Goal: Communication & Community: Answer question/provide support

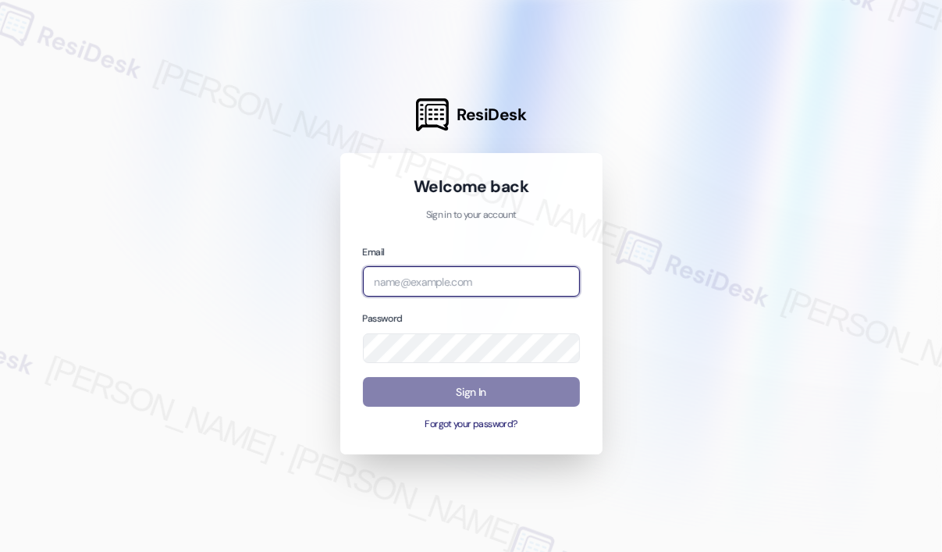
click at [498, 275] on input "email" at bounding box center [471, 281] width 217 height 30
type input "automated-surveys-orion_housing-[PERSON_NAME].roles@orion_[DOMAIN_NAME]"
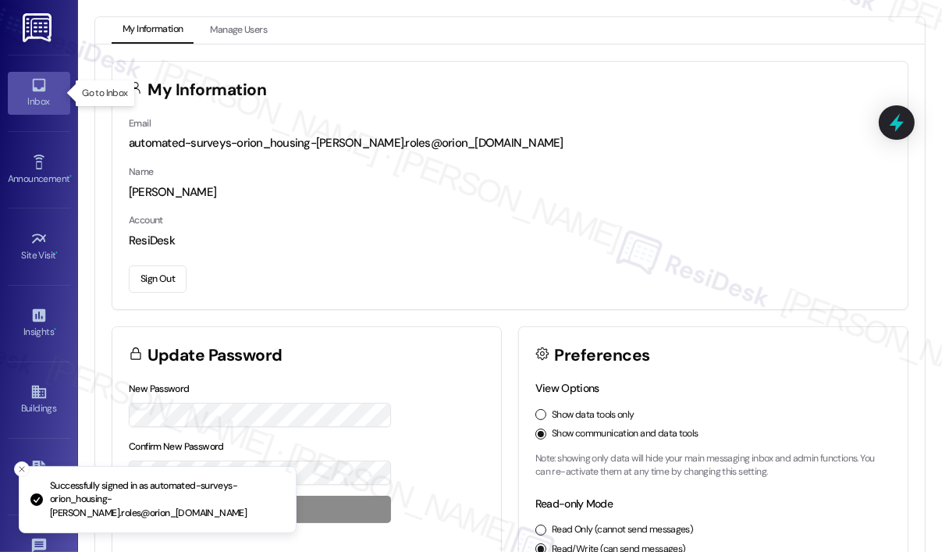
click at [35, 110] on link "Inbox" at bounding box center [39, 93] width 62 height 42
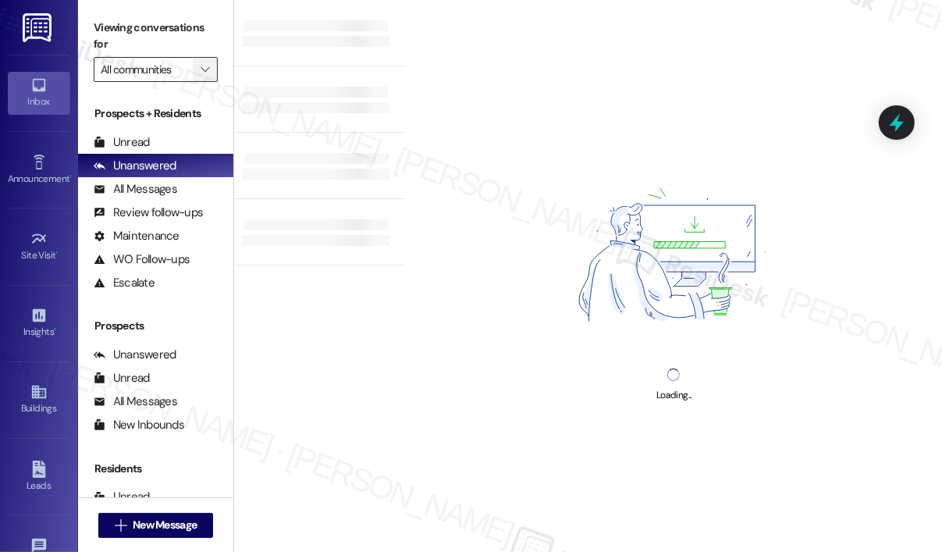
click at [209, 72] on icon "" at bounding box center [205, 69] width 9 height 12
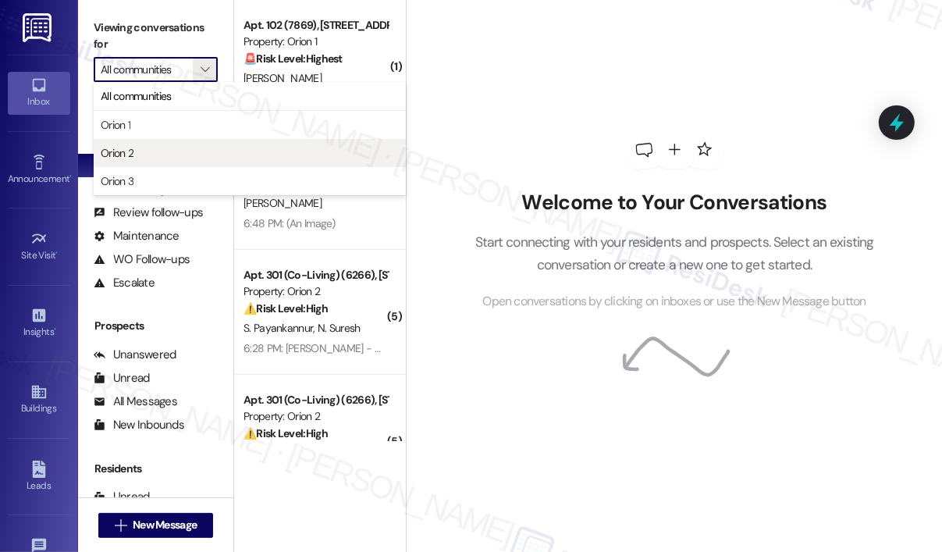
click at [131, 153] on span "Orion 2" at bounding box center [117, 153] width 33 height 16
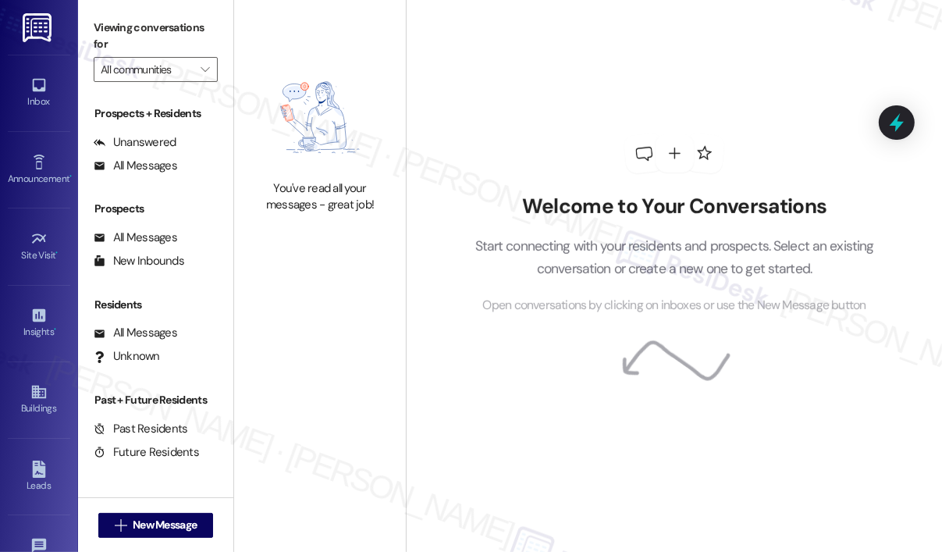
type input "Orion 2"
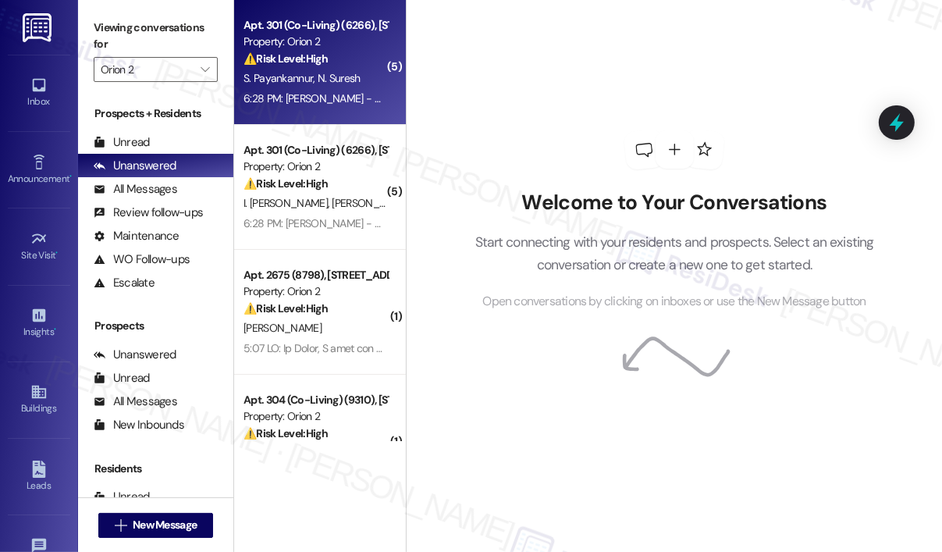
click at [350, 101] on div "6:28 PM: [PERSON_NAME] - we still don't have the money due. Send proof of payme…" at bounding box center [508, 98] width 531 height 14
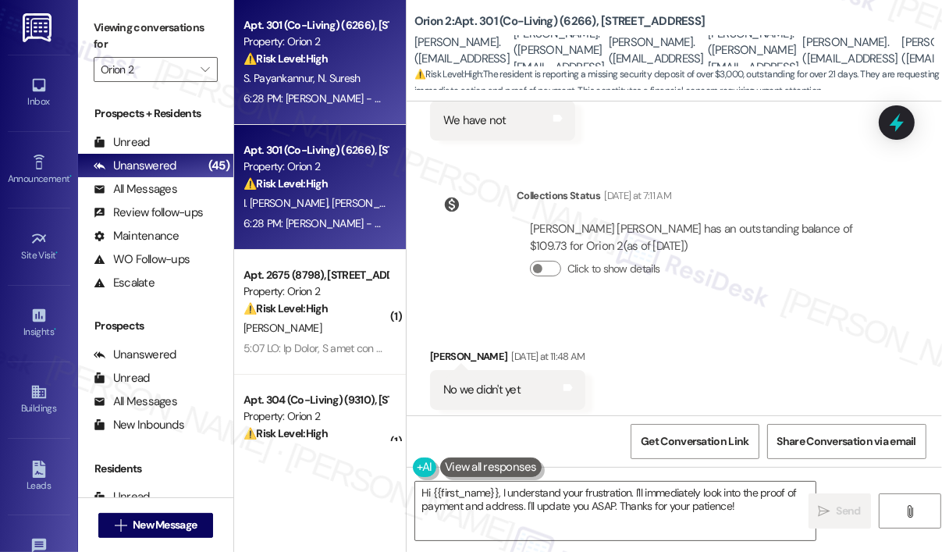
scroll to position [10045, 0]
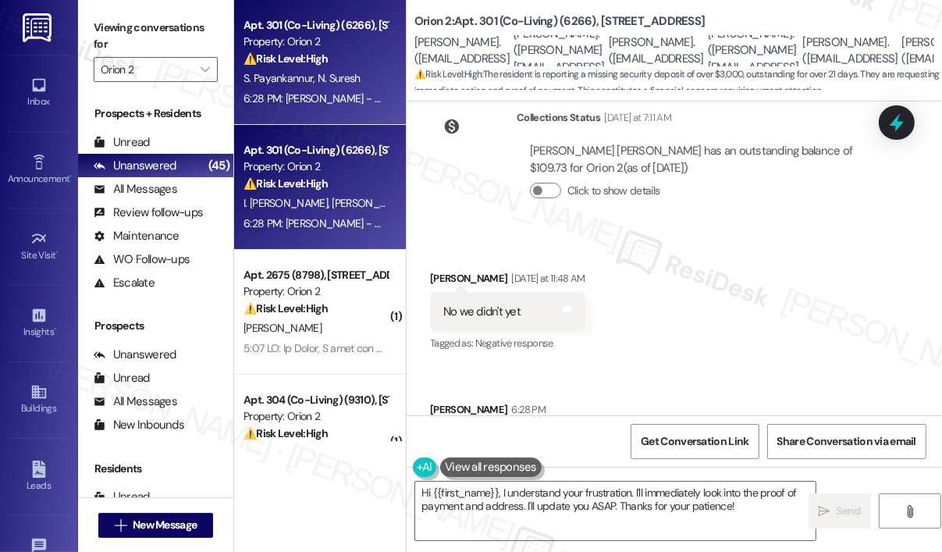
click at [738, 237] on div "Received via SMS [PERSON_NAME] [DATE] at 11:48 AM No we didn't yet Tags and not…" at bounding box center [673, 375] width 535 height 280
drag, startPoint x: 537, startPoint y: 358, endPoint x: 484, endPoint y: 344, distance: 54.1
click at [481, 435] on div "[PERSON_NAME] - we still don't have the money due. Send proof of payment with d…" at bounding box center [653, 452] width 420 height 34
copy div "we still don't have the money due. Send proof of payment with date and address …"
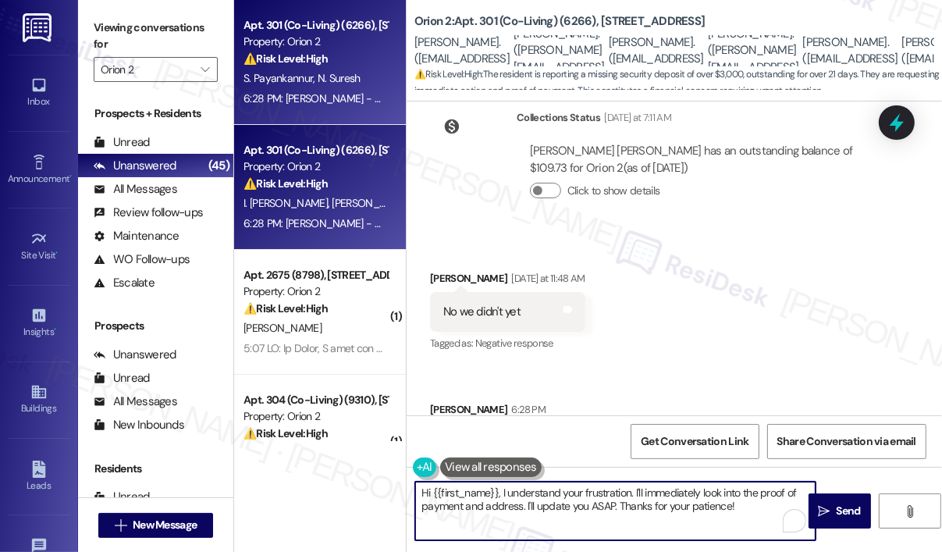
drag, startPoint x: 747, startPoint y: 507, endPoint x: 502, endPoint y: 490, distance: 246.3
click at [502, 489] on textarea "Hi {{first_name}}, I understand your frustration. I'll immediately look into th…" at bounding box center [615, 510] width 400 height 59
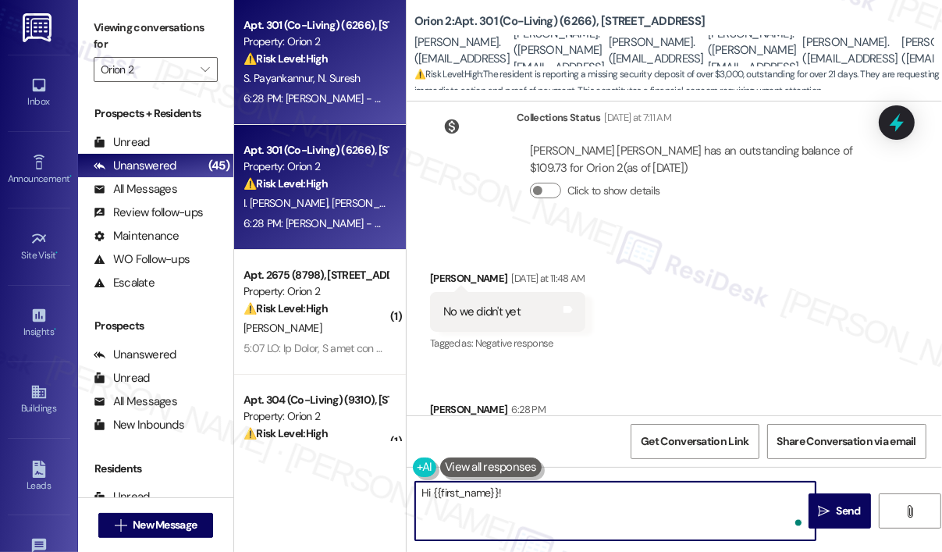
paste textarea "Thank you for reaching out. Can you clarify which payment you’re referring to a…"
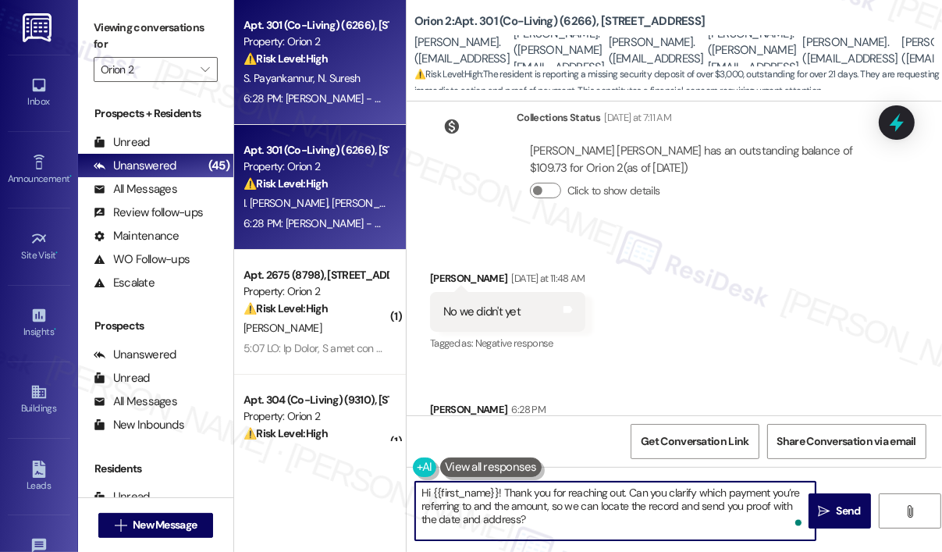
type textarea "Hi {{first_name}}! Thank you for reaching out. Can you clarify which payment yo…"
click at [806, 266] on div "Received via SMS [PERSON_NAME] [DATE] at 11:48 AM No we didn't yet Tags and not…" at bounding box center [673, 375] width 535 height 280
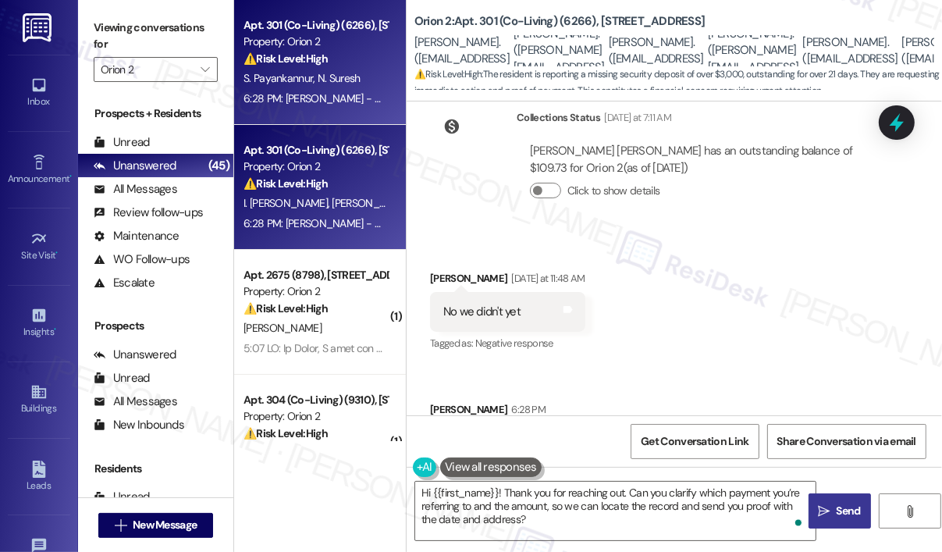
click at [846, 506] on span "Send" at bounding box center [848, 510] width 24 height 16
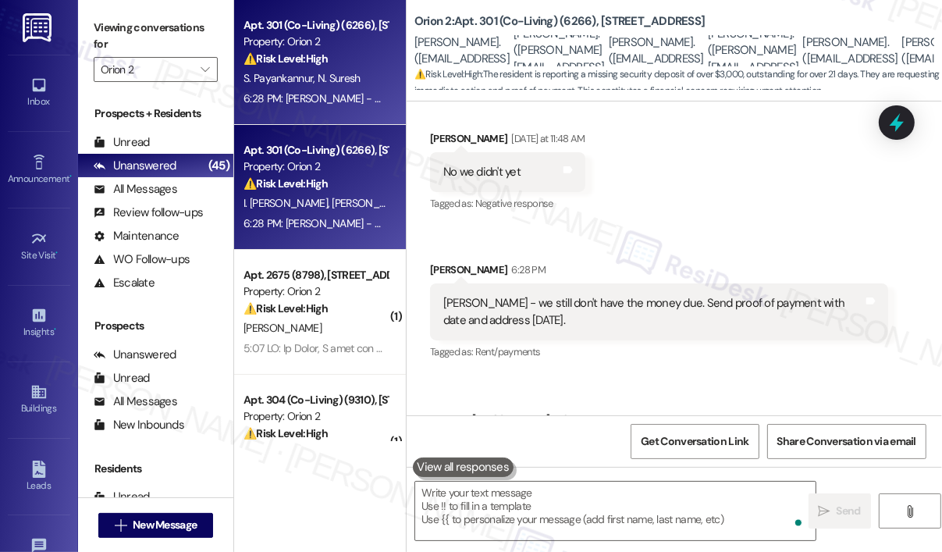
scroll to position [10187, 0]
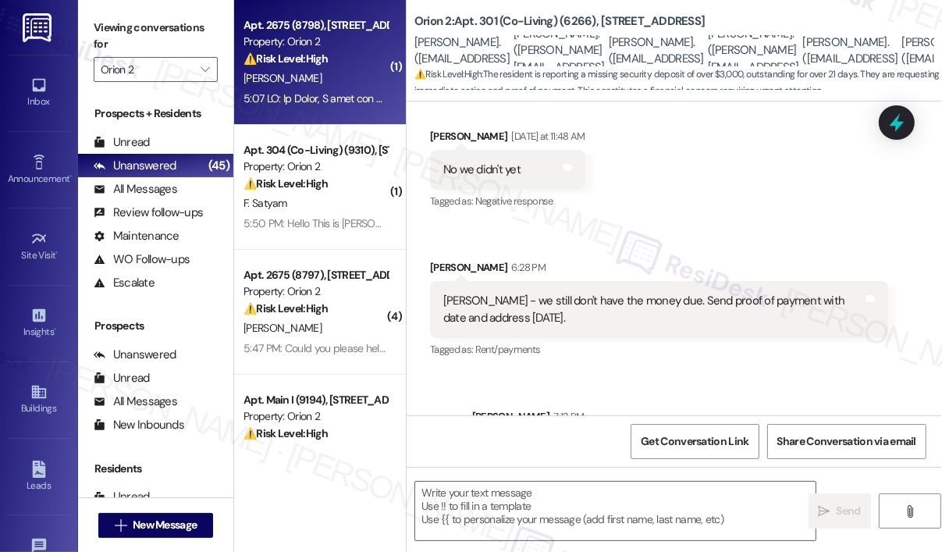
type textarea "Fetching suggested responses. Please feel free to read through the conversation…"
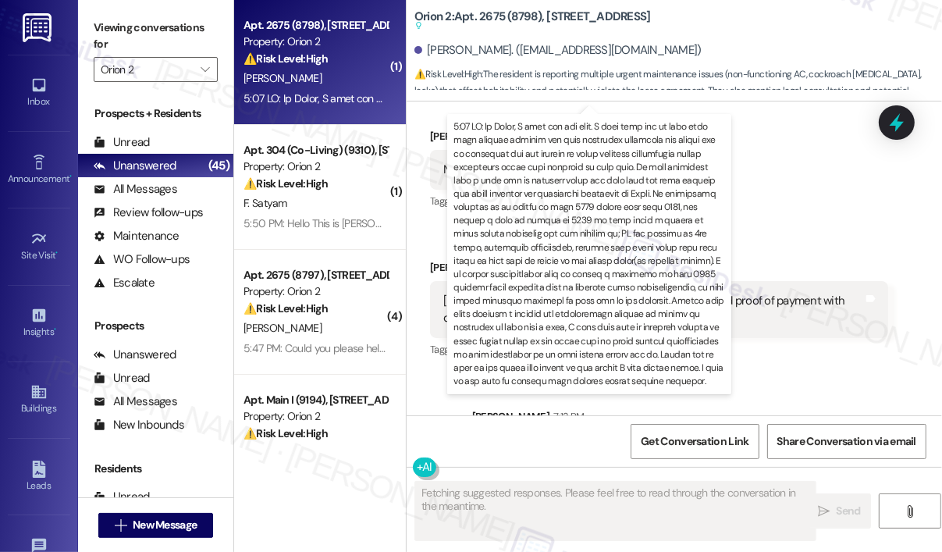
scroll to position [655, 0]
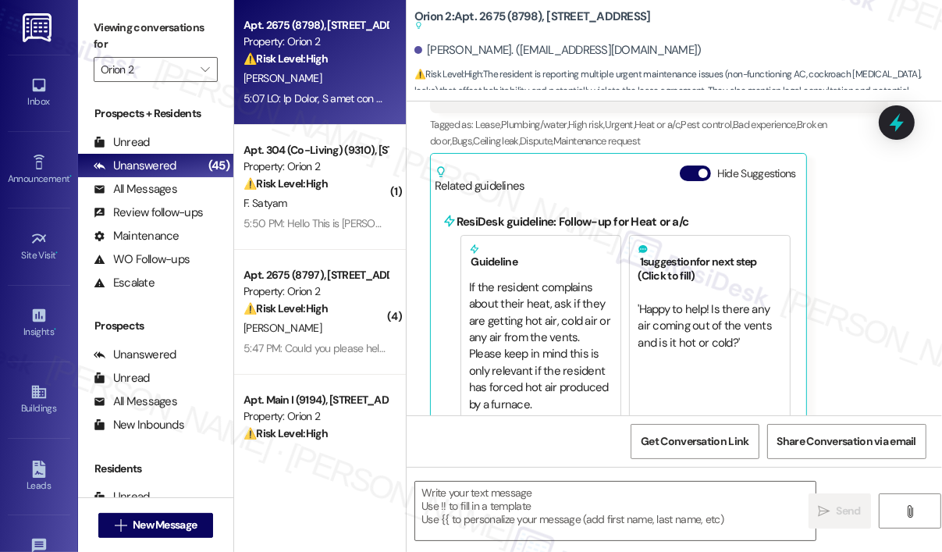
click at [854, 274] on div "[PERSON_NAME] Question Neutral 5:54 PM Tags and notes Tagged as: Lease , Click …" at bounding box center [659, 94] width 458 height 652
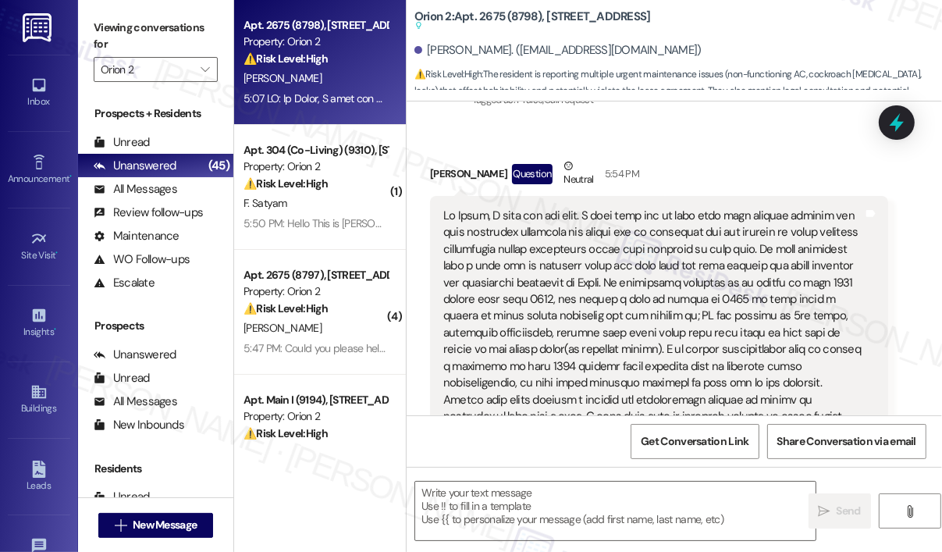
scroll to position [343, 0]
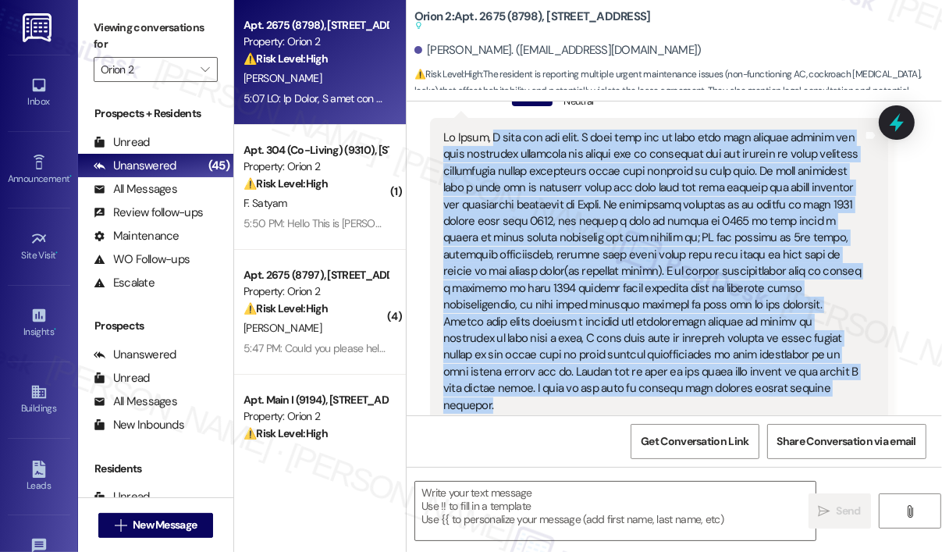
drag, startPoint x: 633, startPoint y: 386, endPoint x: 485, endPoint y: 130, distance: 295.7
click at [485, 130] on div at bounding box center [653, 272] width 420 height 284
copy div "I hope you are well. I just want you to know that this leasing process has been…"
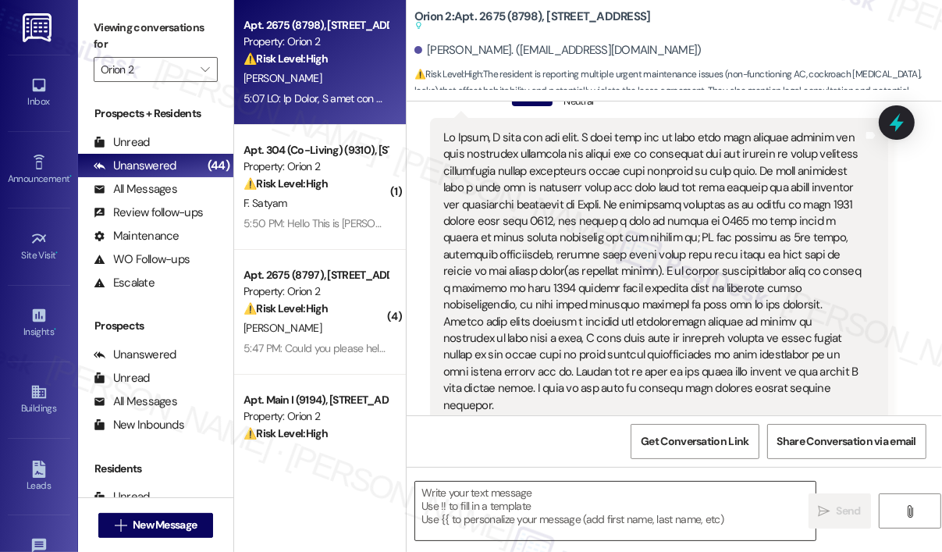
click at [538, 499] on textarea at bounding box center [615, 510] width 400 height 59
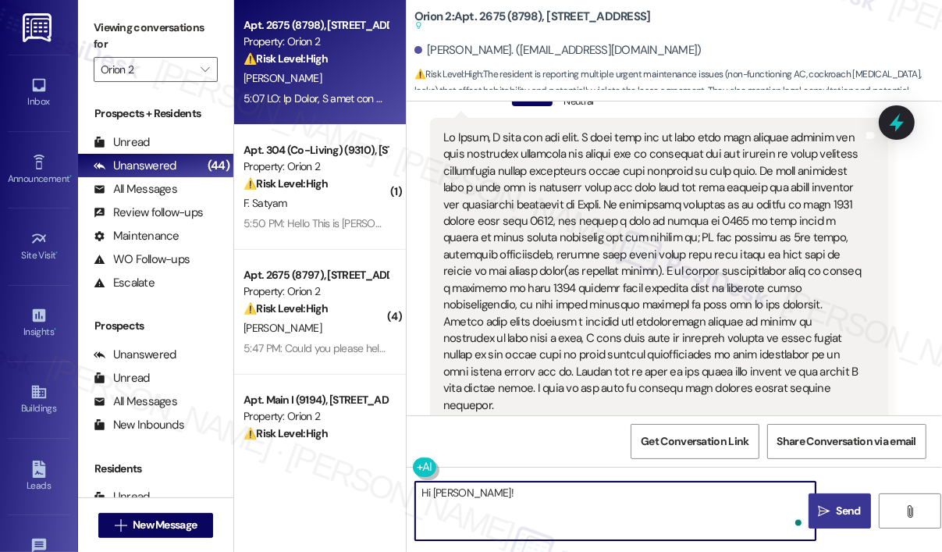
paste textarea "Thank you for reaching out. I understand how stressful this leasing process has…"
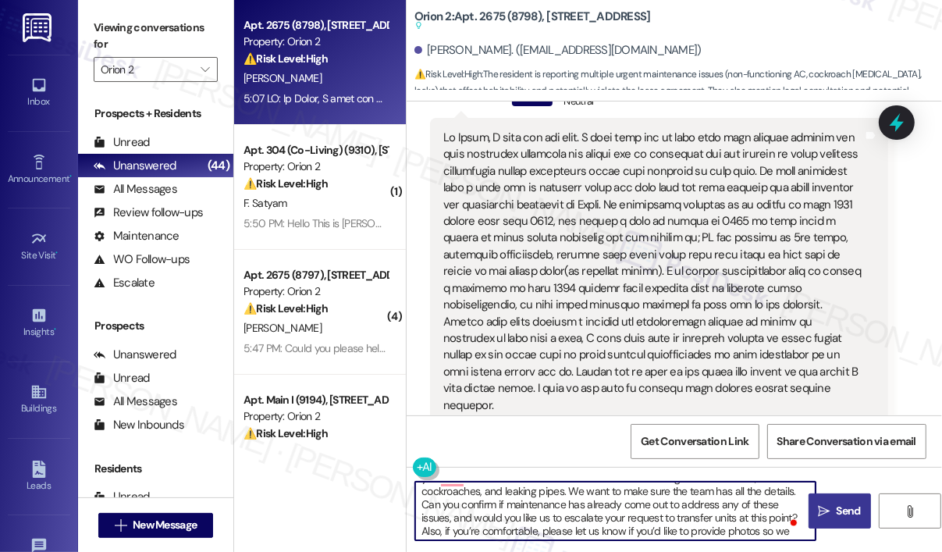
scroll to position [56, 0]
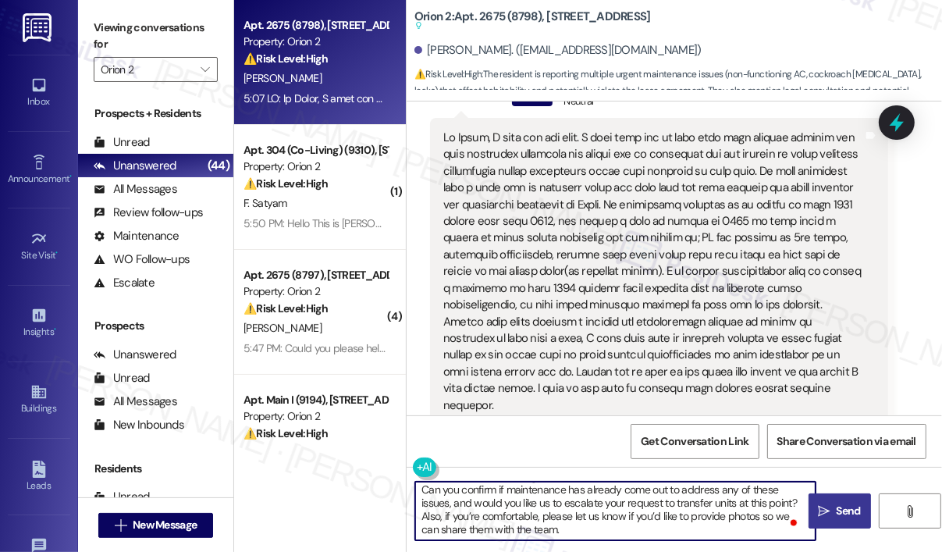
type textarea "Hi [PERSON_NAME]! Thank you for reaching out. I understand how stressful this l…"
click at [846, 513] on span "Send" at bounding box center [848, 510] width 24 height 16
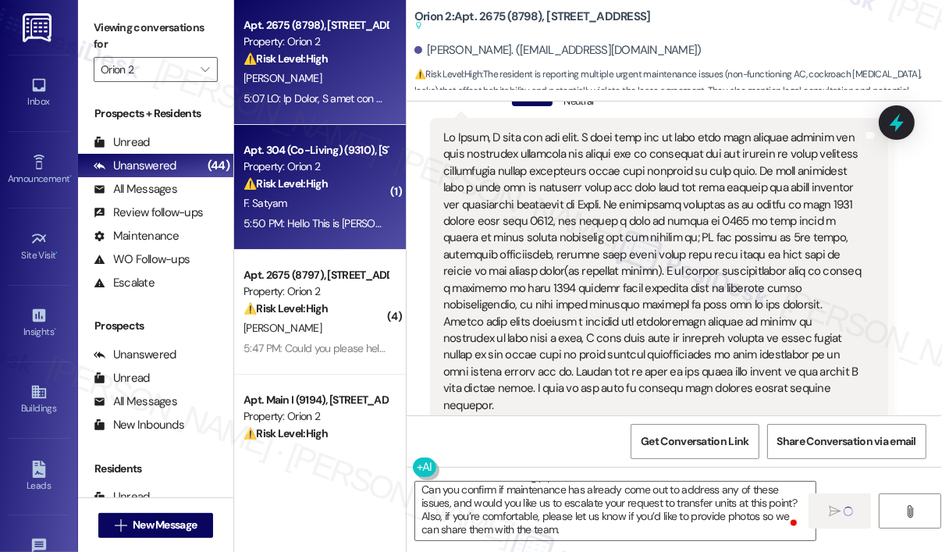
click at [328, 211] on div "F. Satyam" at bounding box center [315, 203] width 147 height 20
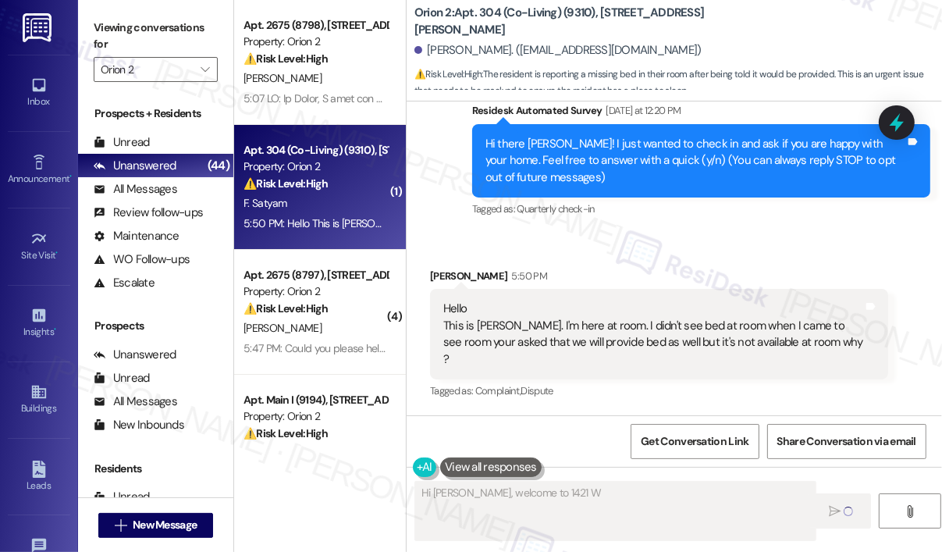
scroll to position [122, 0]
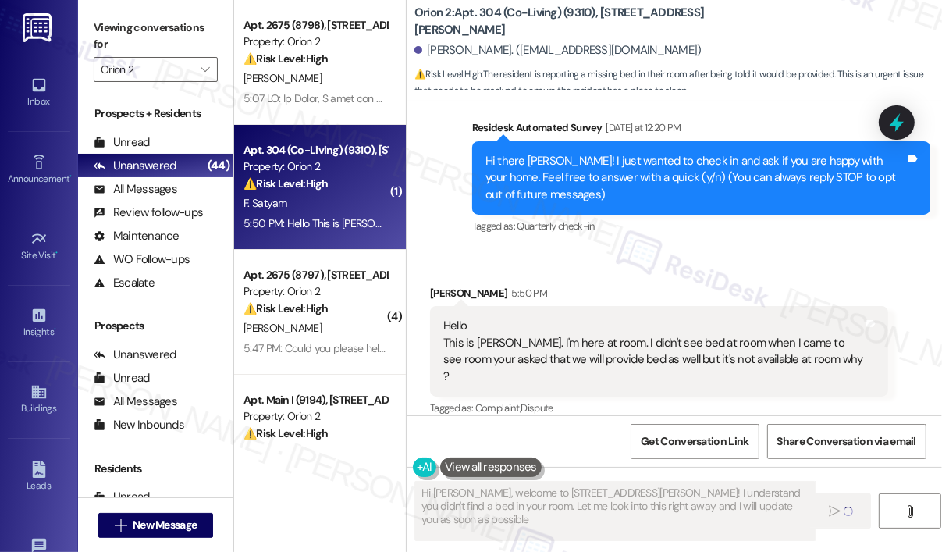
type textarea "Hi [PERSON_NAME], welcome to [STREET_ADDRESS][PERSON_NAME]! I understand you di…"
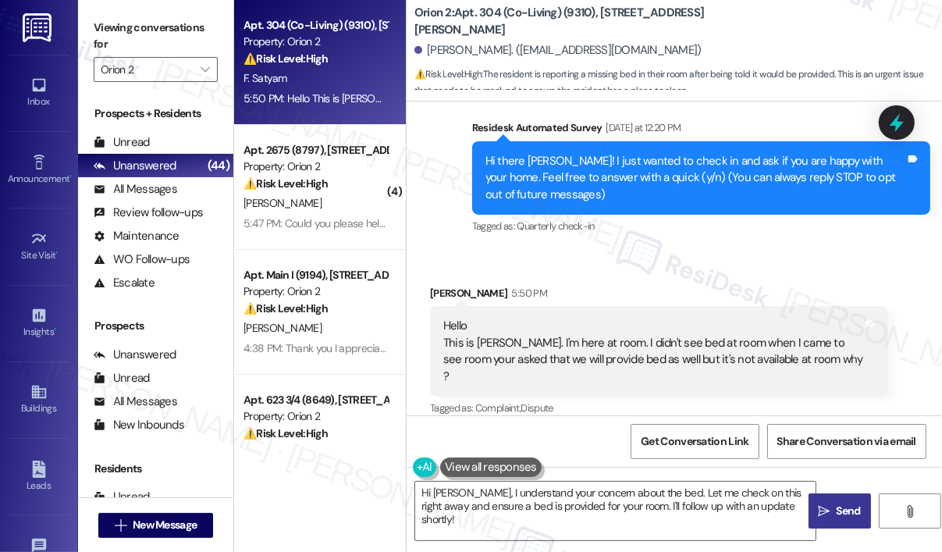
click at [743, 255] on div "Received via SMS [PERSON_NAME] 5:50 PM Hello This is [PERSON_NAME]. I'm here at…" at bounding box center [673, 341] width 535 height 182
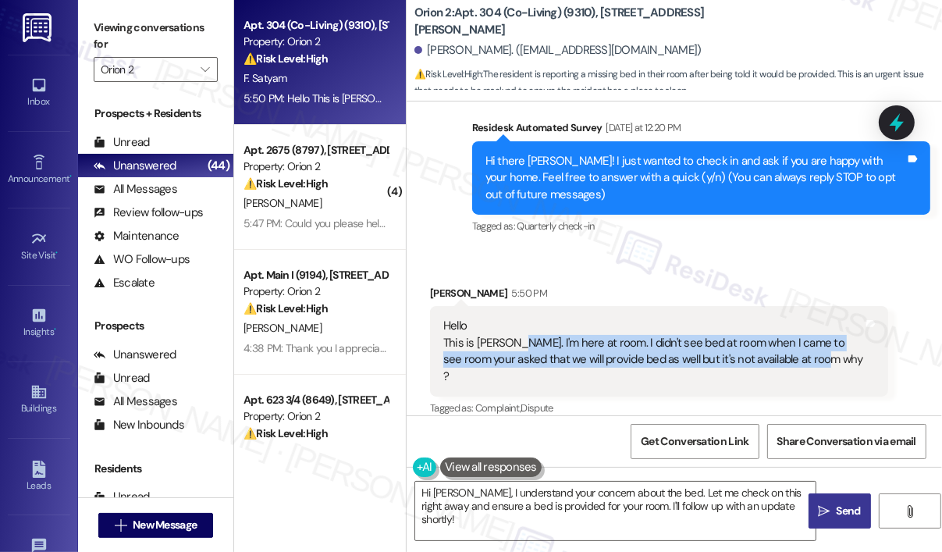
drag, startPoint x: 825, startPoint y: 358, endPoint x: 515, endPoint y: 341, distance: 310.2
click at [515, 341] on div "Hello This is [PERSON_NAME]. I'm here at room. I didn't see bed at room when I …" at bounding box center [653, 351] width 420 height 67
copy div "I'm here at room. I didn't see bed at room when I came to see room your asked t…"
click at [607, 508] on textarea "Hi [PERSON_NAME], I understand your concern about the bed. Let me check on this…" at bounding box center [615, 510] width 400 height 59
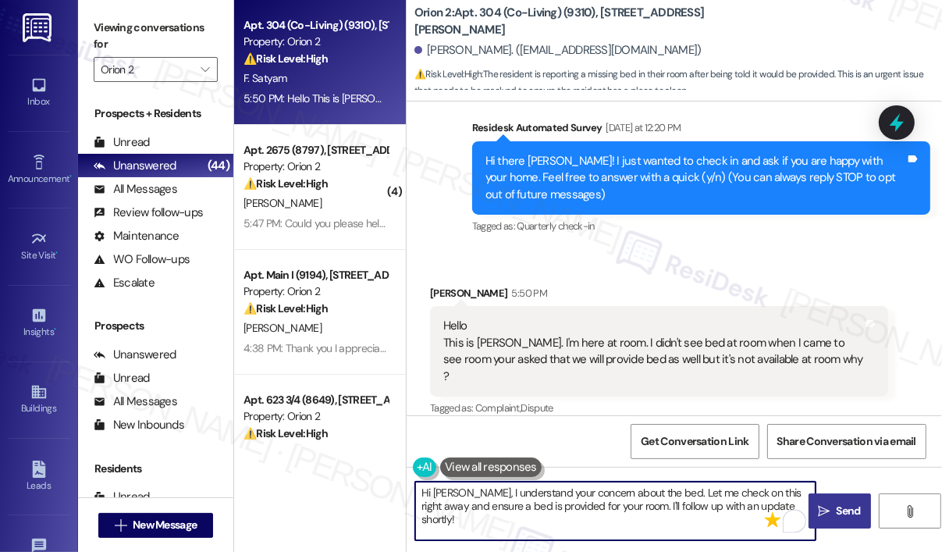
drag, startPoint x: 779, startPoint y: 508, endPoint x: 465, endPoint y: 495, distance: 314.7
click at [465, 495] on textarea "Hi [PERSON_NAME], I understand your concern about the bed. Let me check on this…" at bounding box center [615, 510] width 400 height 59
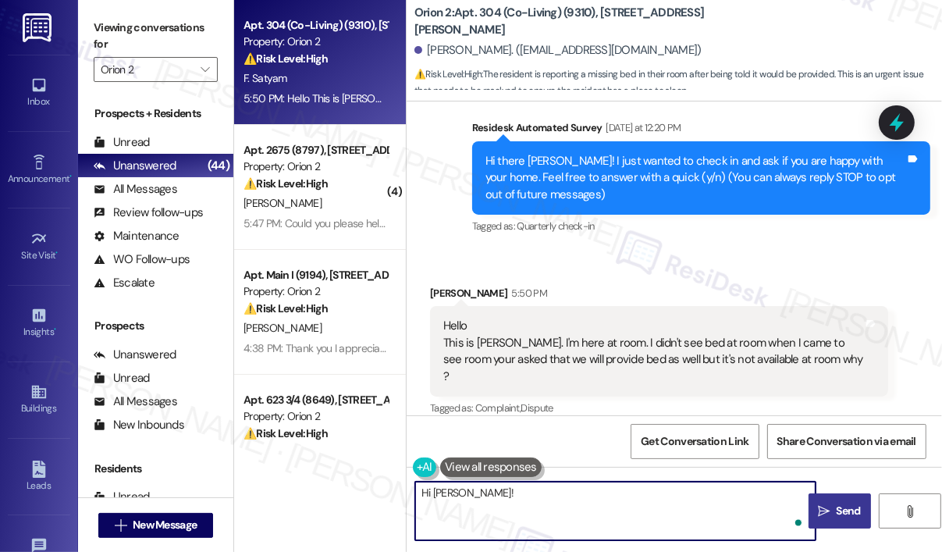
paste textarea "Thank you for reaching out. I understand you were expecting a bed in your room.…"
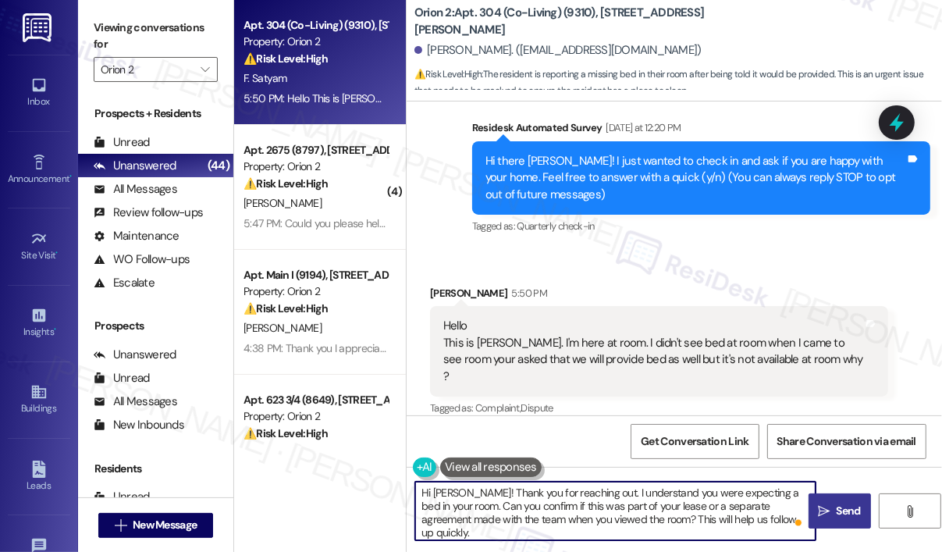
type textarea "Hi [PERSON_NAME]! Thank you for reaching out. I understand you were expecting a…"
click at [836, 513] on span "Send" at bounding box center [848, 510] width 24 height 16
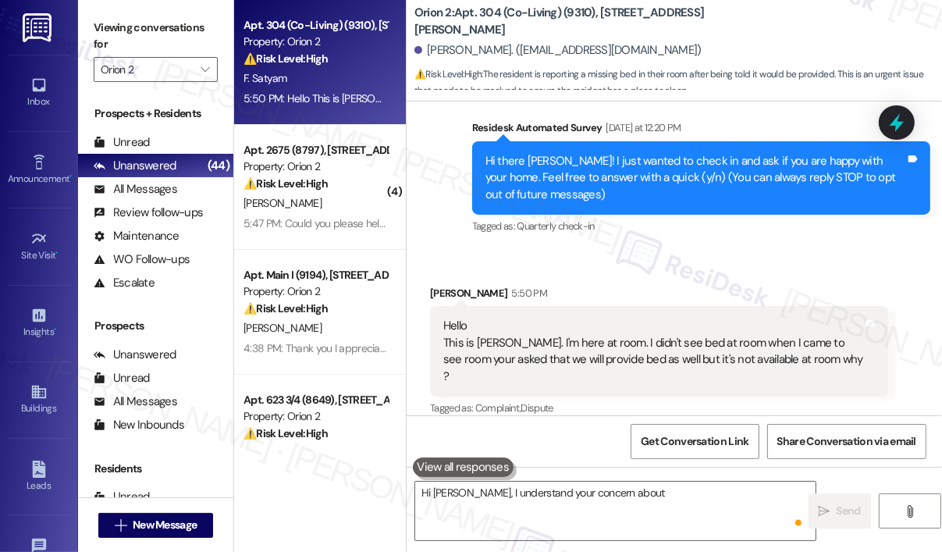
scroll to position [262, 0]
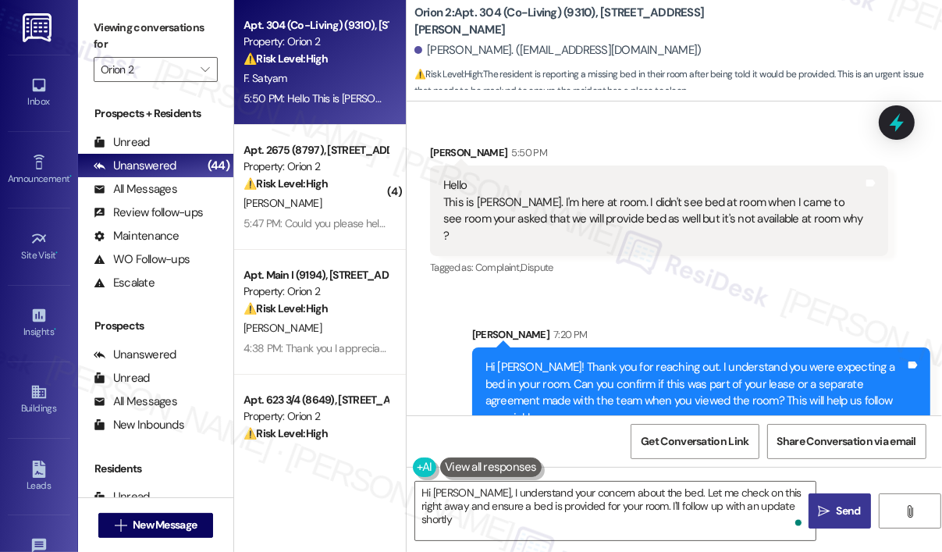
type textarea "Hi [PERSON_NAME], I understand your concern about the bed. Let me check on this…"
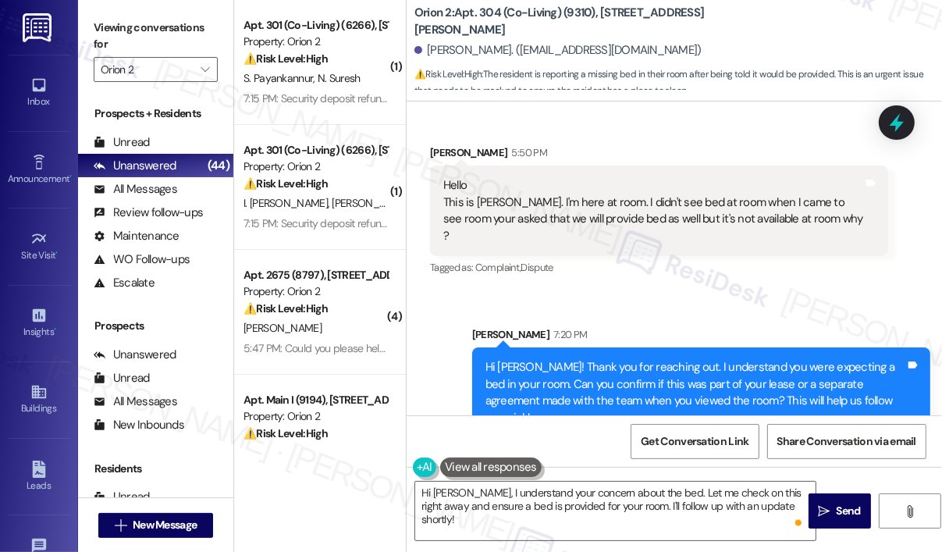
scroll to position [263, 0]
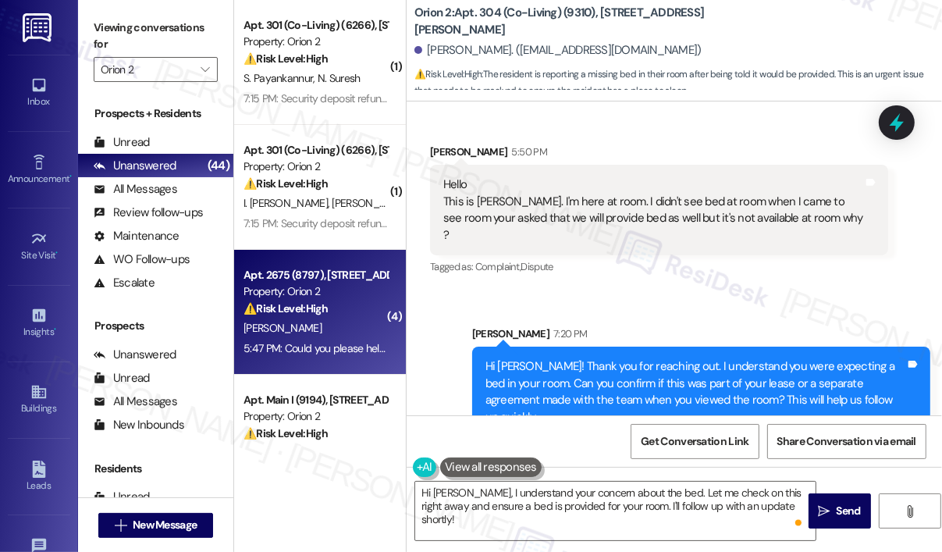
click at [369, 318] on div "Apt. 2675 (8797), [STREET_ADDRESS] Property: Orion 2 ⚠️ Risk Level: High The re…" at bounding box center [315, 291] width 147 height 53
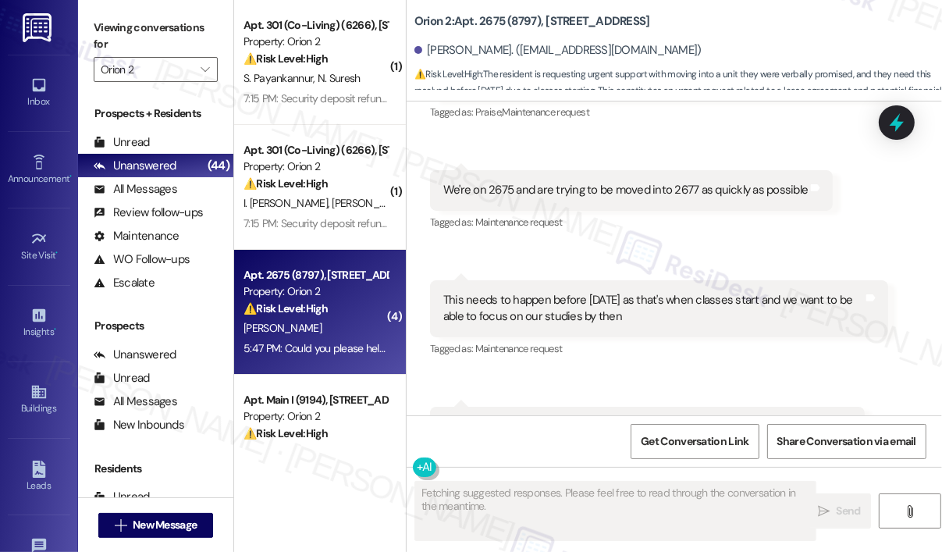
scroll to position [467, 0]
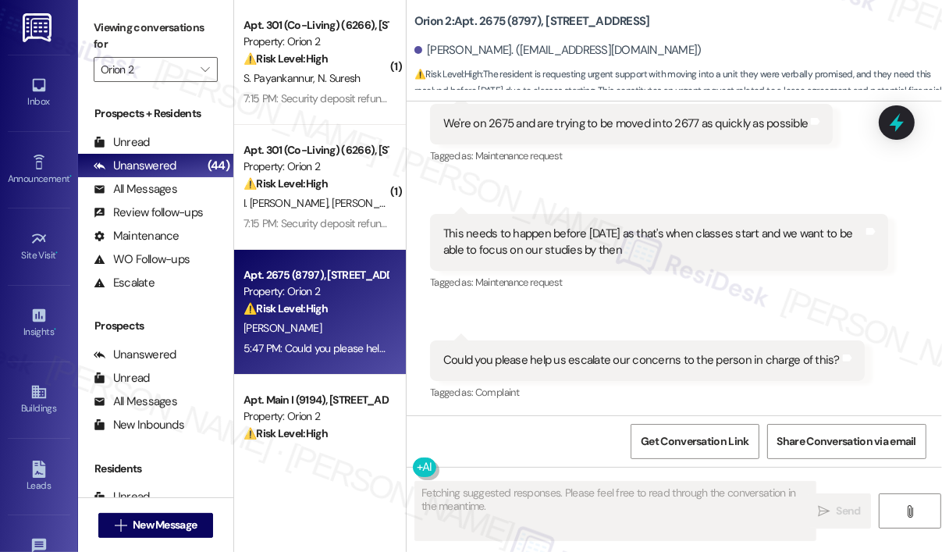
click at [790, 309] on div "Received via SMS [PERSON_NAME] 5:46 PM Awesome thank you! We really need suppor…" at bounding box center [673, 167] width 535 height 495
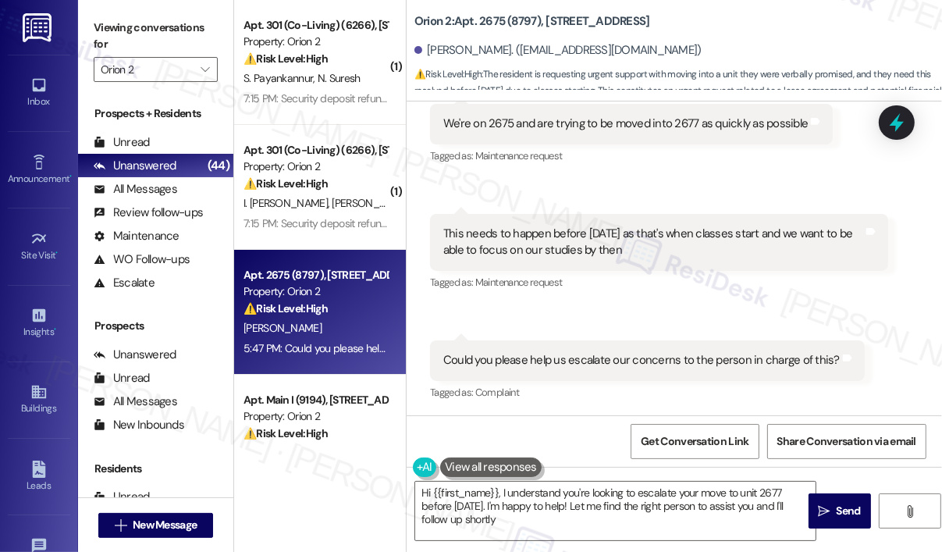
type textarea "Hi {{first_name}}, I understand you're looking to escalate your move to unit 26…"
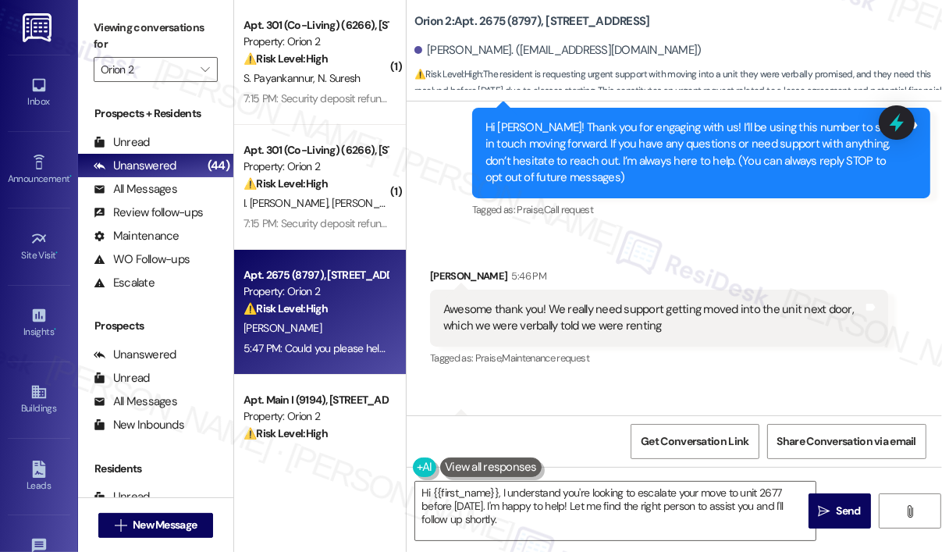
scroll to position [77, 0]
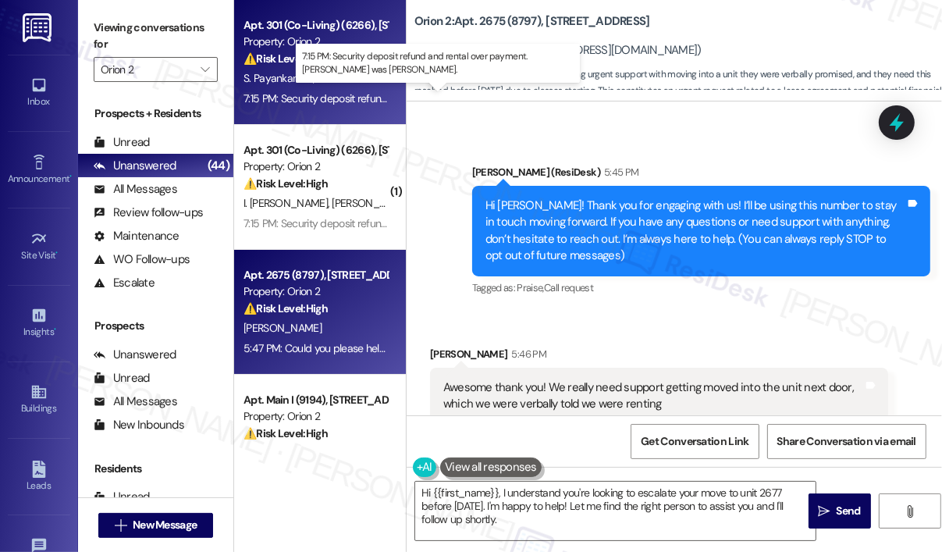
click at [332, 101] on div "7:15 PM: Security deposit refund and rental over payment. [PERSON_NAME] was [PE…" at bounding box center [465, 98] width 445 height 14
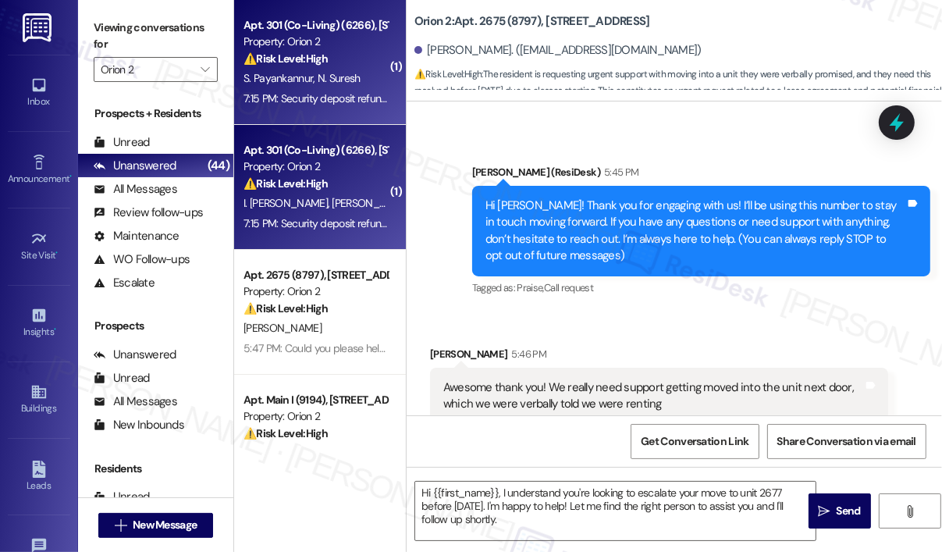
type textarea "Fetching suggested responses. Please feel free to read through the conversation…"
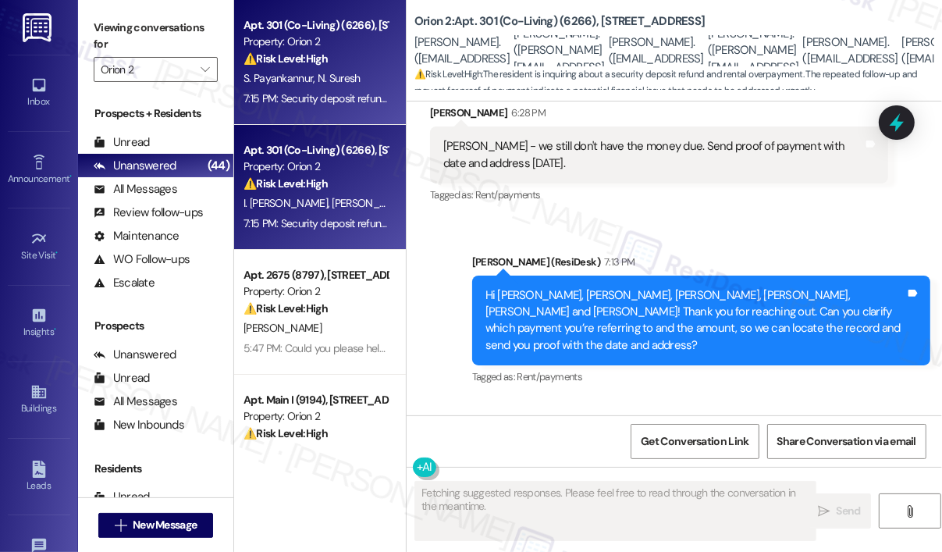
scroll to position [10342, 0]
click at [706, 424] on div "Received via SMS [PERSON_NAME] 7:15 PM Security deposit refund and rental over …" at bounding box center [658, 486] width 481 height 125
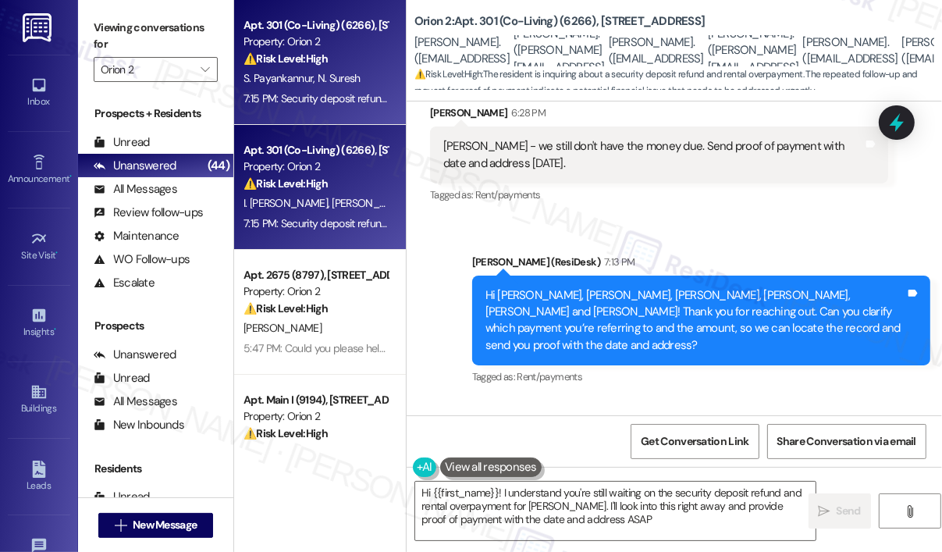
type textarea "Hi {{first_name}}! I understand you're still waiting on the security deposit re…"
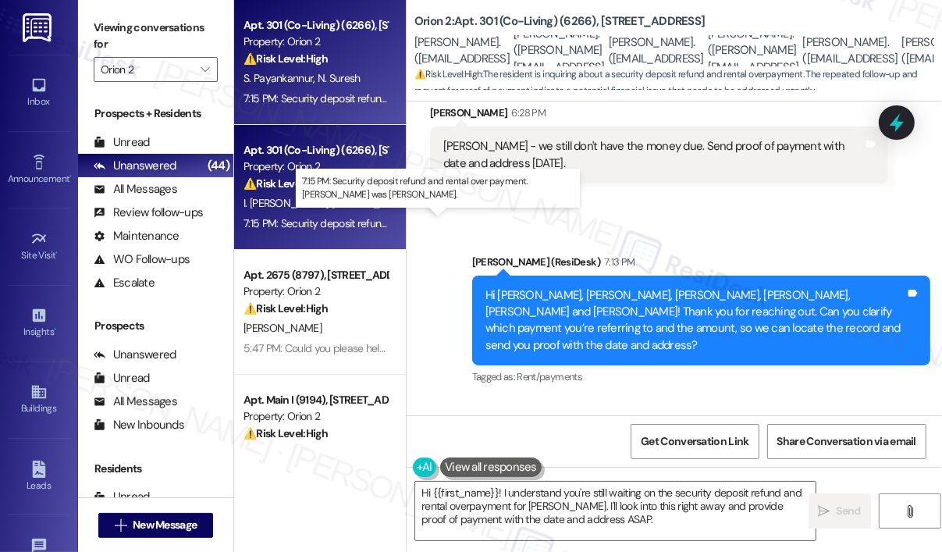
click at [328, 226] on div "7:15 PM: Security deposit refund and rental over payment. [PERSON_NAME] was [PE…" at bounding box center [465, 223] width 445 height 14
click at [328, 225] on div "7:15 PM: Security deposit refund and rental over payment. [PERSON_NAME] was [PE…" at bounding box center [465, 223] width 445 height 14
click at [328, 221] on div "7:15 PM: Security deposit refund and rental over payment. [PERSON_NAME] was [PE…" at bounding box center [465, 223] width 445 height 14
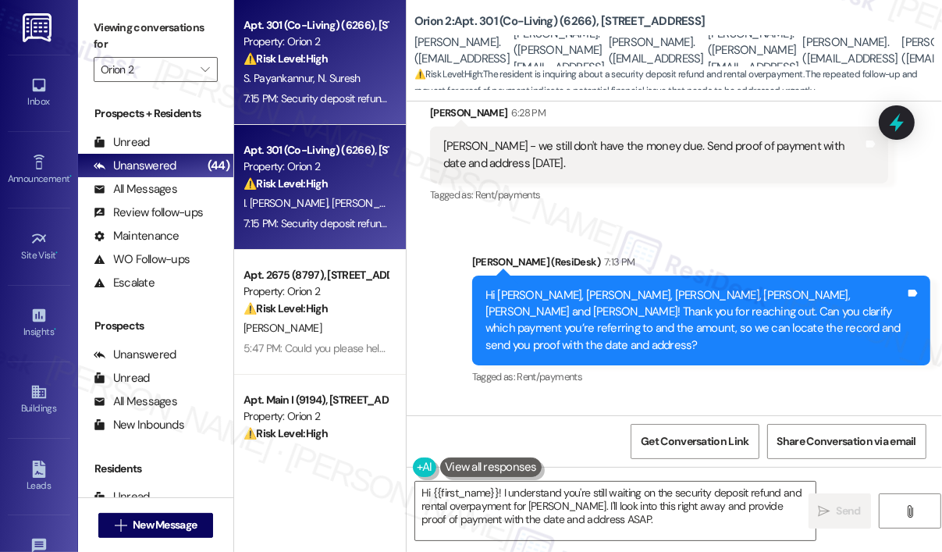
click at [340, 195] on div "I. [PERSON_NAME] [PERSON_NAME] [PERSON_NAME] [PERSON_NAME] [PERSON_NAME]" at bounding box center [315, 203] width 147 height 20
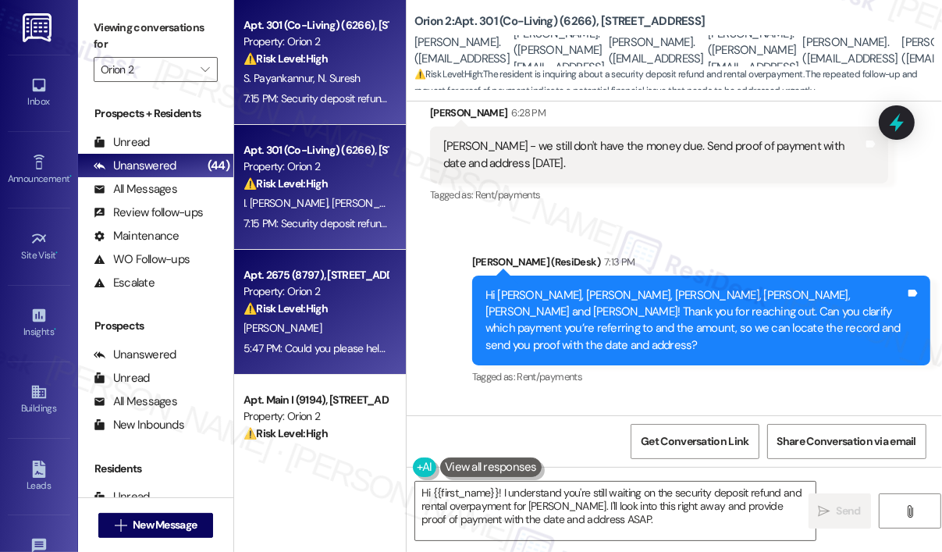
click at [324, 305] on strong "⚠️ Risk Level: High" at bounding box center [285, 308] width 84 height 14
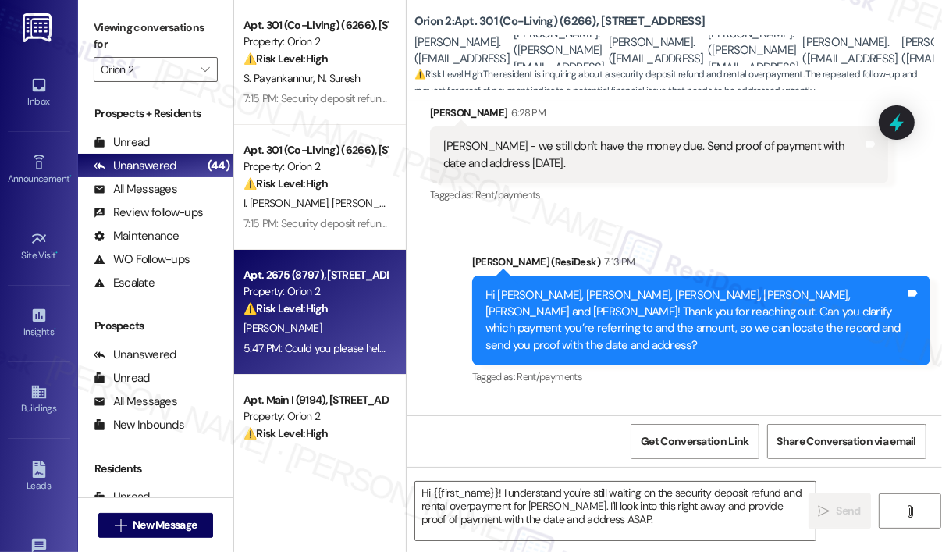
type textarea "Fetching suggested responses. Please feel free to read through the conversation…"
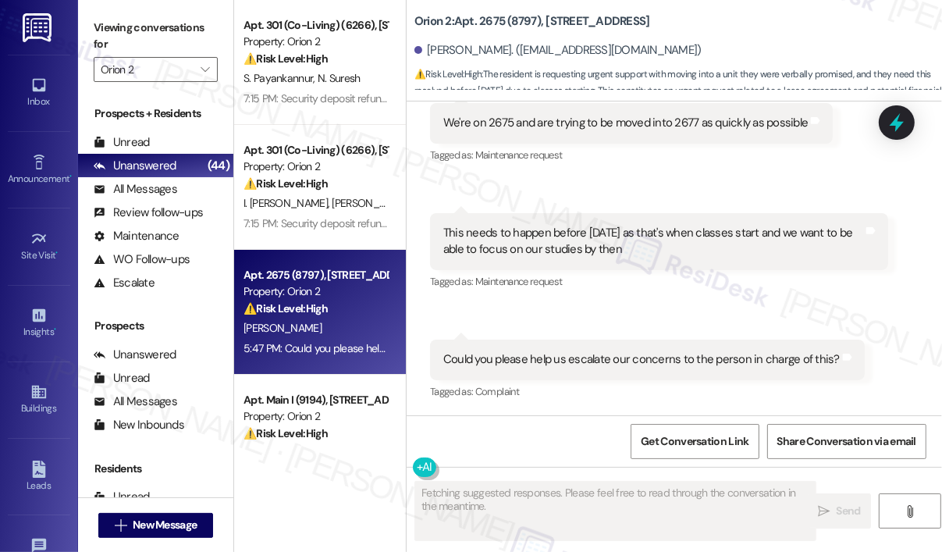
scroll to position [468, 0]
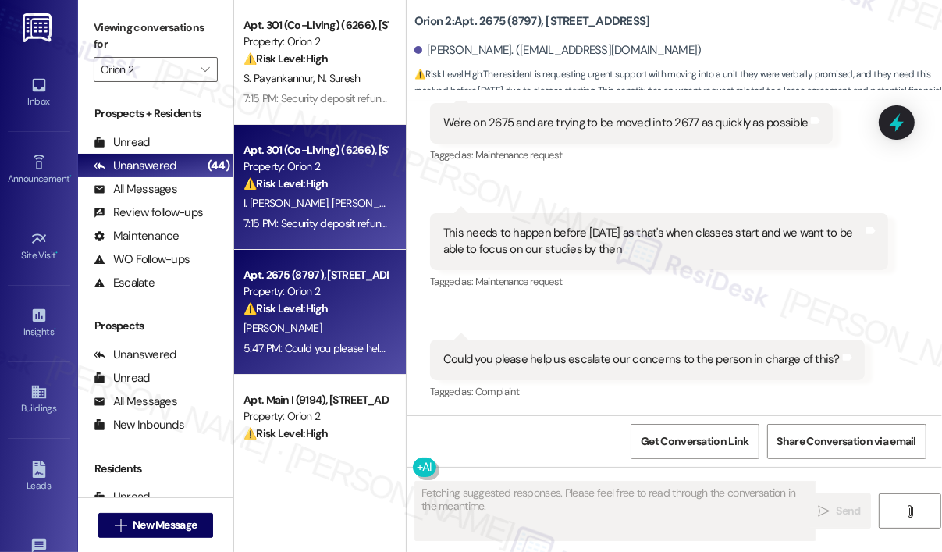
click at [335, 232] on div "7:15 PM: Security deposit refund and rental over payment. [PERSON_NAME] was [PE…" at bounding box center [315, 224] width 147 height 20
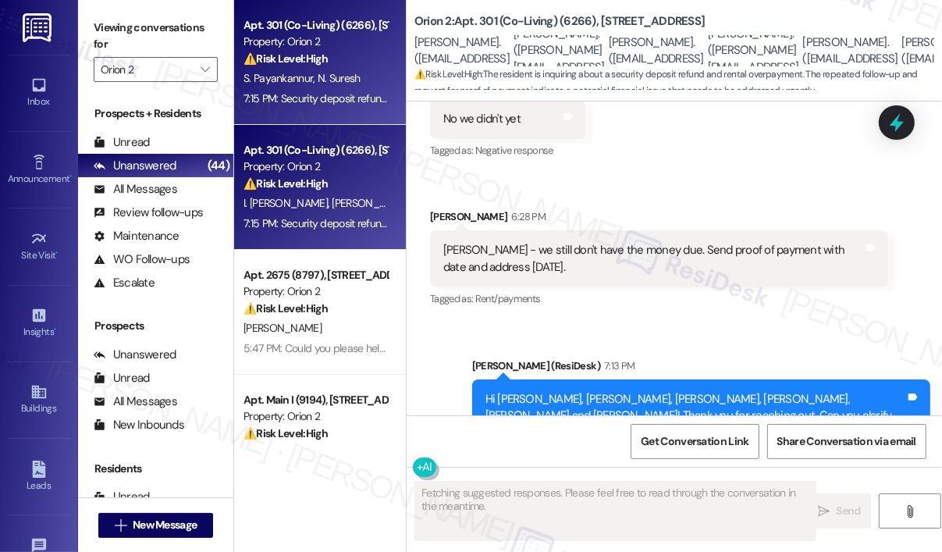
scroll to position [10342, 0]
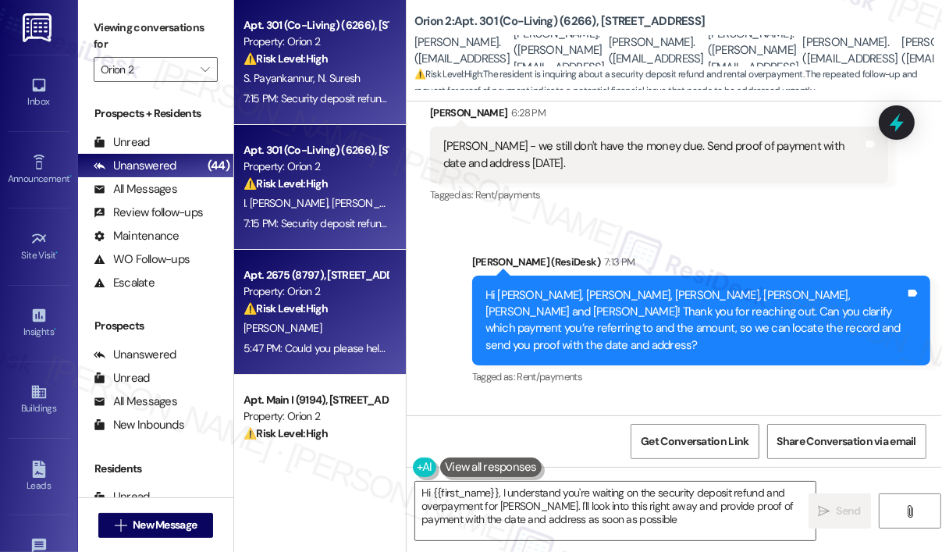
type textarea "Hi {{first_name}}, I understand you're waiting on the security deposit refund a…"
click at [338, 330] on div "[PERSON_NAME]" at bounding box center [315, 328] width 147 height 20
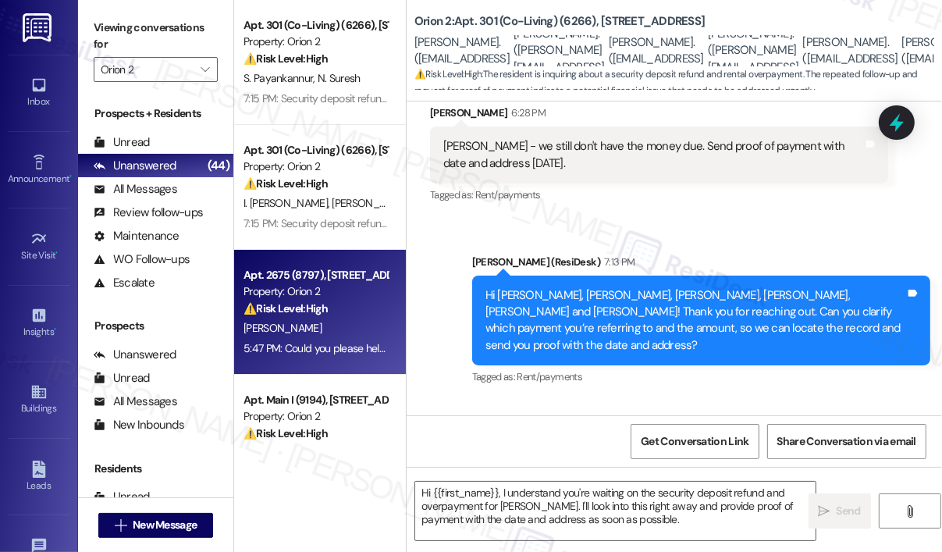
type textarea "Fetching suggested responses. Please feel free to read through the conversation…"
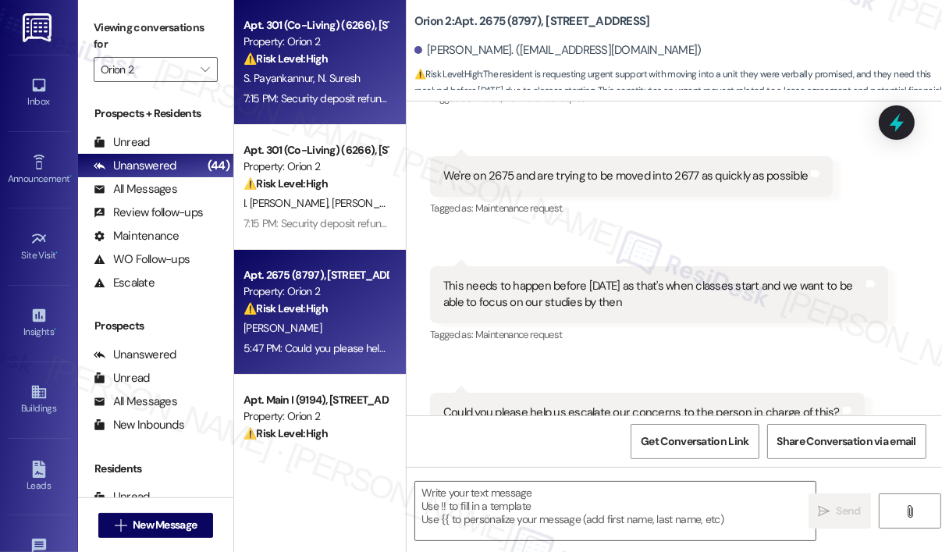
type textarea "Fetching suggested responses. Please feel free to read through the conversation…"
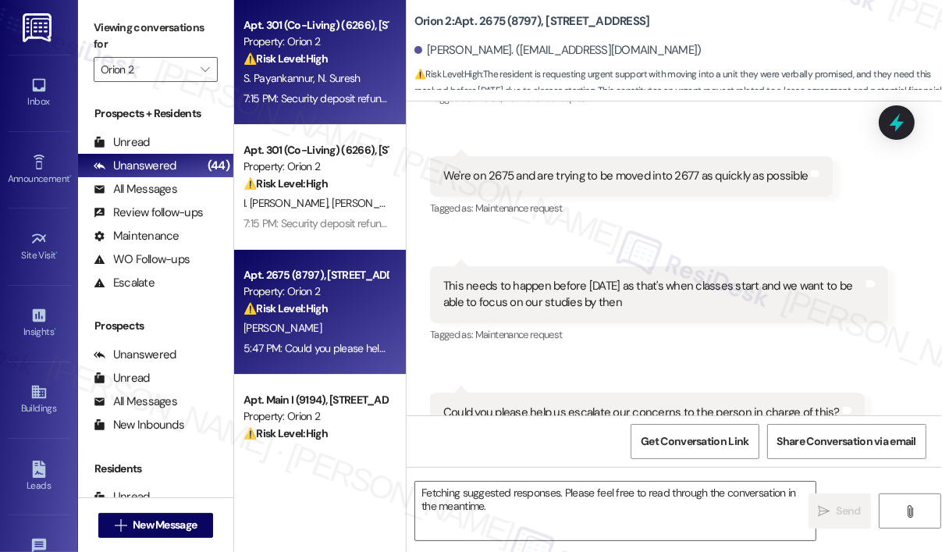
scroll to position [467, 0]
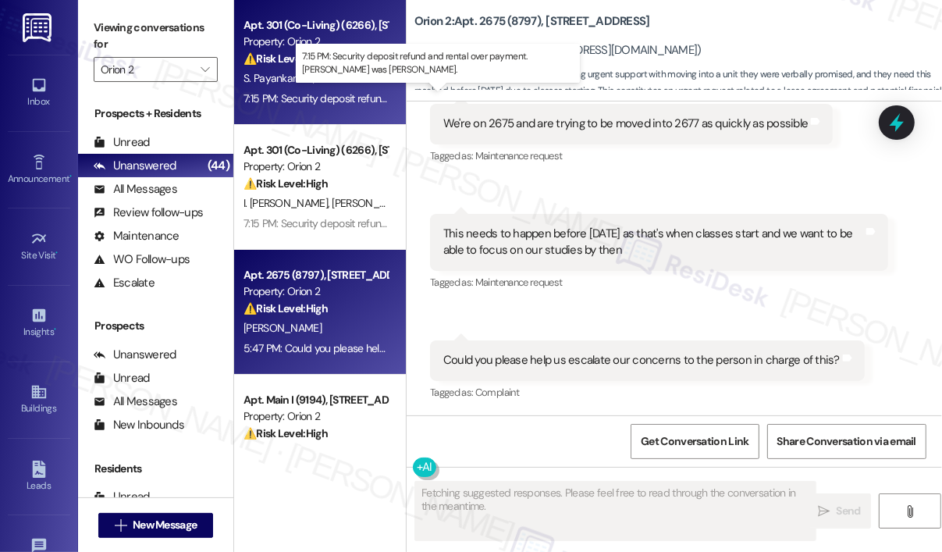
click at [339, 105] on div "7:15 PM: Security deposit refund and rental over payment. [PERSON_NAME] was [PE…" at bounding box center [465, 98] width 445 height 14
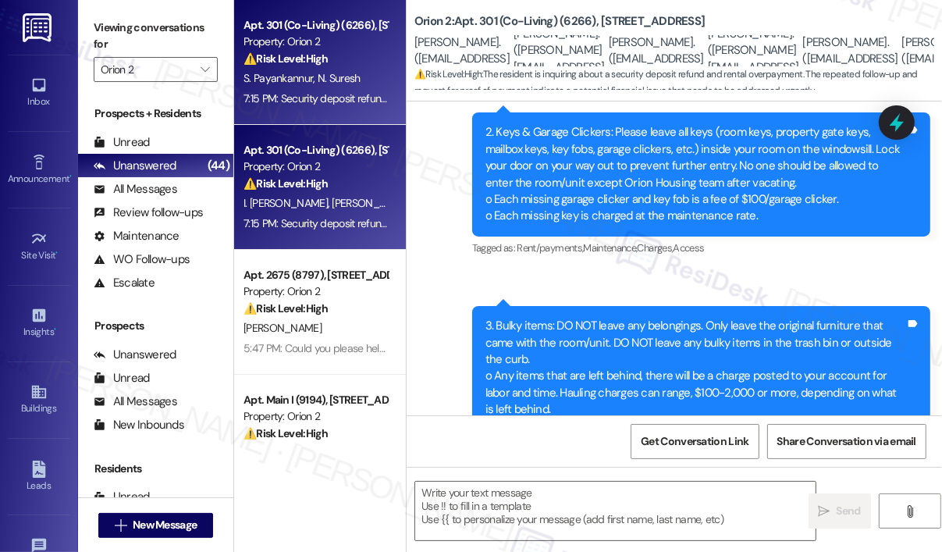
type textarea "Fetching suggested responses. Please feel free to read through the conversation…"
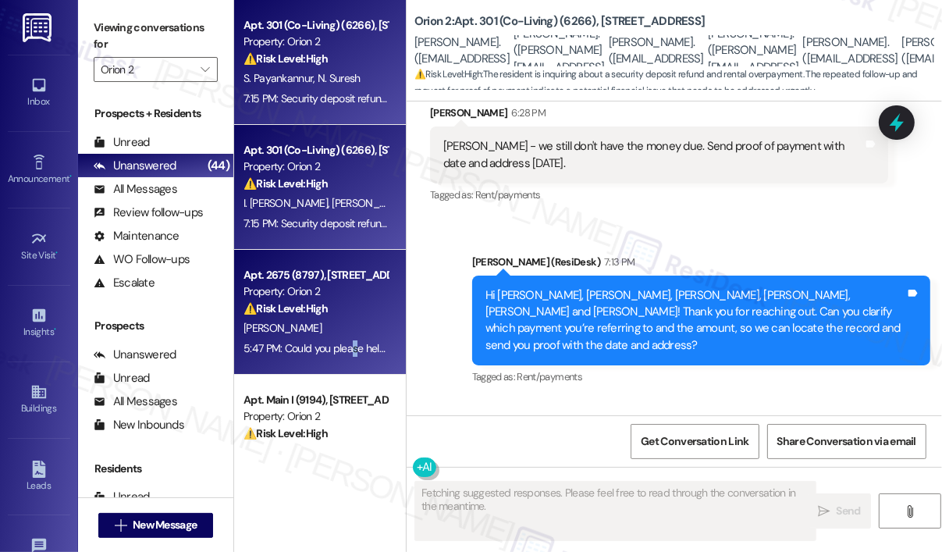
click at [354, 339] on div "5:47 PM: Could you please help us escalate our concerns to the person in charge…" at bounding box center [315, 349] width 147 height 20
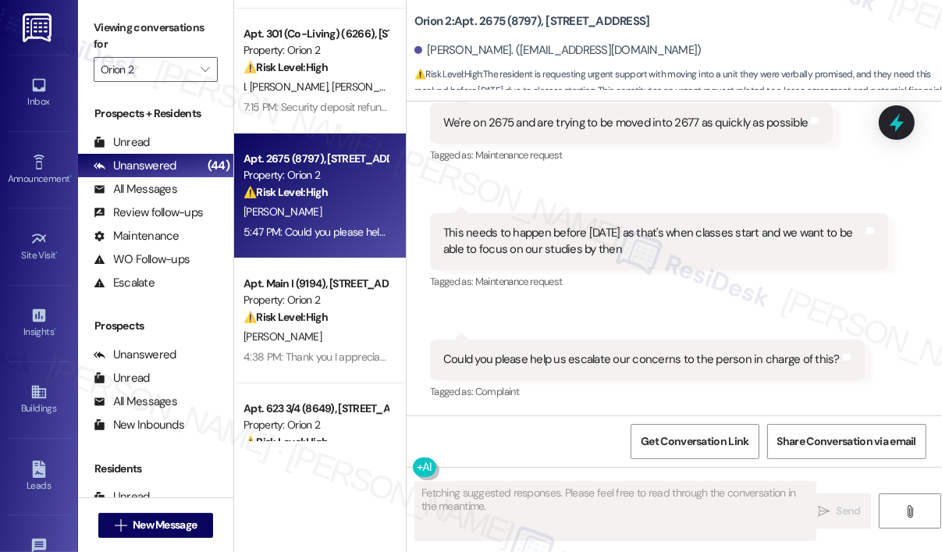
scroll to position [156, 0]
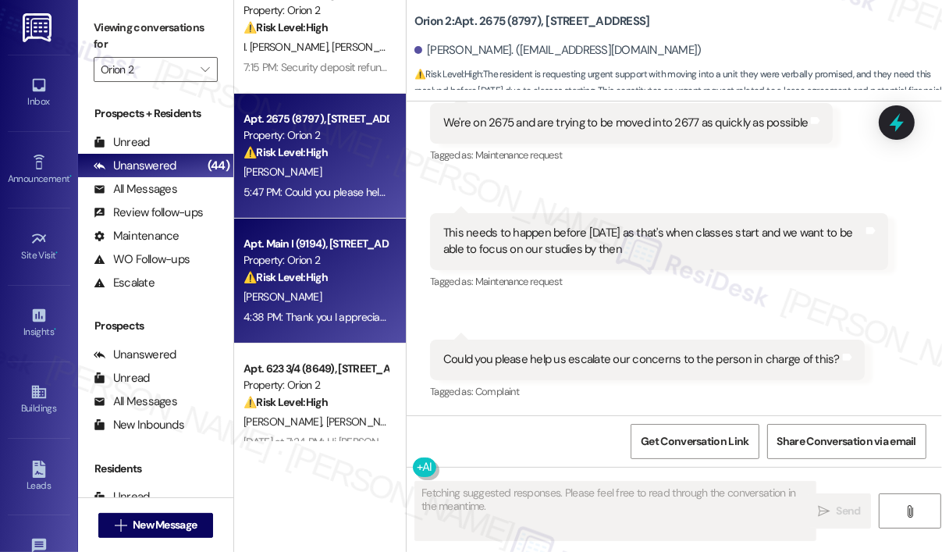
click at [353, 312] on div "4:38 PM: Thank you I appreciate it!! 4:38 PM: Thank you I appreciate it!!" at bounding box center [322, 317] width 158 height 14
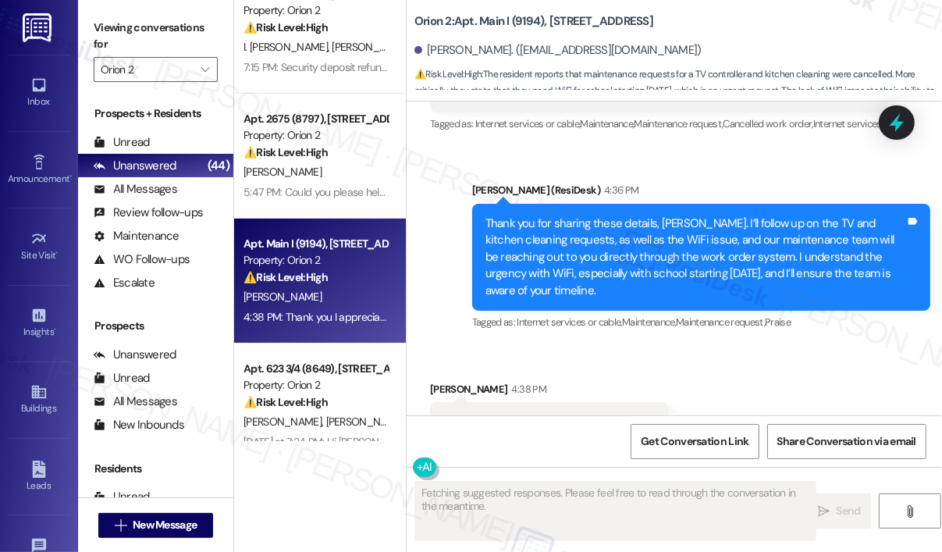
scroll to position [2702, 0]
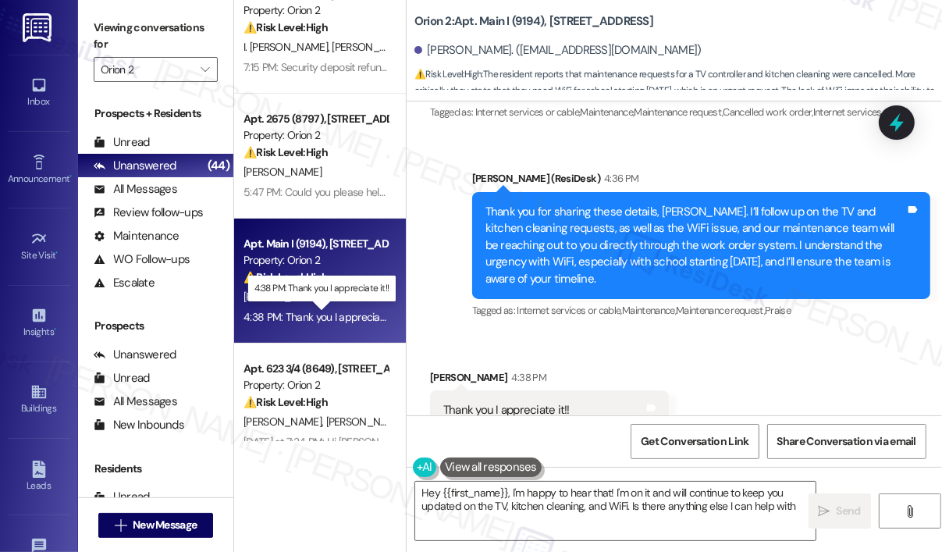
type textarea "Hey {{first_name}}, I'm happy to hear that! I'm on it and will continue to keep…"
click at [764, 334] on div "Received via SMS [PERSON_NAME] 4:38 PM Thank you I appreciate it!! Tags and not…" at bounding box center [673, 400] width 535 height 132
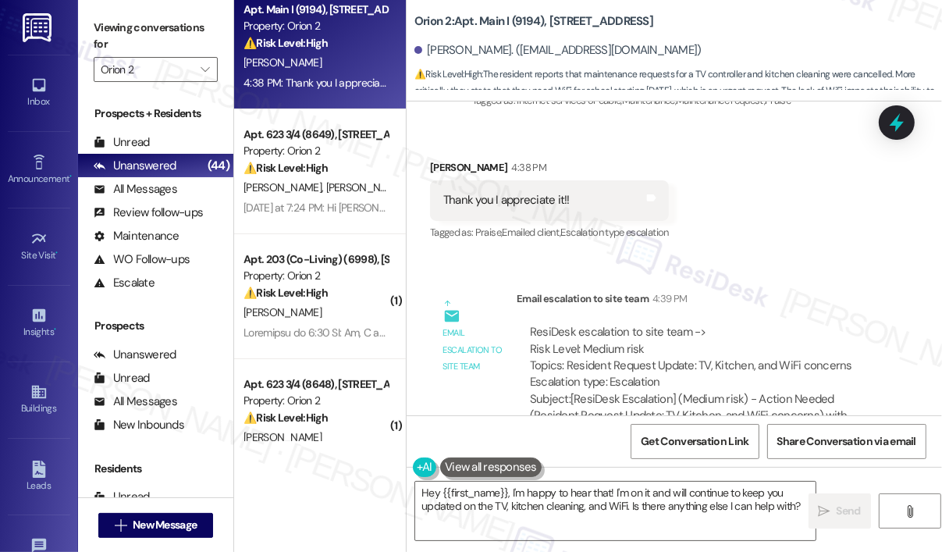
scroll to position [468, 0]
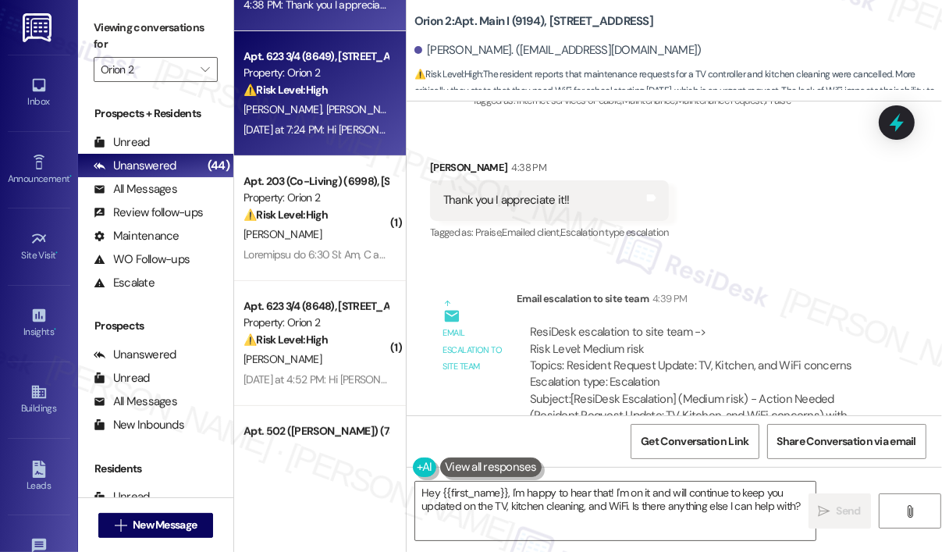
click at [334, 133] on div "[DATE] at 7:24 PM: Hi [PERSON_NAME] - well, it would be fantastic if someone fr…" at bounding box center [768, 129] width 1051 height 14
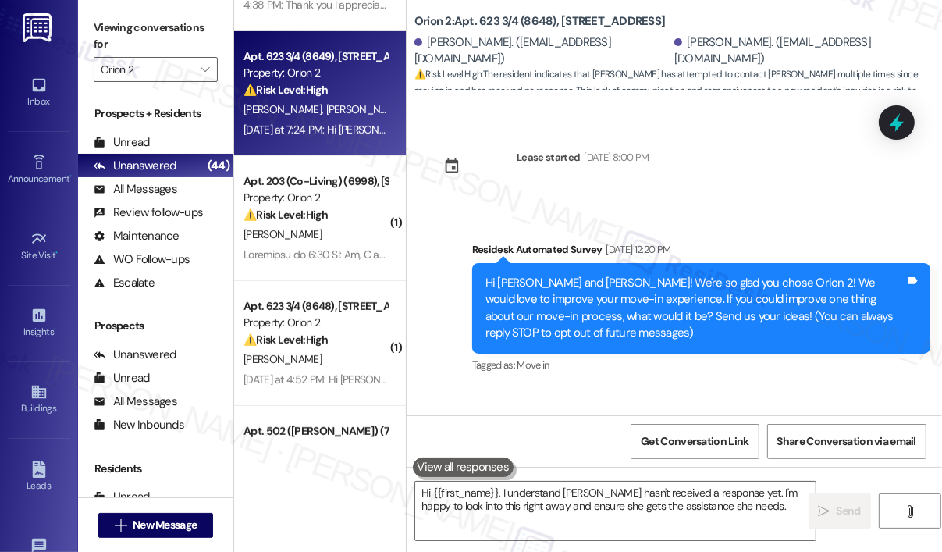
scroll to position [137, 0]
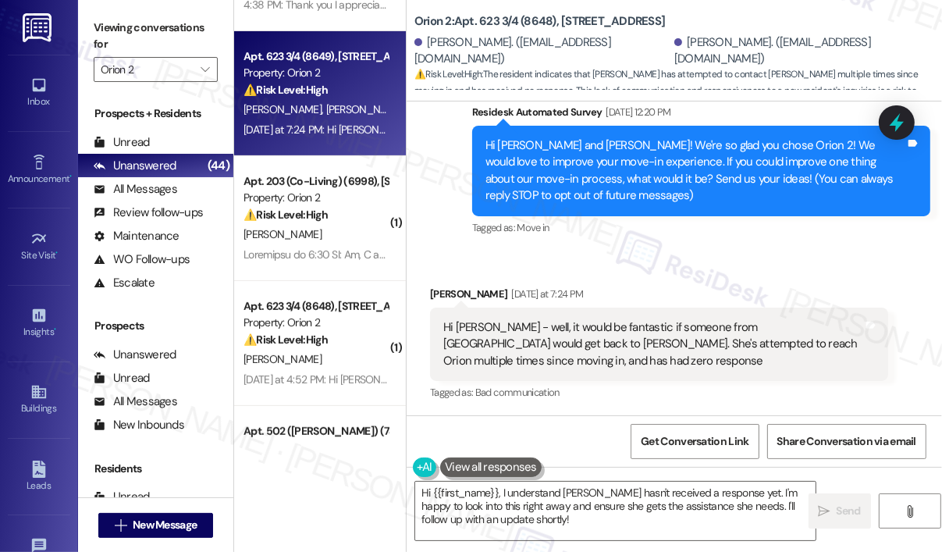
click at [686, 236] on div "Tagged as: Move in Click to highlight conversations about Move in" at bounding box center [701, 227] width 458 height 23
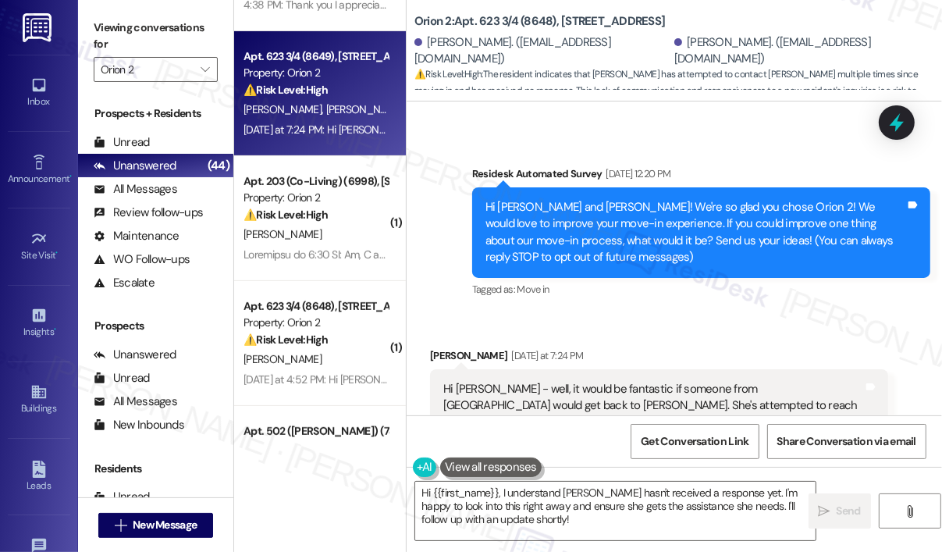
scroll to position [138, 0]
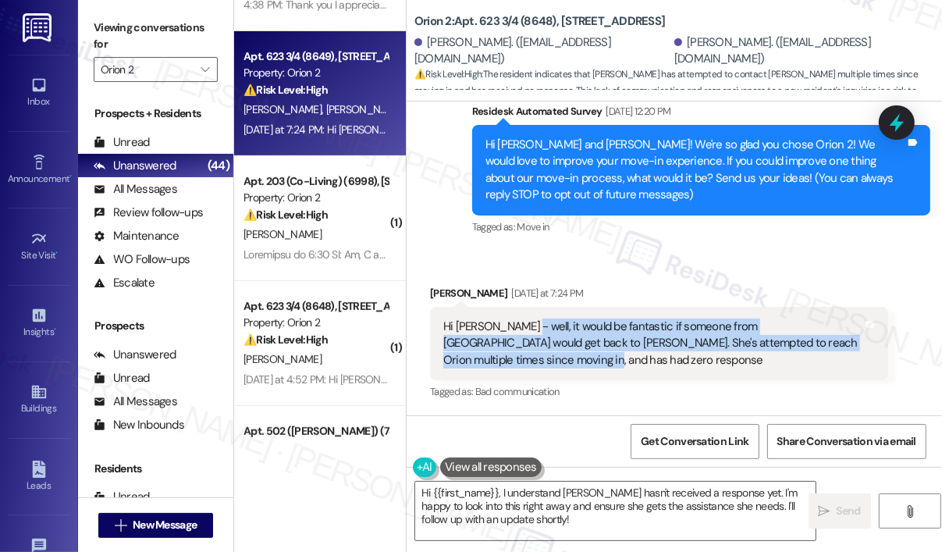
drag, startPoint x: 597, startPoint y: 359, endPoint x: 516, endPoint y: 332, distance: 84.9
click at [516, 332] on div "Hi [PERSON_NAME] - well, it would be fantastic if someone from [GEOGRAPHIC_DATA…" at bounding box center [653, 343] width 420 height 50
copy div "it would be fantastic if someone from [GEOGRAPHIC_DATA] would get back to [PERS…"
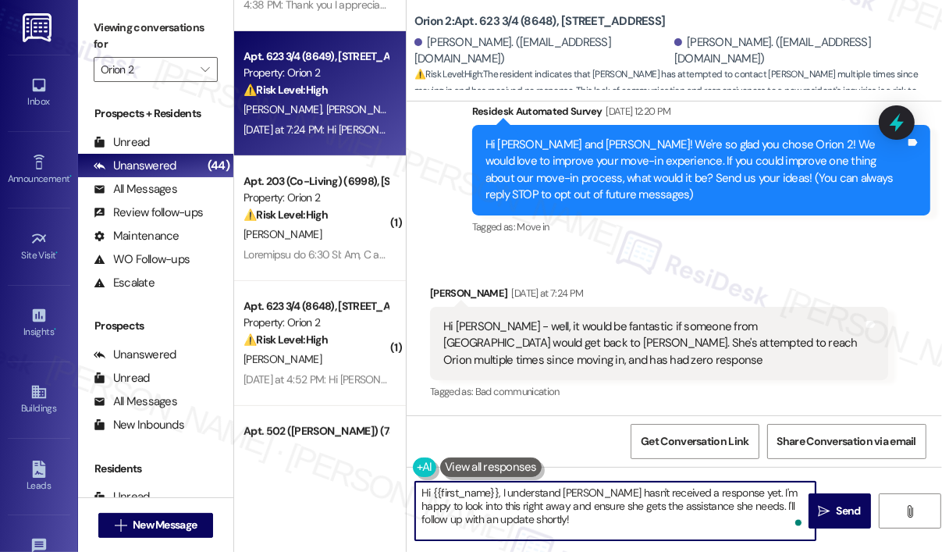
drag, startPoint x: 580, startPoint y: 517, endPoint x: 503, endPoint y: 493, distance: 80.2
click at [502, 492] on textarea "Hi {{first_name}}, I understand [PERSON_NAME] hasn't received a response yet. I…" at bounding box center [615, 510] width 400 height 59
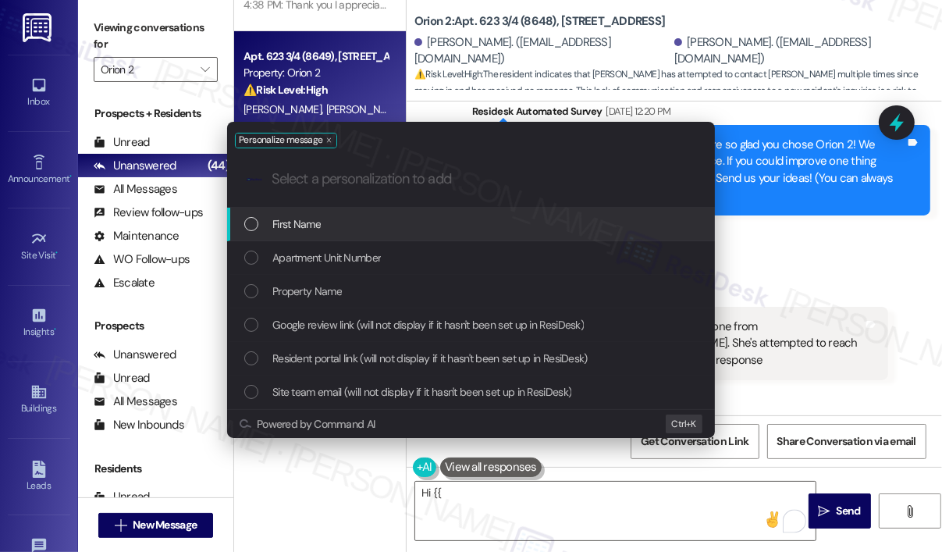
click at [534, 498] on div "Personalize message .cls-1{fill:#0a055f;}.cls-2{fill:#0cc4c4;} resideskLogoBlue…" at bounding box center [471, 276] width 942 height 552
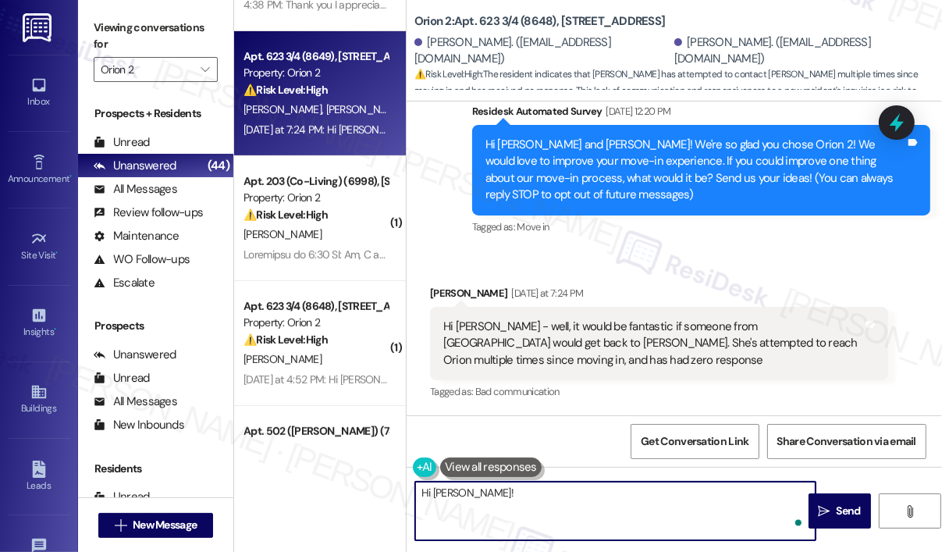
paste textarea "Thank you for reaching out. Can you share the reason [PERSON_NAME] has been try…"
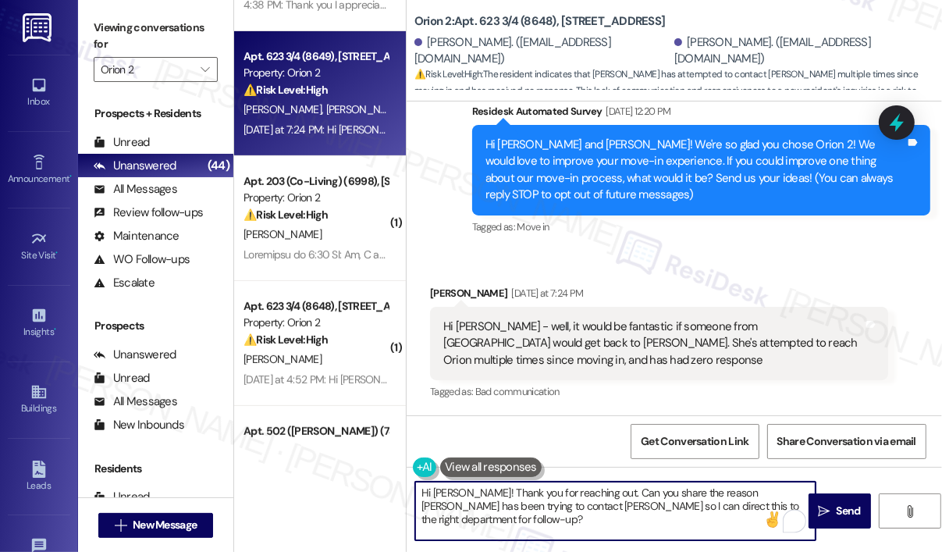
click at [756, 501] on textarea "Hi [PERSON_NAME]! Thank you for reaching out. Can you share the reason [PERSON_…" at bounding box center [615, 510] width 400 height 59
type textarea "Hi [PERSON_NAME]! Thank you for reaching out. Can you share the reason [PERSON_…"
click at [840, 504] on span "Send" at bounding box center [848, 510] width 24 height 16
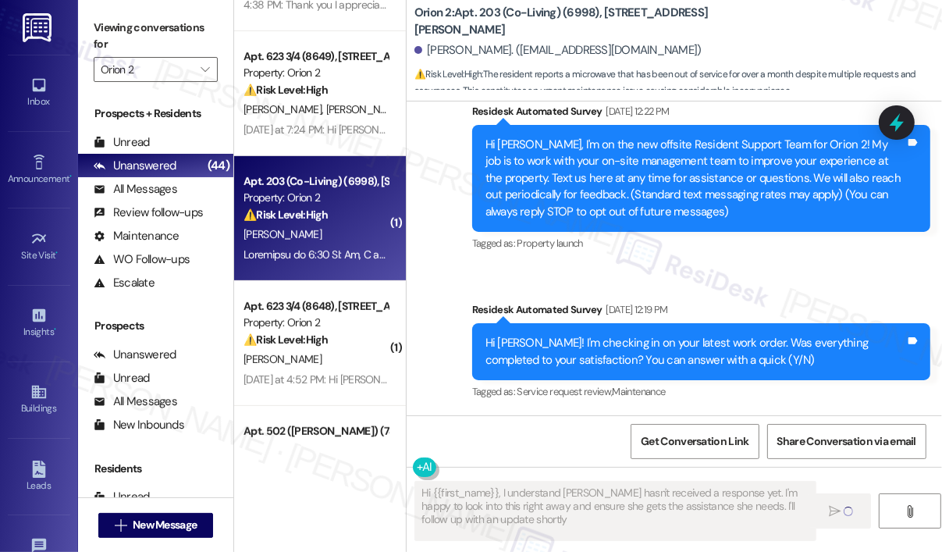
type textarea "Hi {{first_name}}, I understand [PERSON_NAME] hasn't received a response yet. I…"
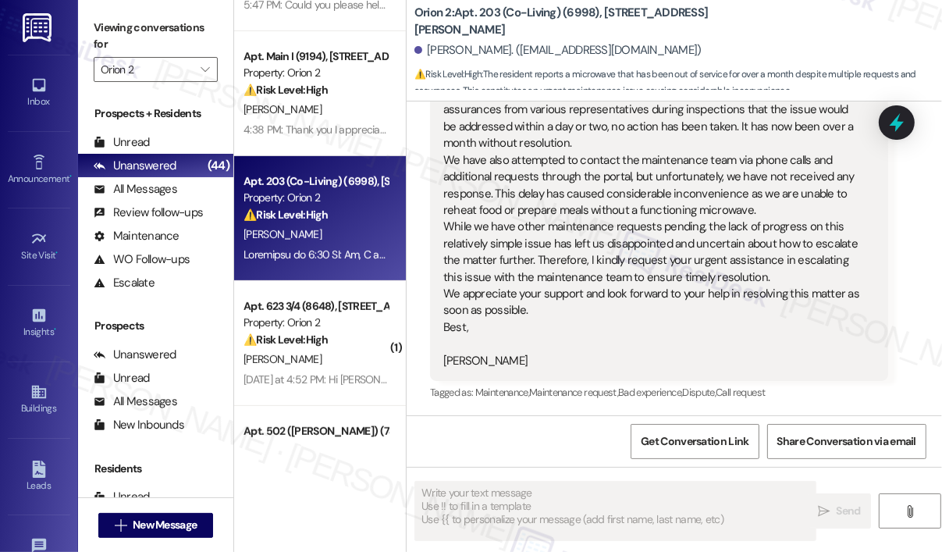
scroll to position [789, 0]
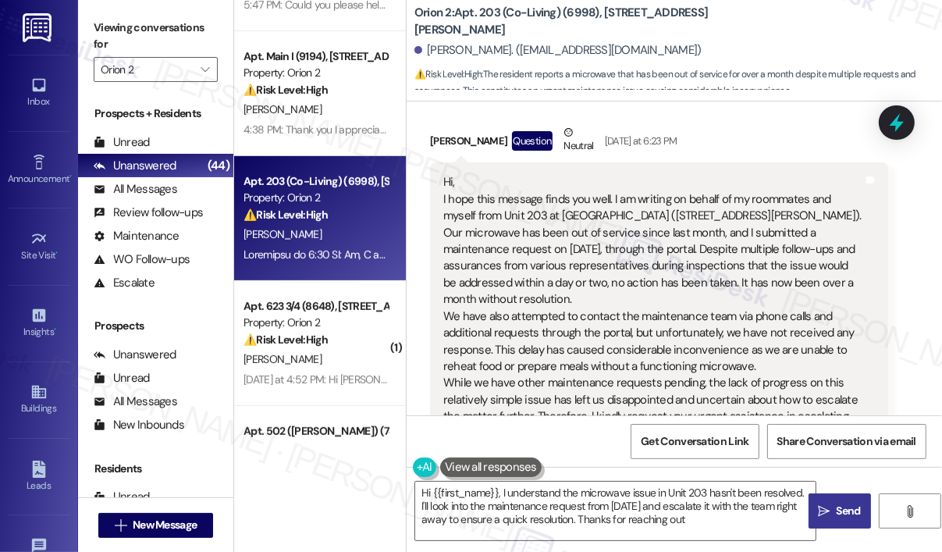
type textarea "Hi {{first_name}}, I understand the microwave issue in Unit 203 hasn't been res…"
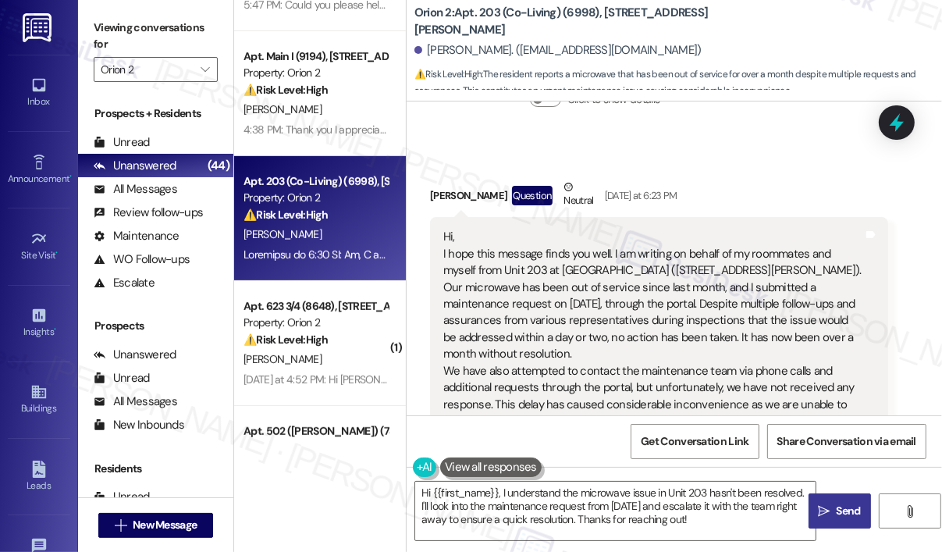
scroll to position [711, 0]
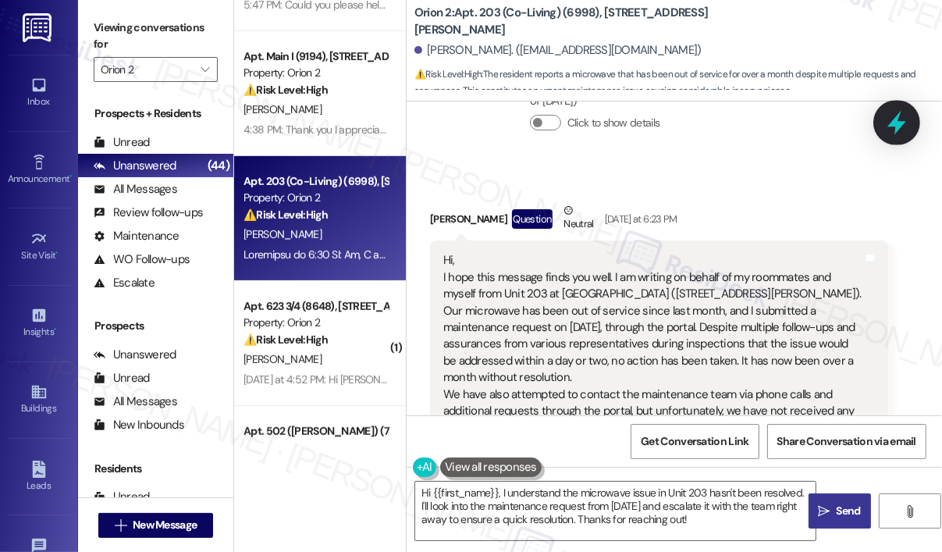
click at [893, 124] on icon at bounding box center [896, 123] width 19 height 24
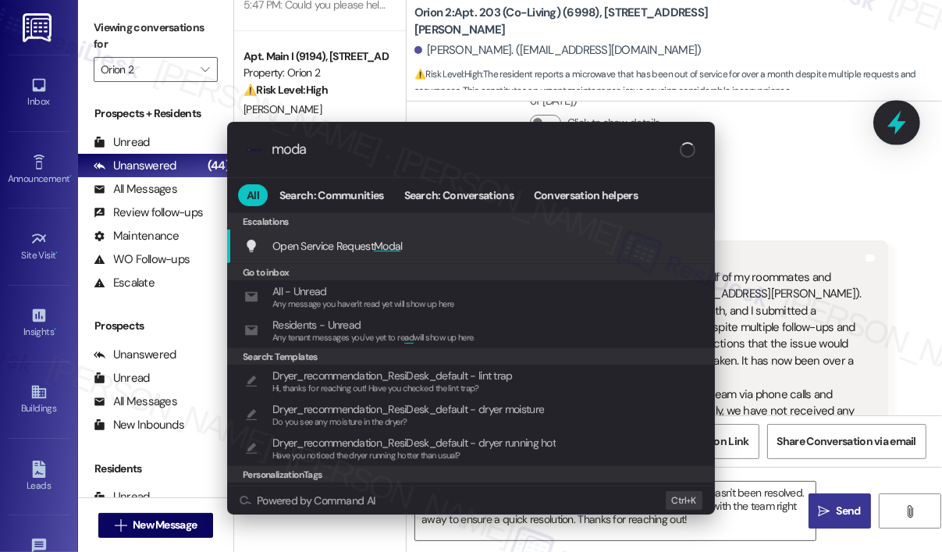
type input "modal"
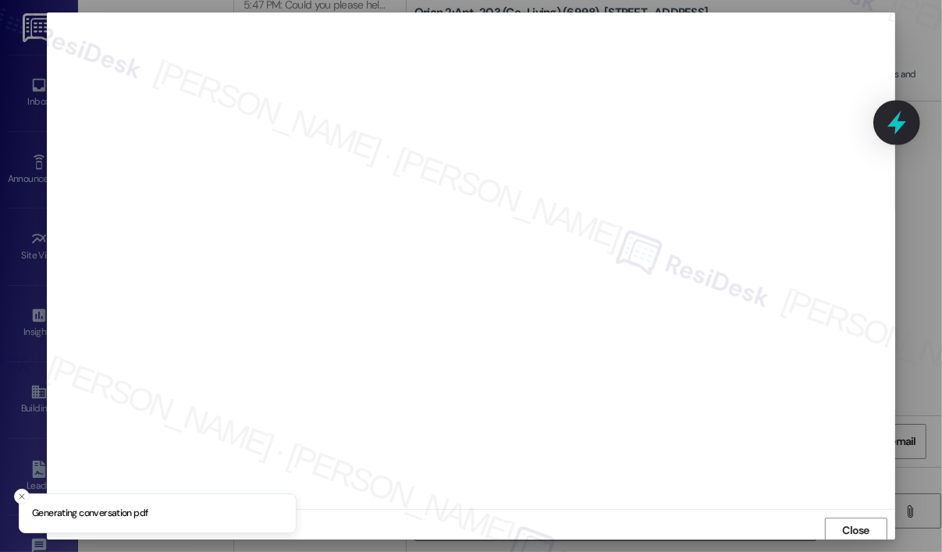
scroll to position [3, 0]
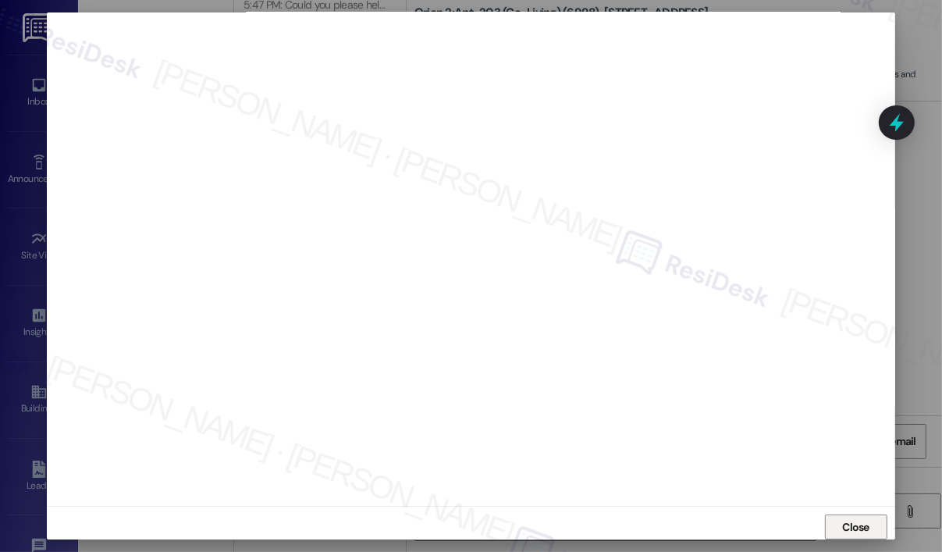
click at [853, 523] on span "Close" at bounding box center [855, 527] width 27 height 16
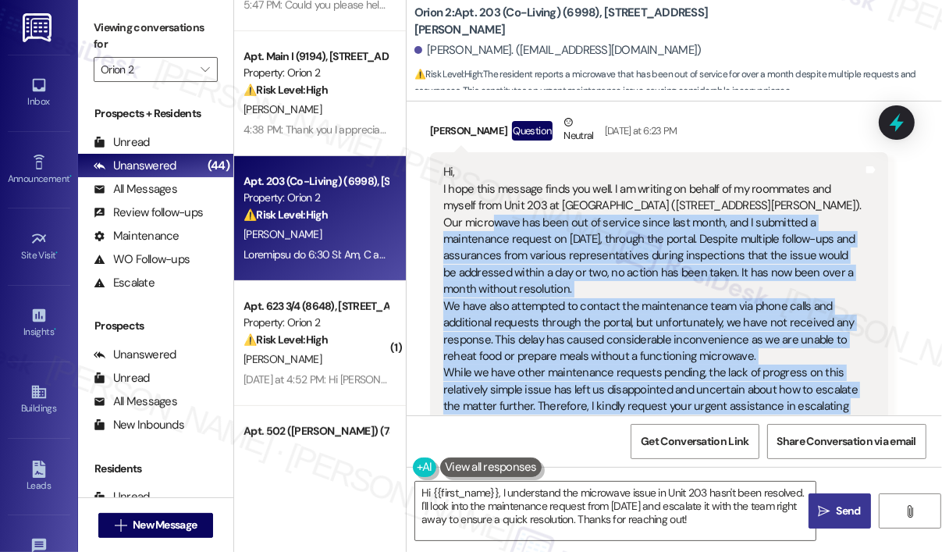
scroll to position [789, 0]
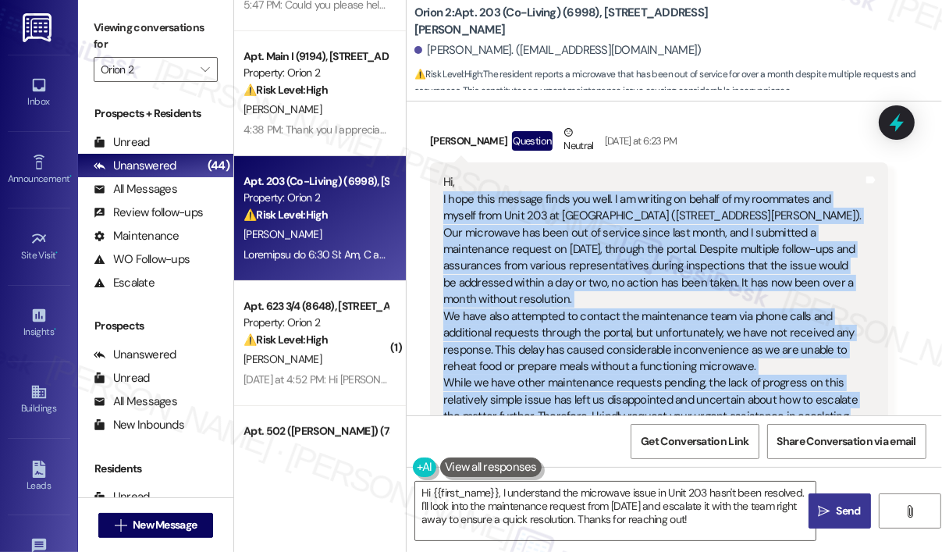
drag, startPoint x: 539, startPoint y: 307, endPoint x: 437, endPoint y: 204, distance: 145.1
click at [437, 204] on div "Hi, I hope this message finds you well. I am writing on behalf of my roommates …" at bounding box center [659, 349] width 458 height 374
copy div "I hope this message finds you well. I am writing on behalf of my roommates and …"
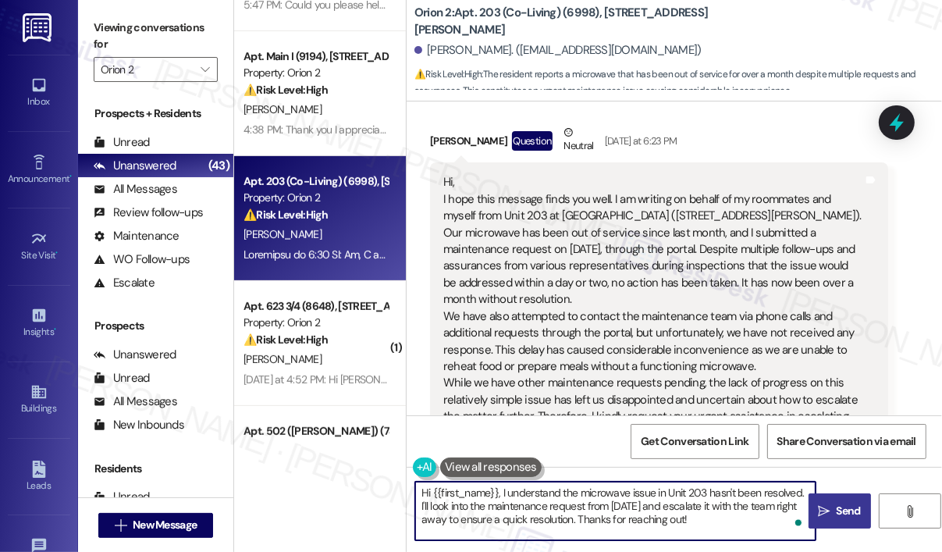
drag, startPoint x: 698, startPoint y: 517, endPoint x: 499, endPoint y: 494, distance: 200.3
click at [499, 494] on textarea "Hi {{first_name}}, I understand the microwave issue in Unit 203 hasn't been res…" at bounding box center [615, 510] width 400 height 59
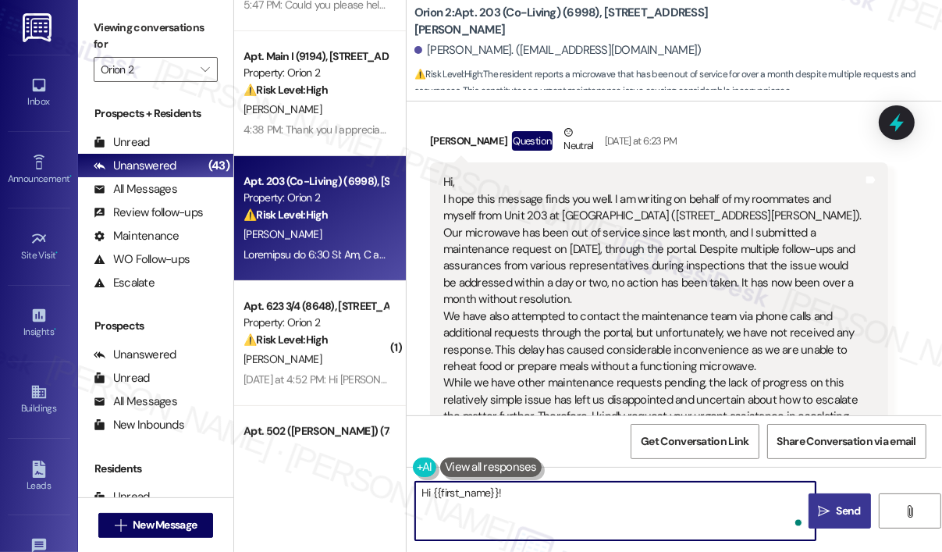
paste textarea "Thank you for reaching out. I understand how frustrating it must be to be witho…"
type textarea "Hi {{first_name}}! Thank you for reaching out. I understand how frustrating it …"
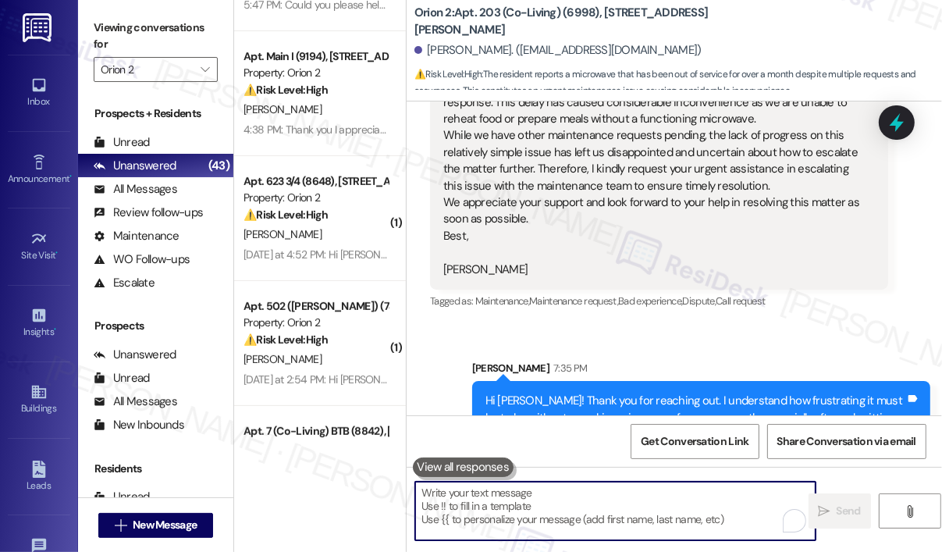
scroll to position [1121, 0]
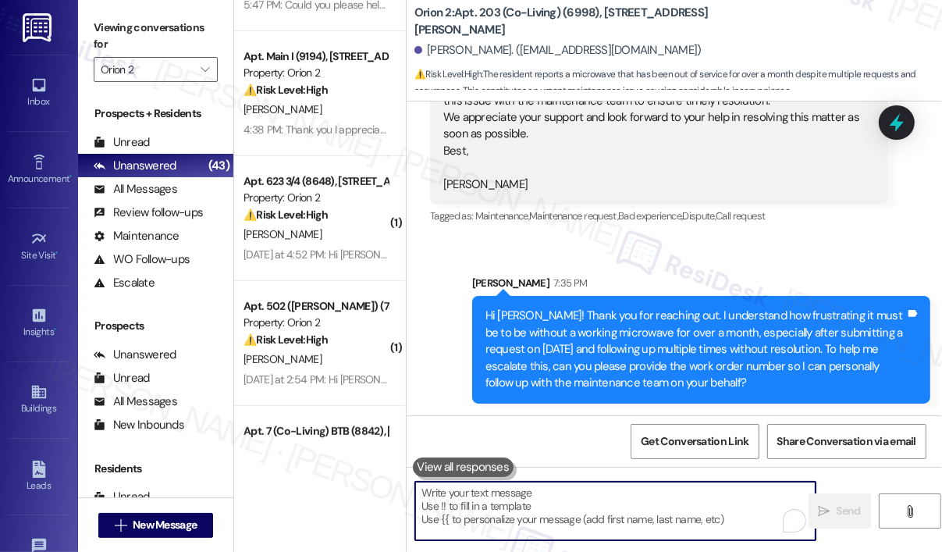
click at [775, 277] on div "[PERSON_NAME] 7:35 PM" at bounding box center [701, 286] width 458 height 22
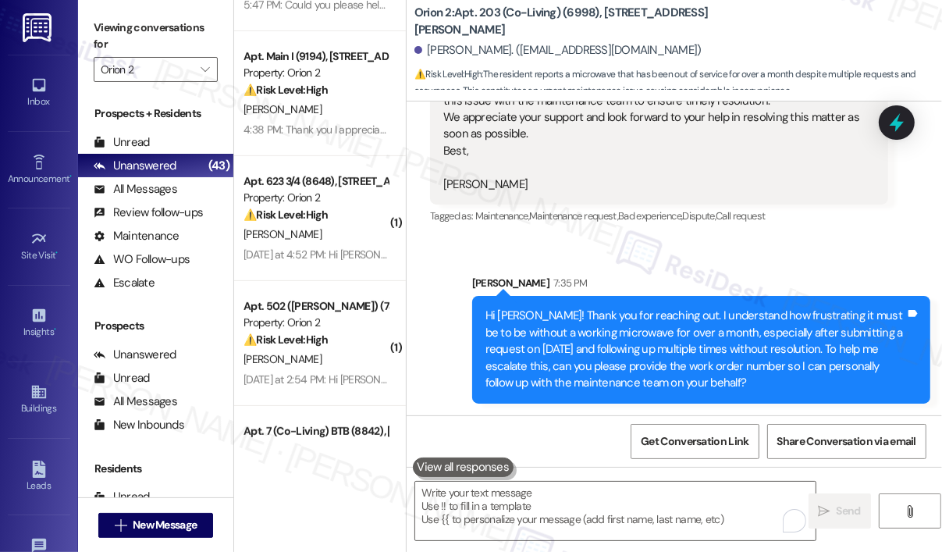
click at [775, 260] on div "Sent via SMS [PERSON_NAME] 7:35 PM Hi [PERSON_NAME]! Thank you for reaching out…" at bounding box center [673, 328] width 535 height 176
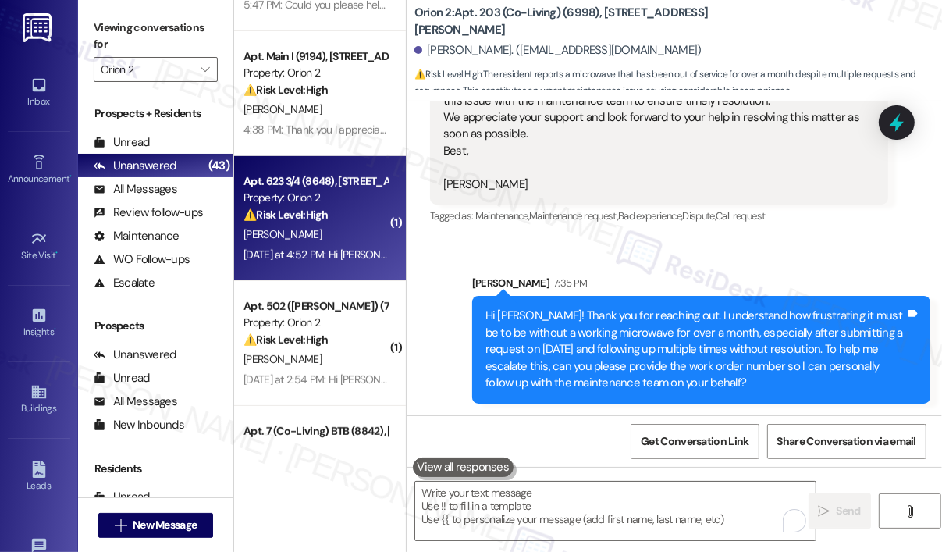
click at [329, 232] on div "[PERSON_NAME]" at bounding box center [315, 235] width 147 height 20
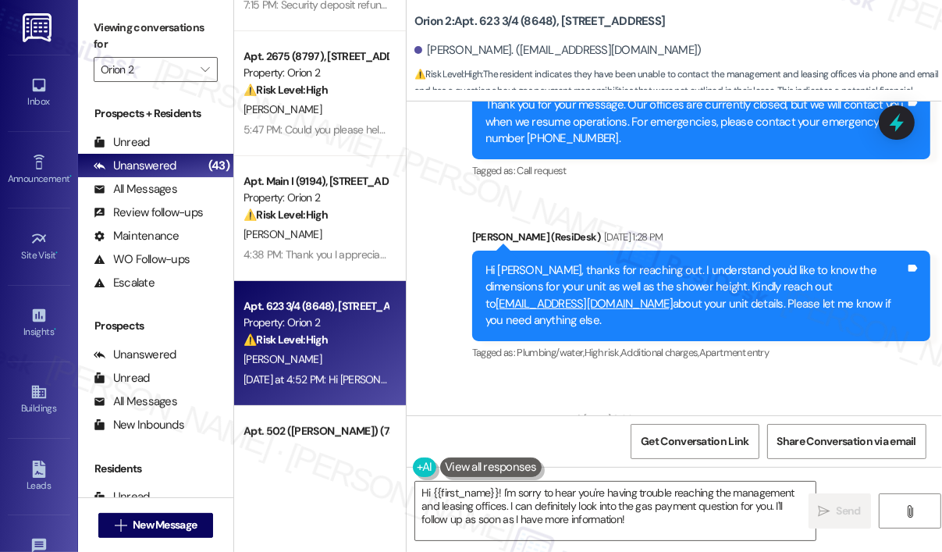
scroll to position [729, 0]
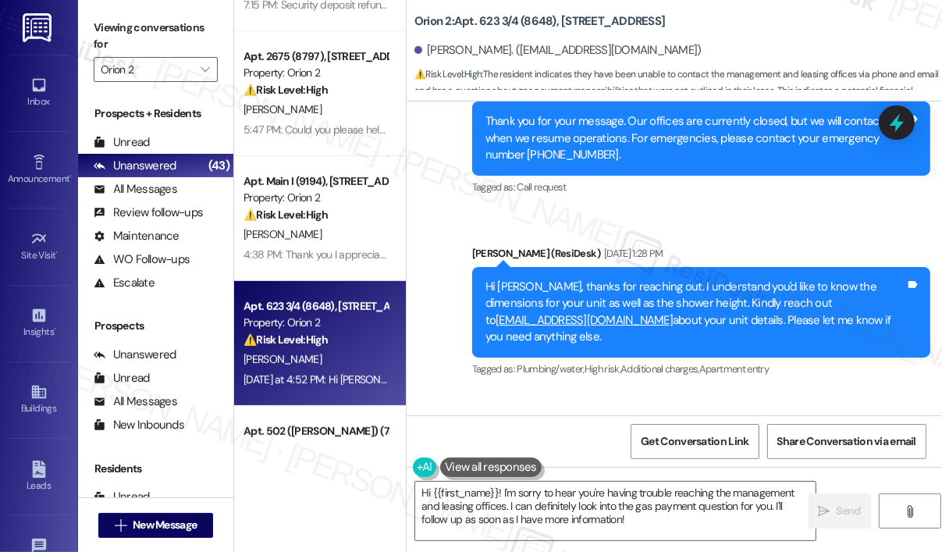
click at [805, 208] on div "Sent via SMS ResiDesk After Hours Assistant [DATE] 9:45 PM Thank you for your m…" at bounding box center [700, 139] width 481 height 142
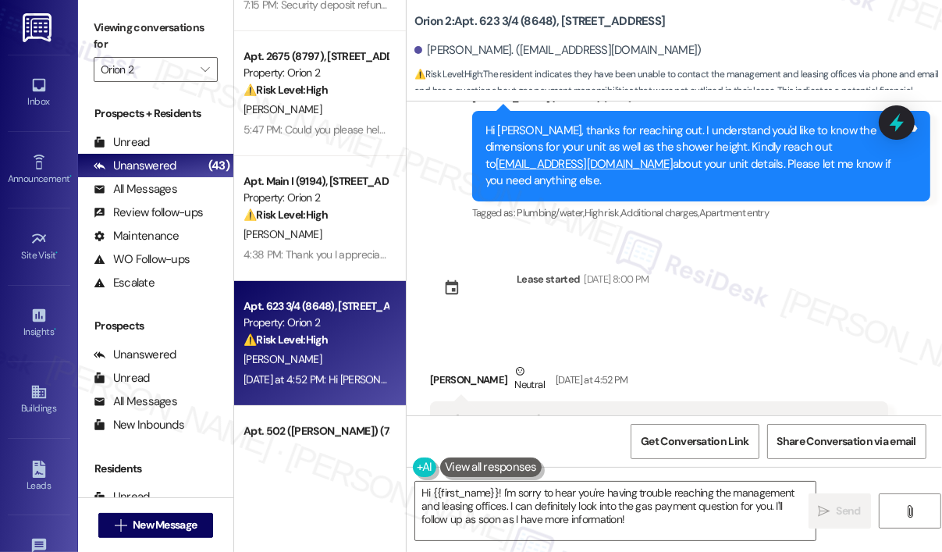
scroll to position [963, 0]
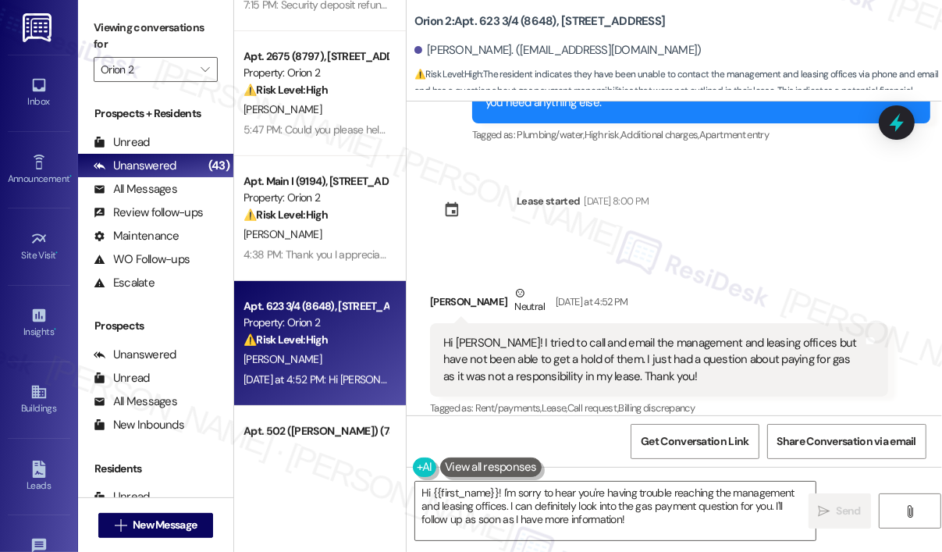
click at [824, 250] on div "Received via SMS [PERSON_NAME] Neutral [DATE] at 4:52 PM Hi [PERSON_NAME]! I tr…" at bounding box center [673, 341] width 535 height 182
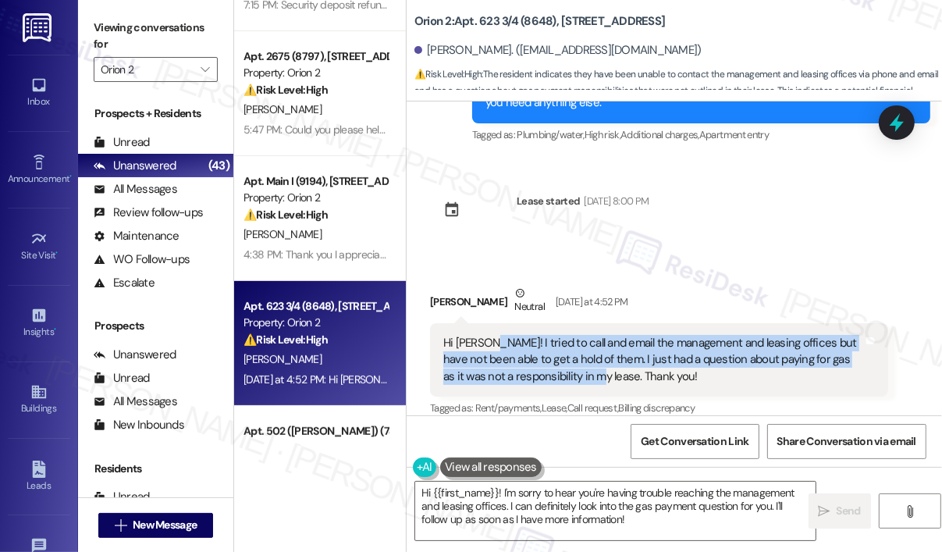
drag, startPoint x: 594, startPoint y: 356, endPoint x: 490, endPoint y: 323, distance: 108.8
click at [488, 335] on div "Hi [PERSON_NAME]! I tried to call and email the management and leasing offices …" at bounding box center [653, 360] width 420 height 50
copy div "I tried to call and email the management and leasing offices but have not been …"
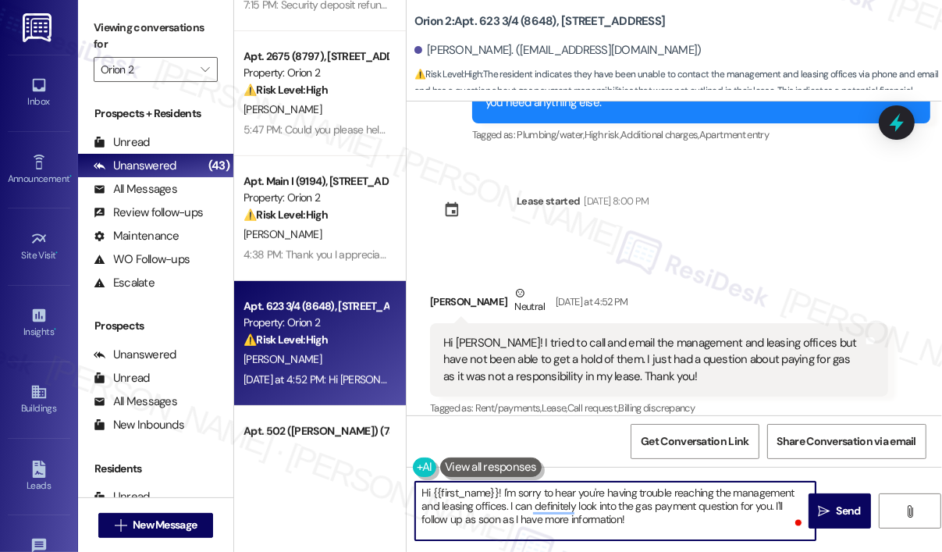
drag, startPoint x: 649, startPoint y: 518, endPoint x: 503, endPoint y: 491, distance: 148.4
click at [503, 491] on textarea "Hi {{first_name}}! I'm sorry to hear you're having trouble reaching the managem…" at bounding box center [615, 510] width 400 height 59
paste textarea "Thank you for reaching out. Can you share more about your gas billing concern—s…"
click at [640, 509] on textarea "Hi {{first_name}}! Thank you for reaching out. Can you share more about your ga…" at bounding box center [615, 510] width 400 height 59
click at [664, 502] on textarea "Hi {{first_name}}! Thank you for reaching out. Can you share more about your ga…" at bounding box center [615, 510] width 400 height 59
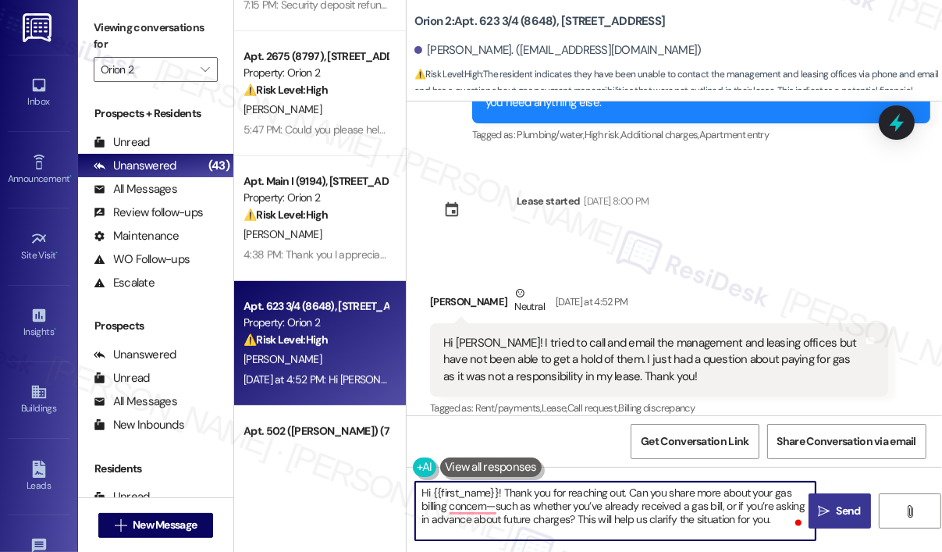
type textarea "Hi {{first_name}}! Thank you for reaching out. Can you share more about your ga…"
click at [845, 506] on span "Send" at bounding box center [848, 510] width 24 height 16
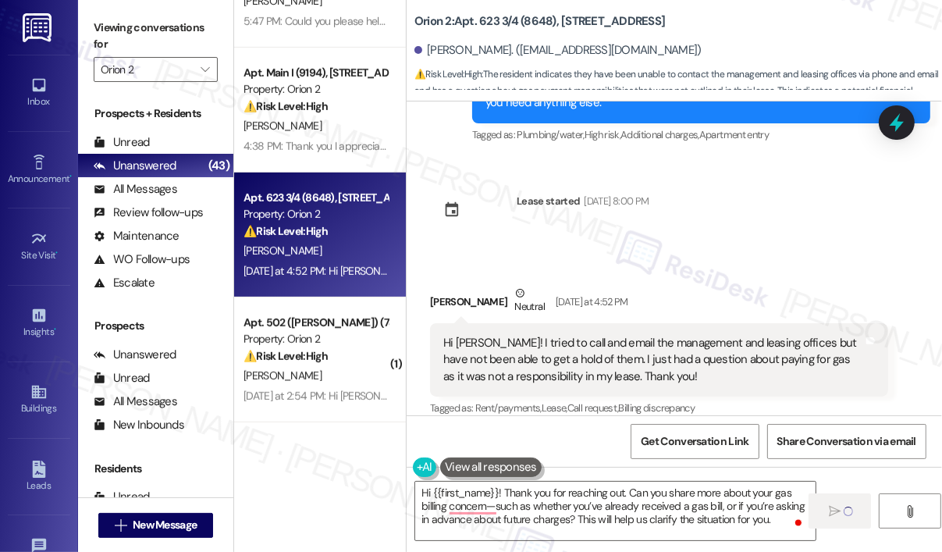
scroll to position [624, 0]
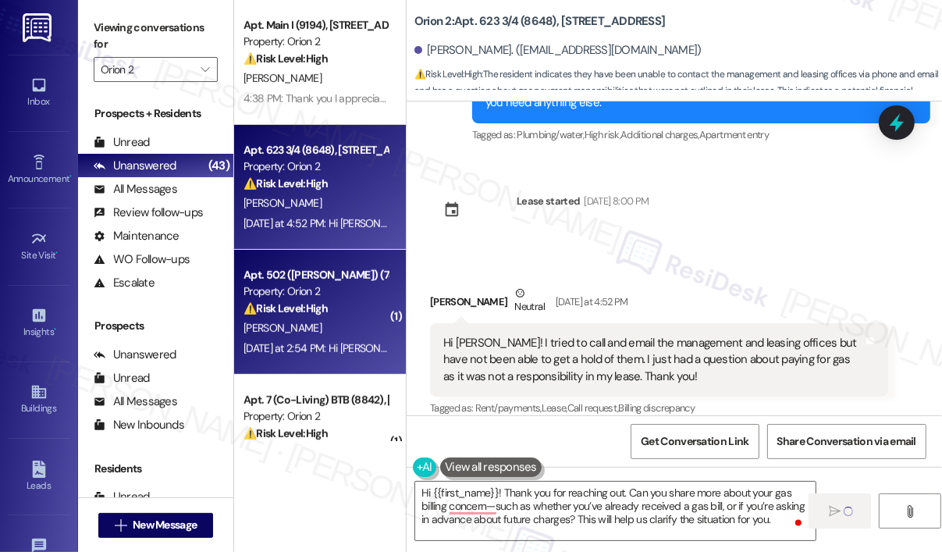
click at [307, 304] on strong "⚠️ Risk Level: High" at bounding box center [285, 308] width 84 height 14
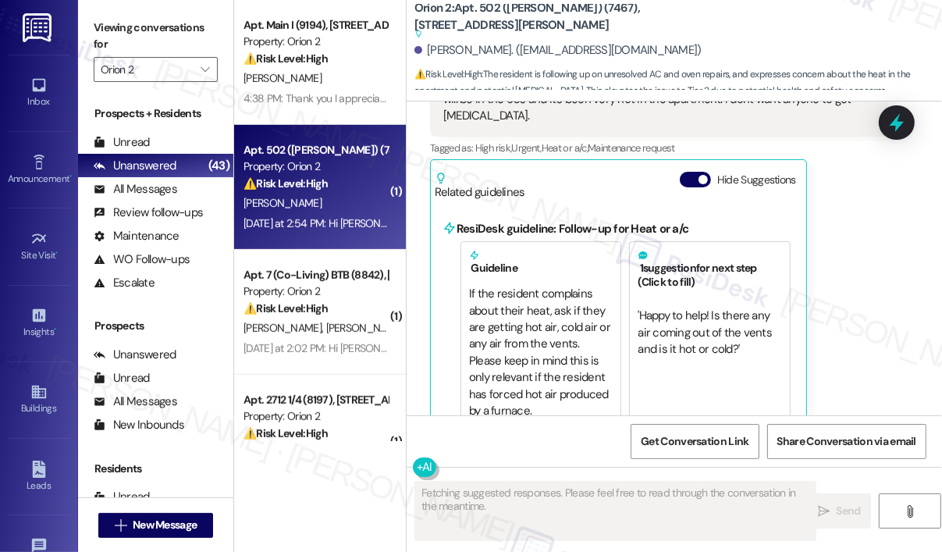
scroll to position [2166, 0]
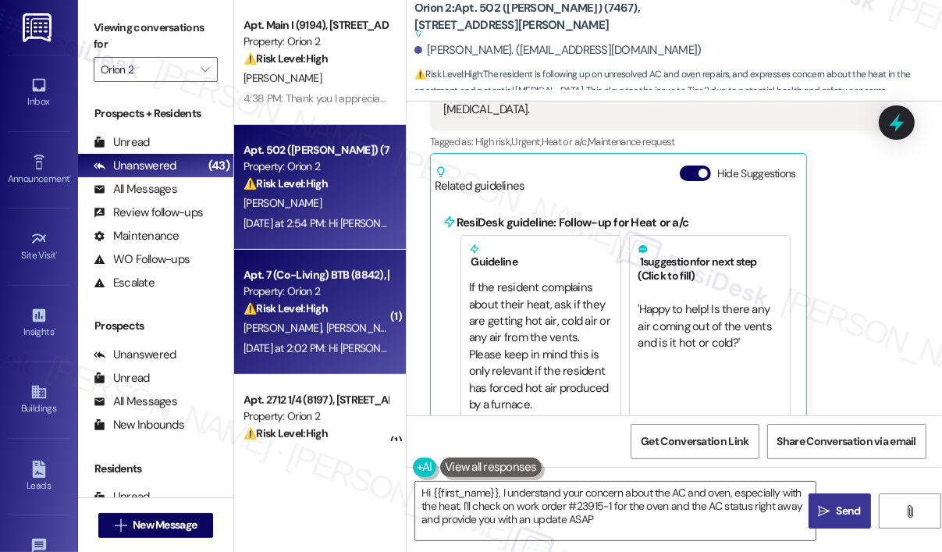
type textarea "Hi {{first_name}}, I understand your concern about the AC and oven, especially …"
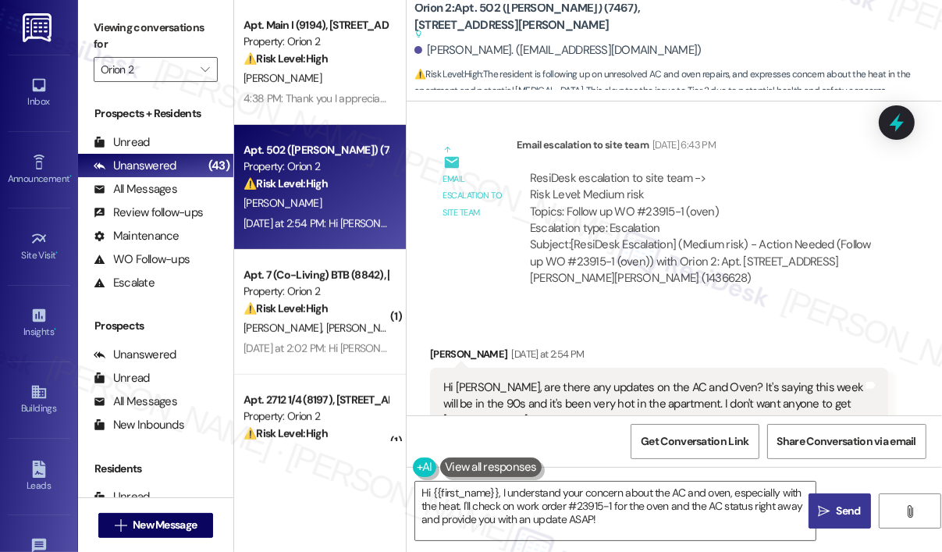
scroll to position [1854, 0]
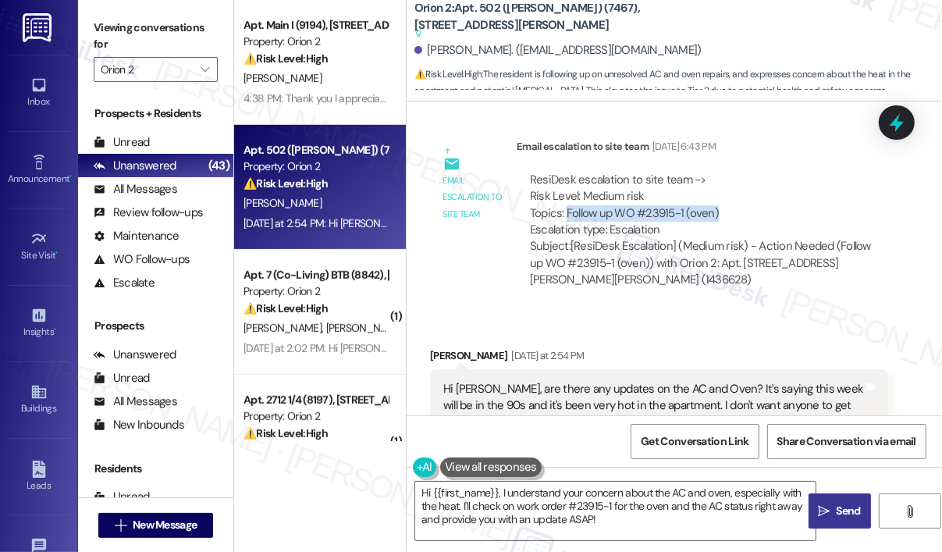
drag, startPoint x: 727, startPoint y: 193, endPoint x: 566, endPoint y: 193, distance: 160.7
click at [566, 193] on div "ResiDesk escalation to site team -> Risk Level: Medium risk Topics: Follow up W…" at bounding box center [702, 205] width 345 height 67
copy div "Follow up WO #23915-1 (oven)"
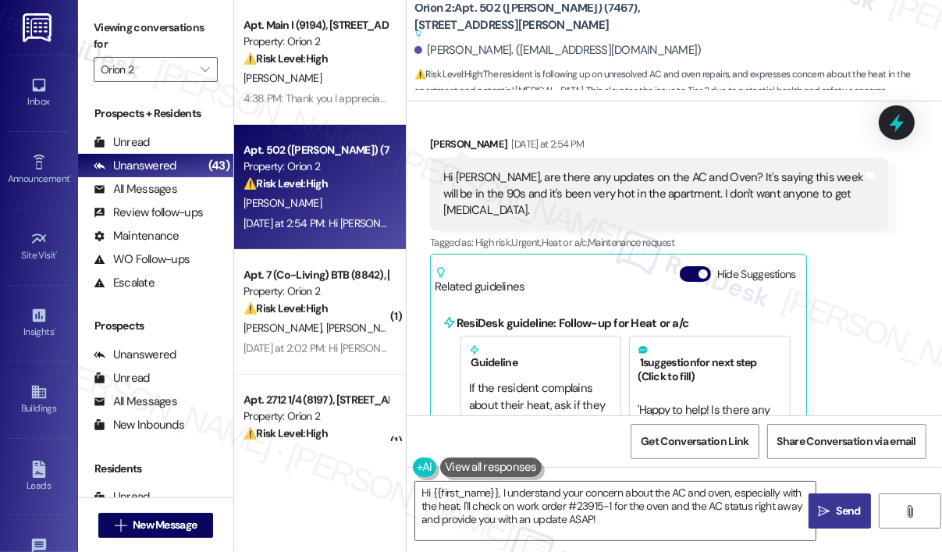
scroll to position [1932, 0]
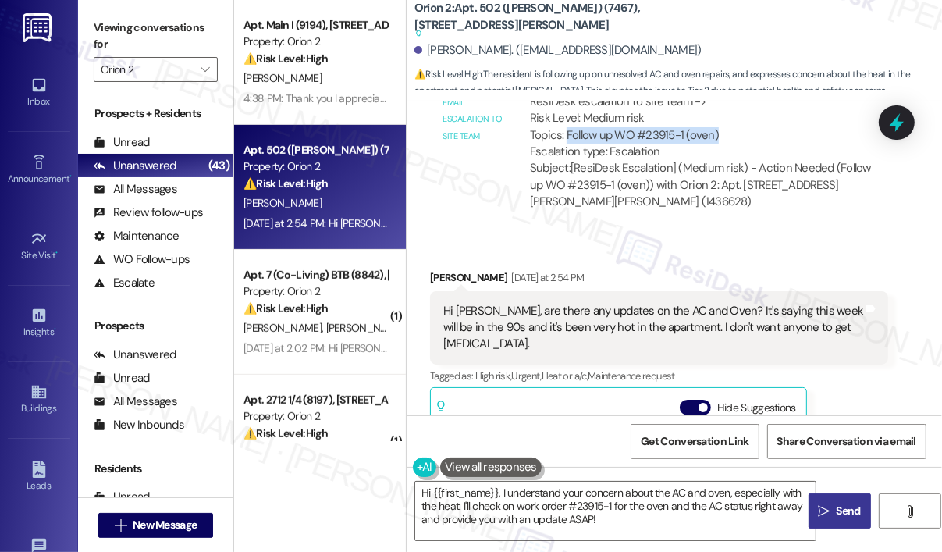
click at [896, 120] on icon at bounding box center [896, 122] width 14 height 19
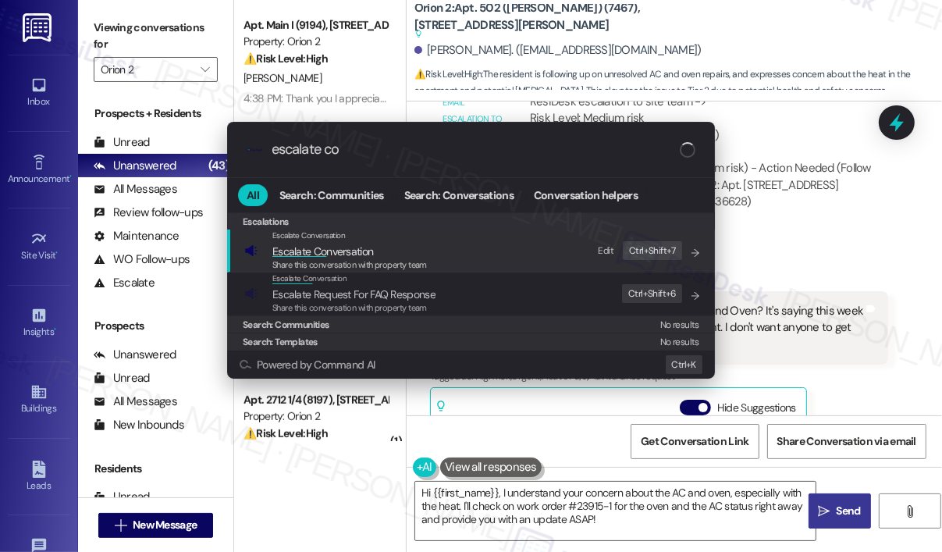
type input "escalate con"
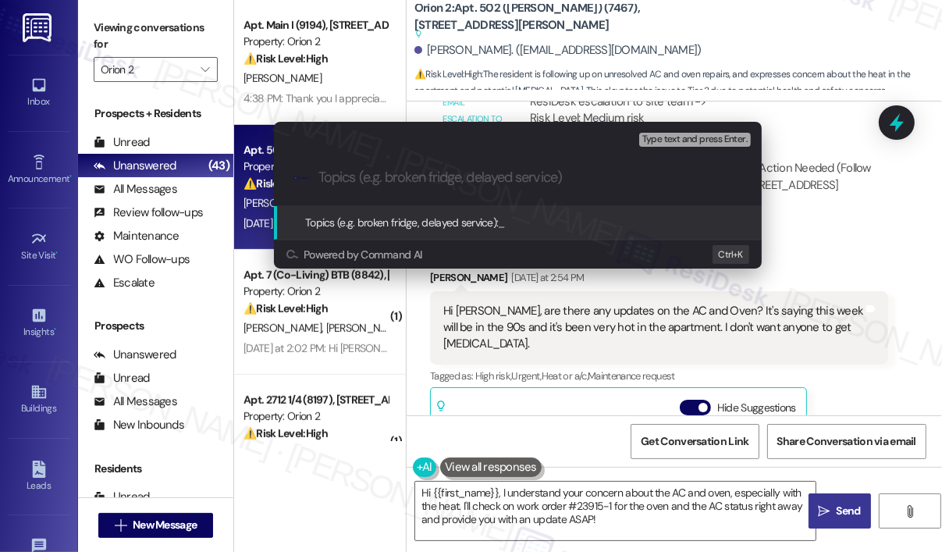
click at [453, 186] on div ".cls-1{fill:#0a055f;}.cls-2{fill:#0cc4c4;} resideskLogoBlueOrange" at bounding box center [518, 177] width 488 height 55
click at [453, 186] on input "Topics (e.g. broken fridge, delayed service)" at bounding box center [530, 177] width 424 height 16
click at [348, 183] on input "Topics (e.g. broken fridge, delayed service)" at bounding box center [530, 177] width 424 height 16
paste input "Follow up WO #23915-1 (oven)"
type input "Follow up WO #23915-1 (oven)"
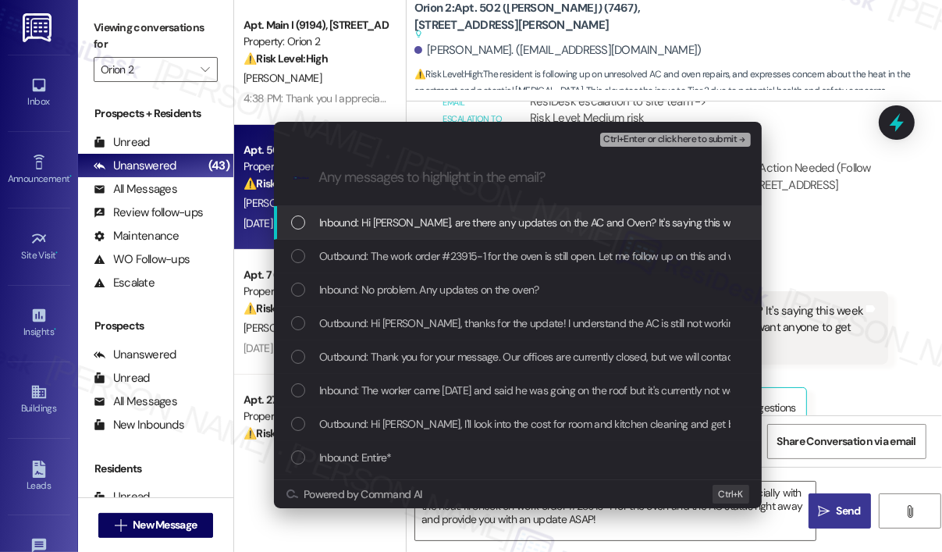
click at [296, 221] on div "List of options" at bounding box center [298, 222] width 14 height 14
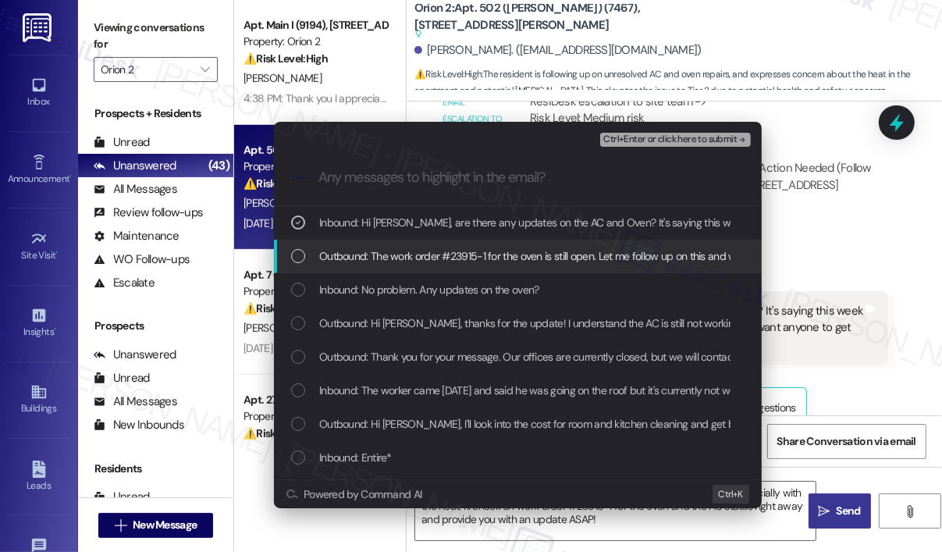
click at [303, 258] on div "List of options" at bounding box center [298, 256] width 14 height 14
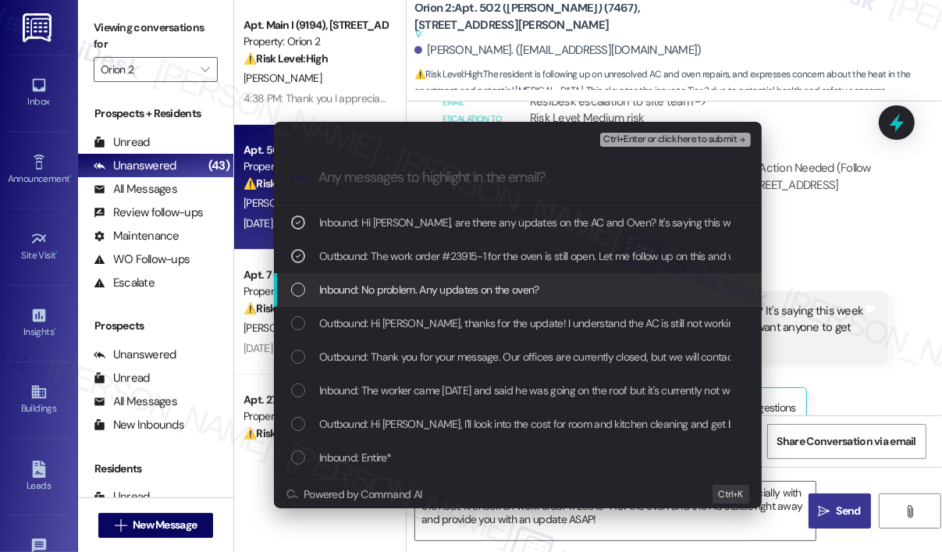
click at [306, 282] on div "Inbound: No problem. Any updates on the oven?" at bounding box center [519, 289] width 456 height 17
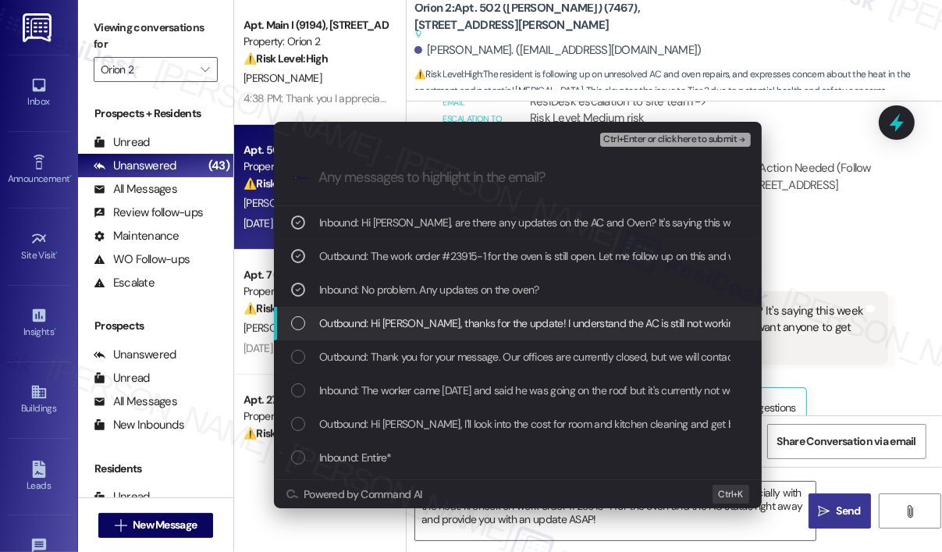
click at [291, 317] on div "List of options" at bounding box center [298, 323] width 14 height 14
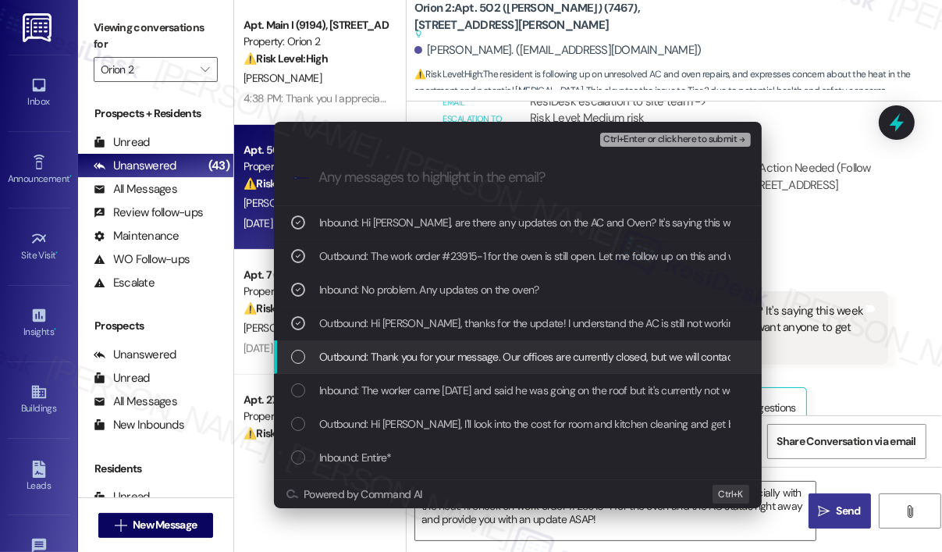
click at [307, 358] on div "Outbound: Thank you for your message. Our offices are currently closed, but we …" at bounding box center [519, 356] width 456 height 17
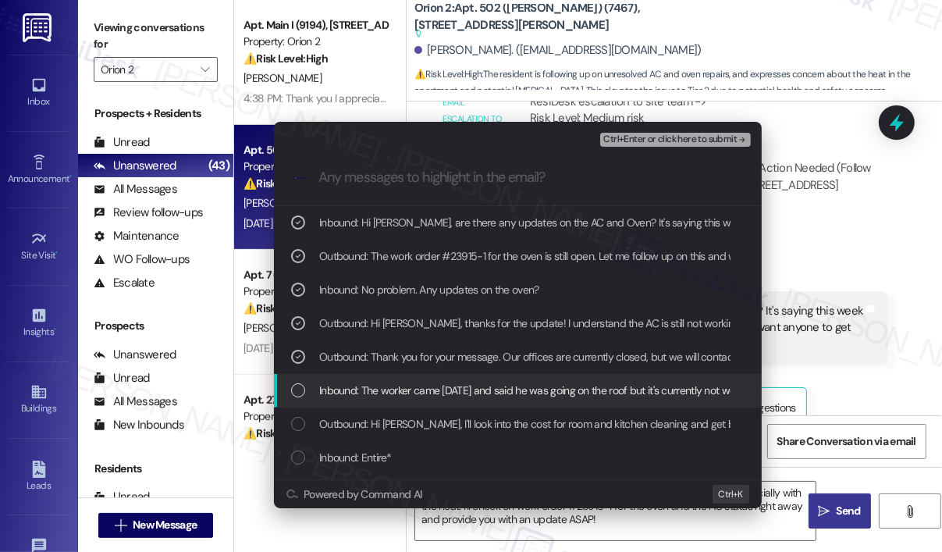
click at [306, 389] on div "Inbound: The worker came [DATE] and said he was going on the roof but it's curr…" at bounding box center [519, 389] width 456 height 17
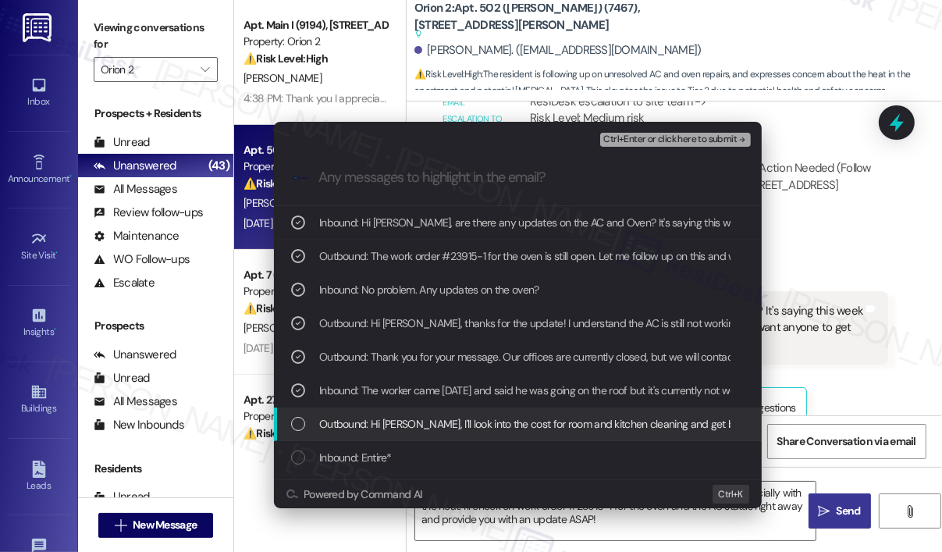
click at [300, 423] on div "List of options" at bounding box center [298, 424] width 14 height 14
click at [302, 424] on icon "List of options" at bounding box center [298, 423] width 11 height 11
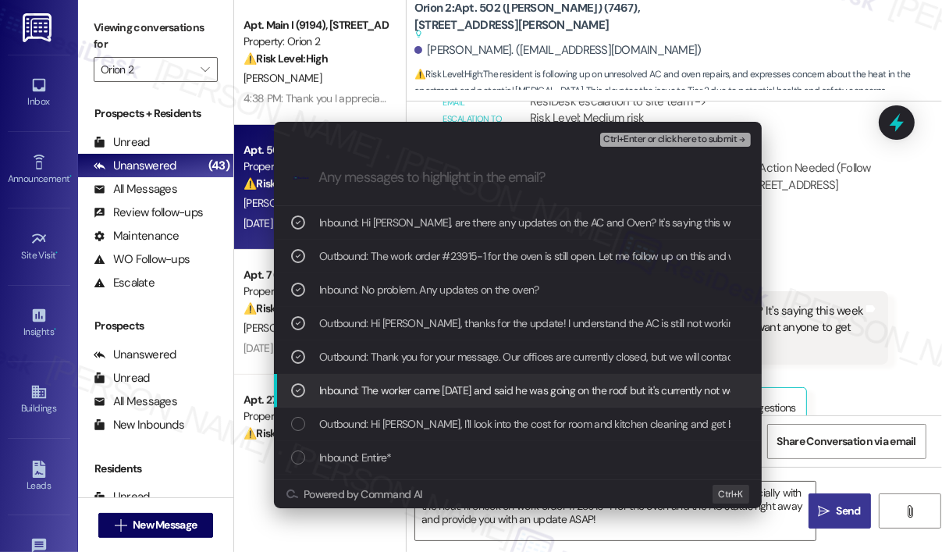
click at [293, 390] on icon "List of options" at bounding box center [298, 390] width 11 height 11
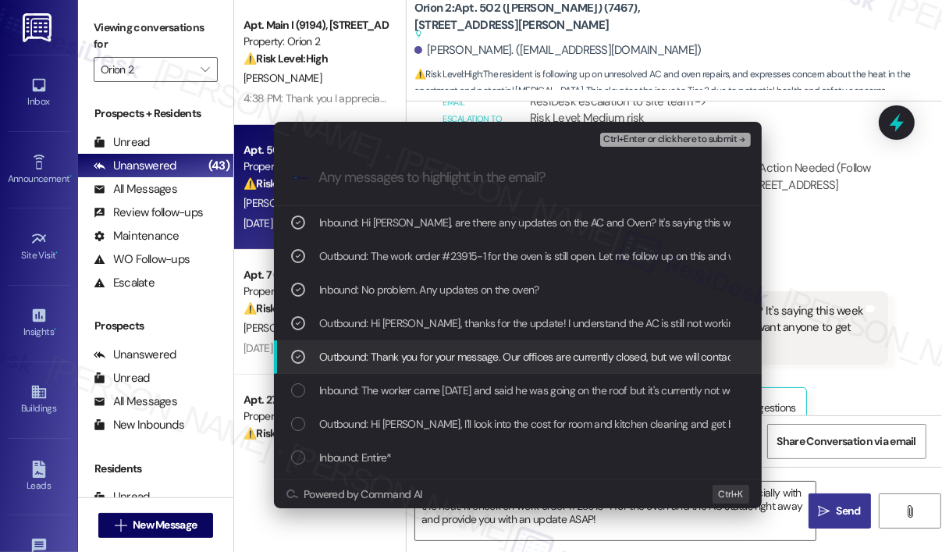
click at [293, 352] on icon "List of options" at bounding box center [298, 356] width 11 height 11
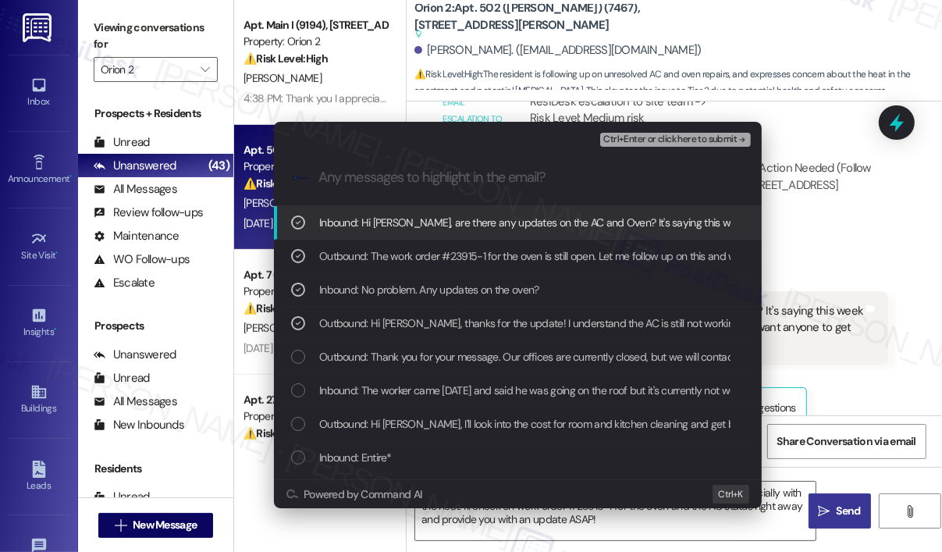
click at [626, 143] on span "Ctrl+Enter or click here to submit" at bounding box center [669, 139] width 133 height 11
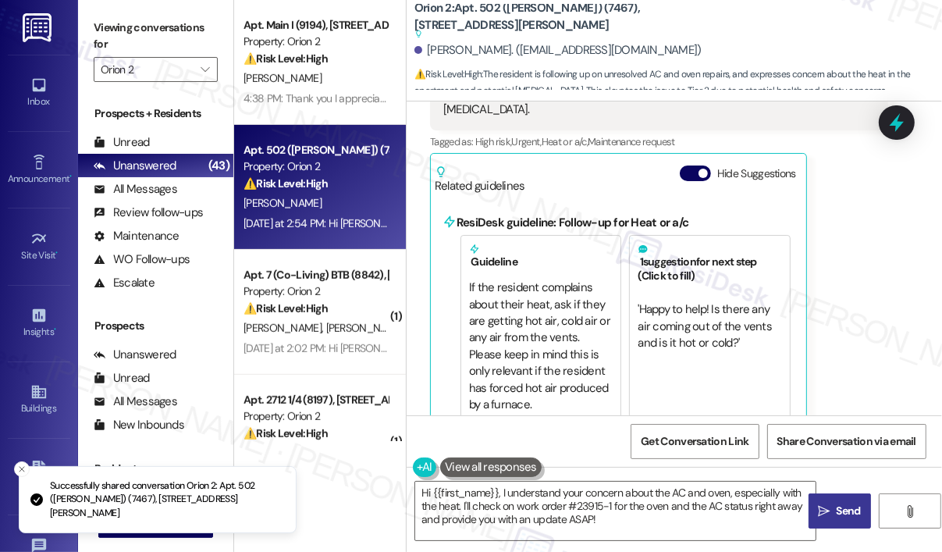
scroll to position [2166, 0]
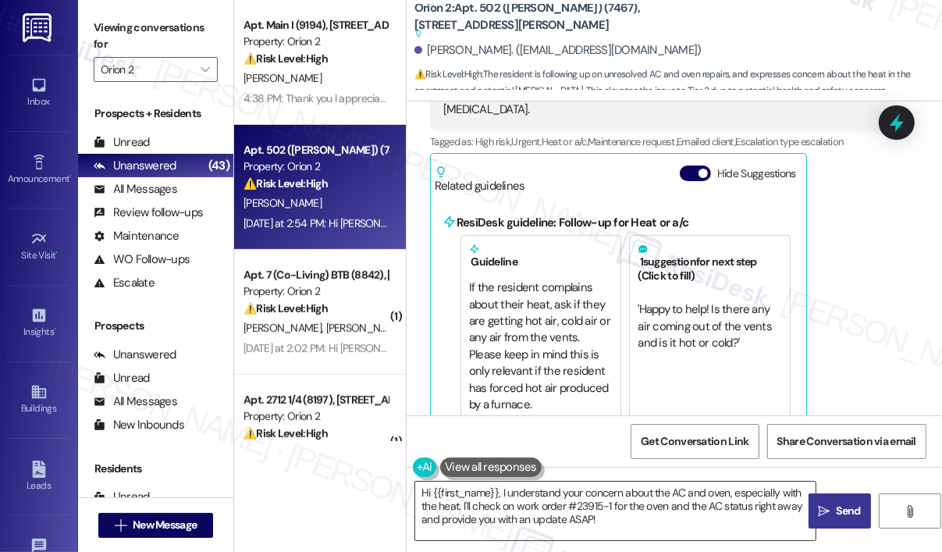
click at [677, 512] on textarea "Hi {{first_name}}, I understand your concern about the AC and oven, especially …" at bounding box center [615, 510] width 400 height 59
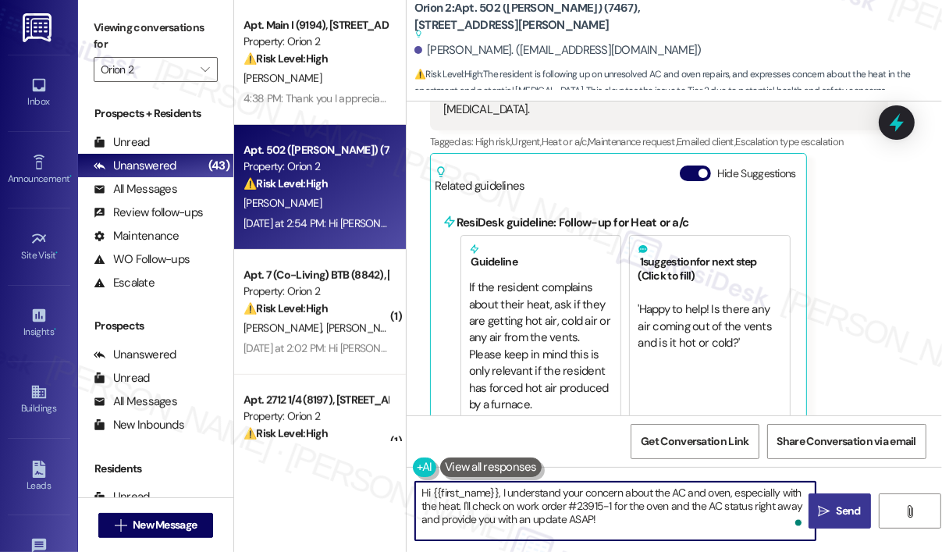
click at [677, 512] on textarea "Hi {{first_name}}, I understand your concern about the AC and oven, especially …" at bounding box center [615, 510] width 400 height 59
click at [830, 502] on span " Send" at bounding box center [838, 510] width 49 height 16
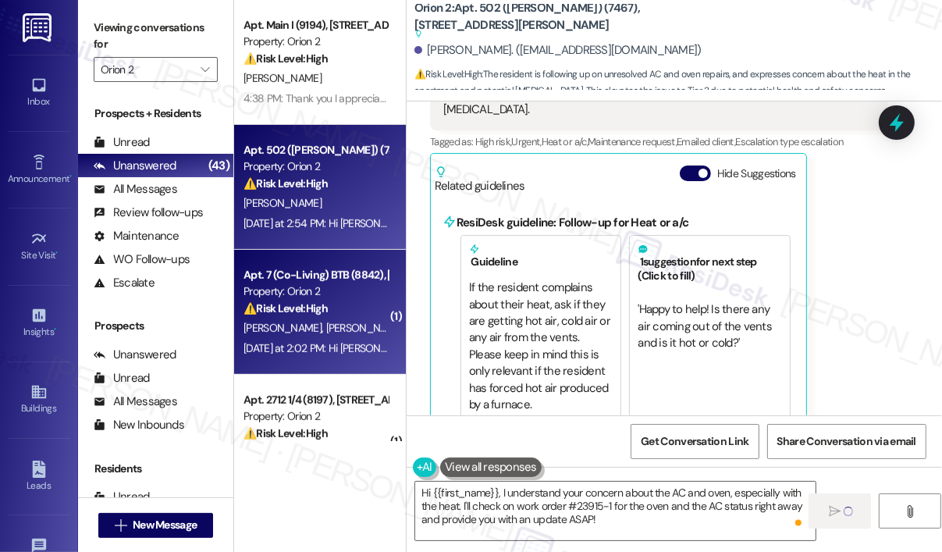
click at [335, 311] on div "⚠️ Risk Level: High The message reports a strong smell causing headaches, indic…" at bounding box center [315, 308] width 144 height 16
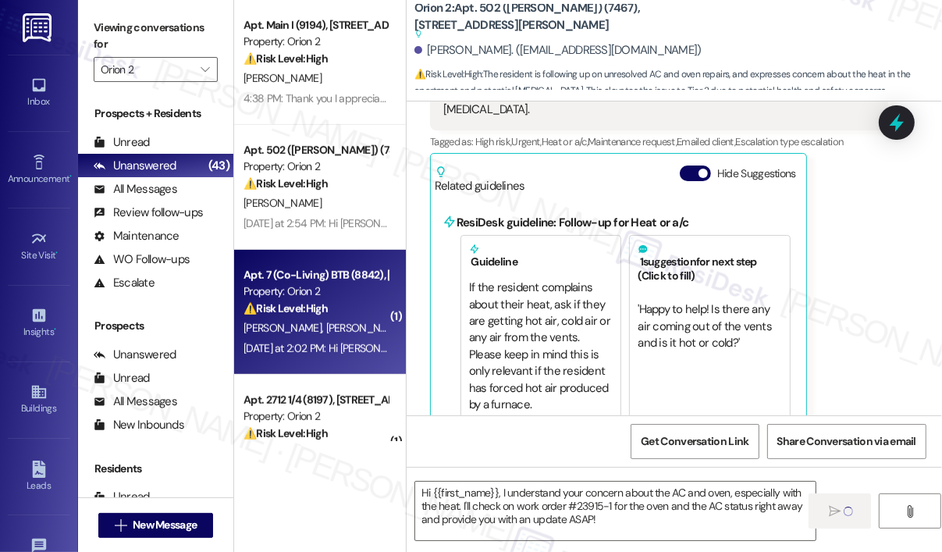
type textarea "Fetching suggested responses. Please feel free to read through the conversation…"
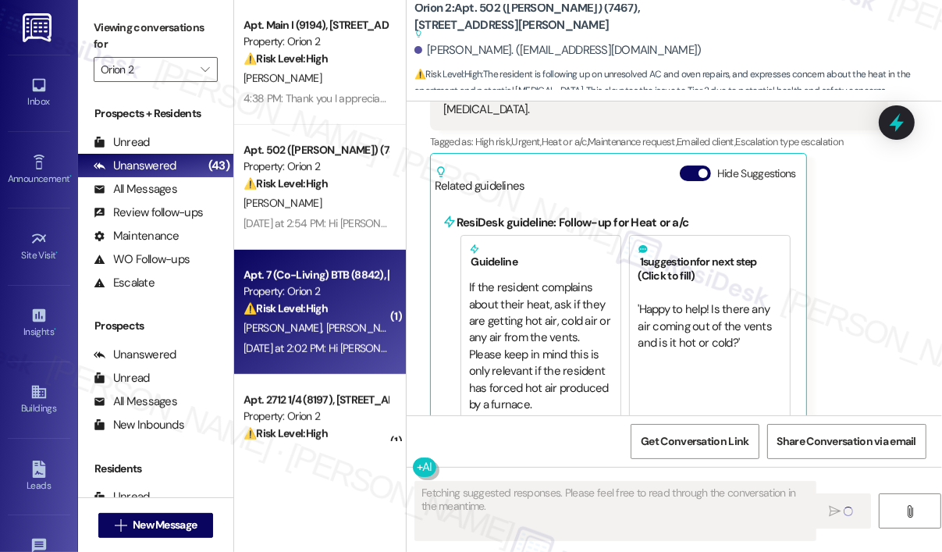
scroll to position [483, 0]
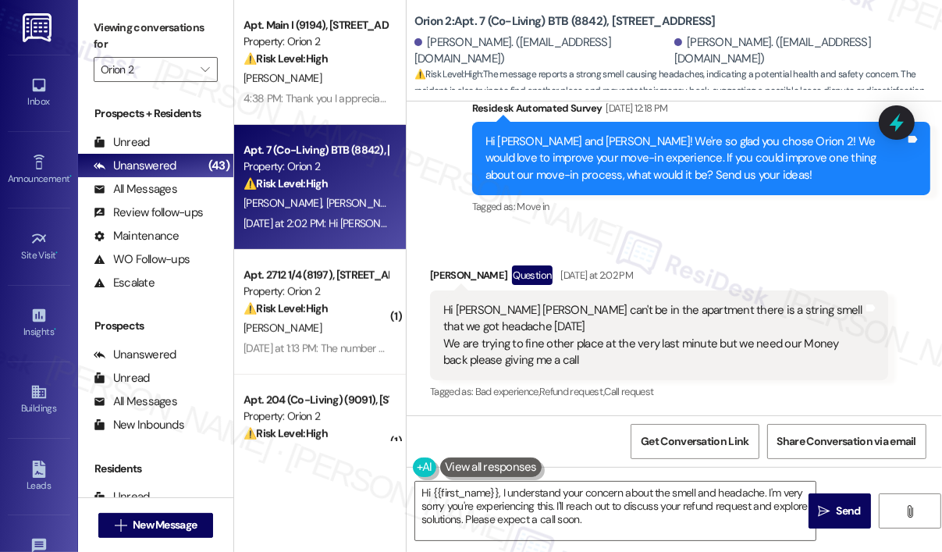
click at [687, 246] on div "Received via SMS [PERSON_NAME] Question [DATE] at 2:02 PM Hi [PERSON_NAME] [PER…" at bounding box center [673, 322] width 535 height 185
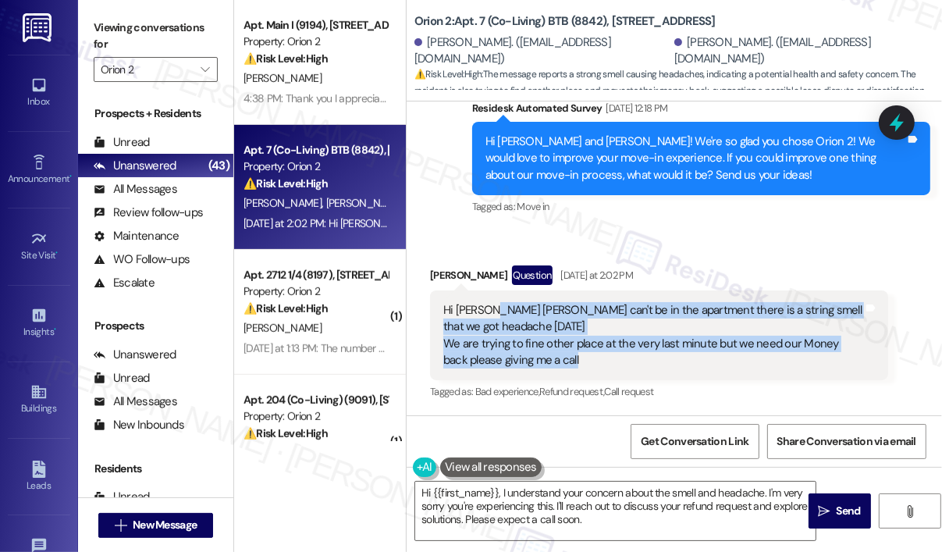
drag, startPoint x: 591, startPoint y: 370, endPoint x: 486, endPoint y: 312, distance: 120.1
click at [486, 312] on div "Hi [PERSON_NAME] [PERSON_NAME] can't be in the apartment there is a string smel…" at bounding box center [659, 335] width 458 height 90
copy div "[PERSON_NAME] can't be in the apartment there is a string smell that we got hea…"
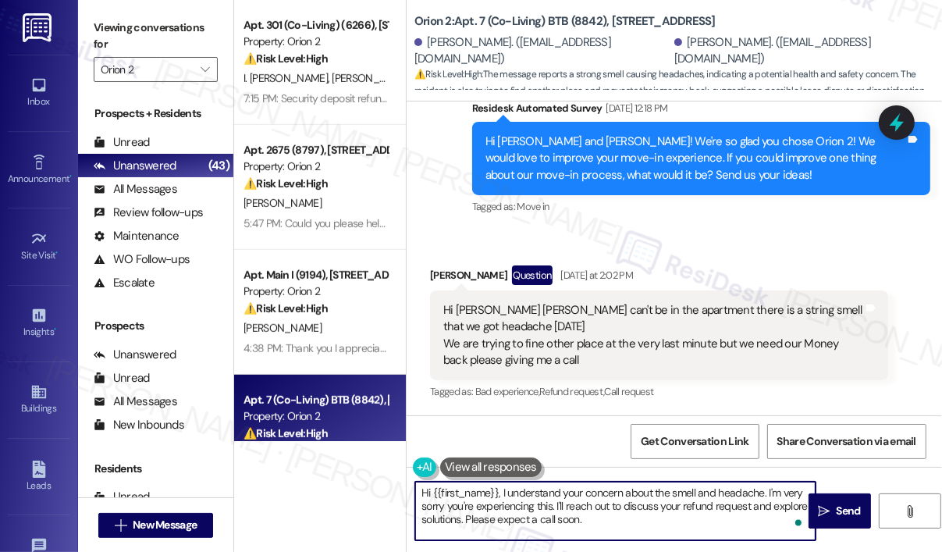
drag, startPoint x: 609, startPoint y: 517, endPoint x: 431, endPoint y: 486, distance: 179.8
click at [431, 486] on textarea "Hi {{first_name}}, I understand your concern about the smell and headache. I'm …" at bounding box center [615, 510] width 400 height 59
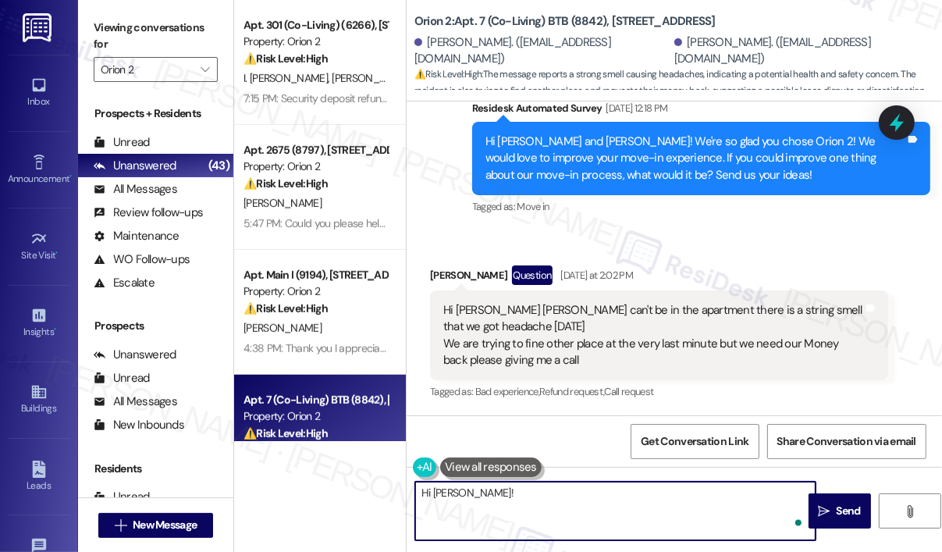
paste textarea "Thank you for reaching out. I understand you experienced a strong smell in the …"
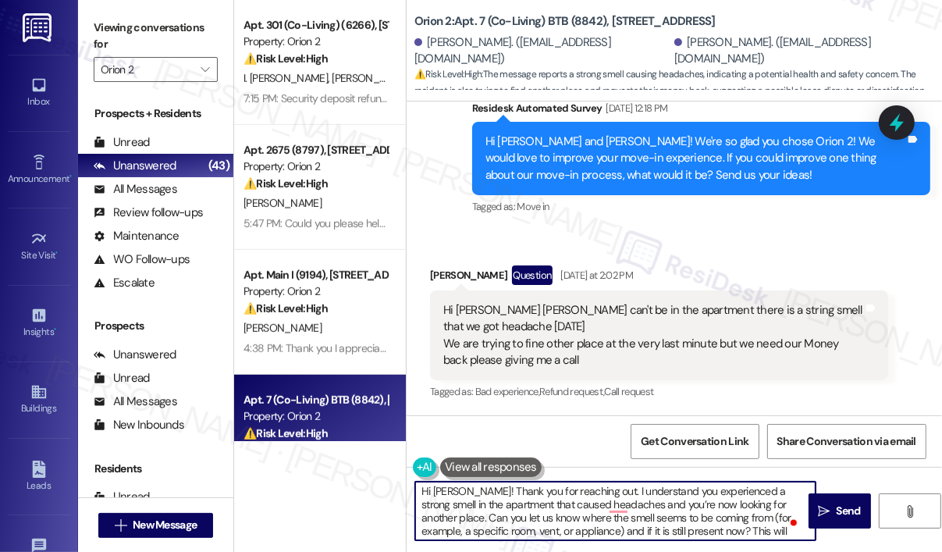
scroll to position [0, 0]
type textarea "Hi [PERSON_NAME]! Thank you for reaching out. I understand you experienced a st…"
click at [827, 511] on icon "" at bounding box center [824, 511] width 12 height 12
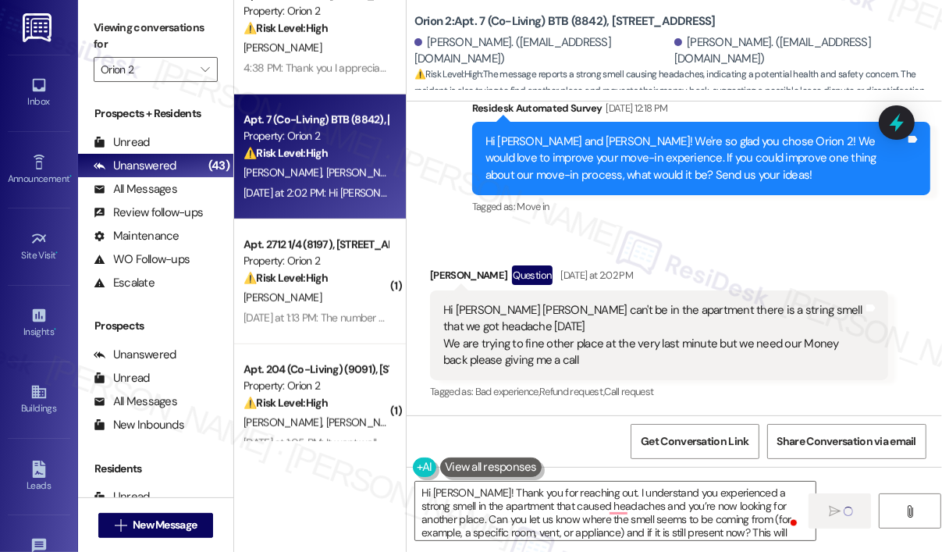
scroll to position [936, 0]
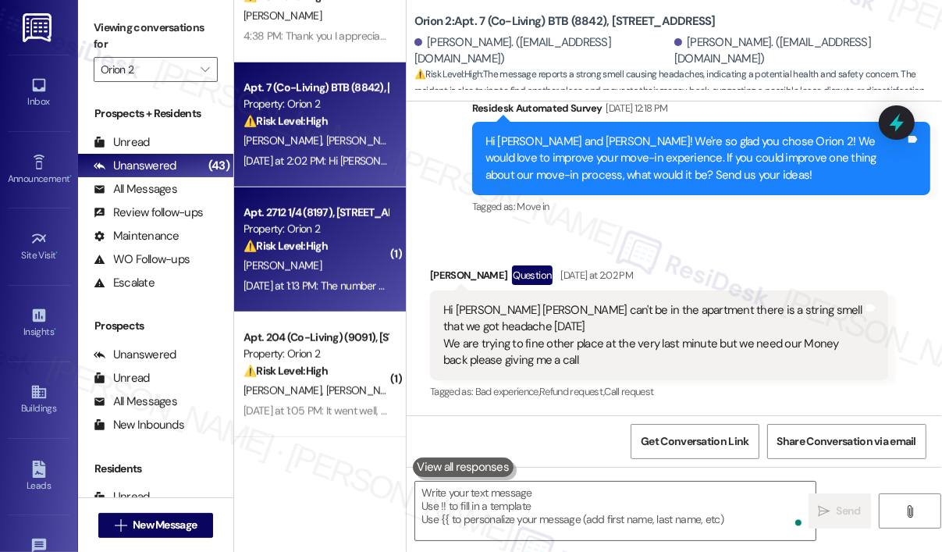
click at [354, 248] on div "⚠️ Risk Level: High The resident is reporting a significant communication break…" at bounding box center [315, 246] width 144 height 16
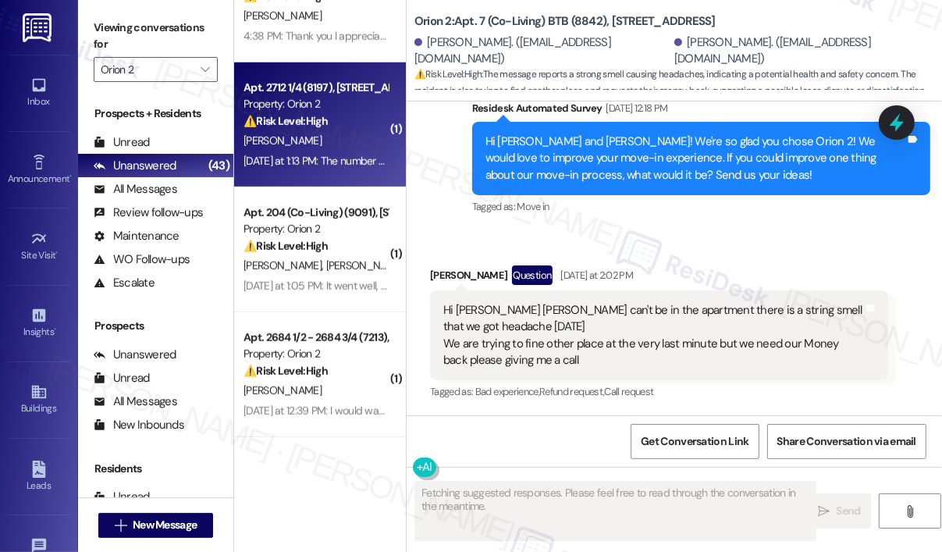
scroll to position [104, 0]
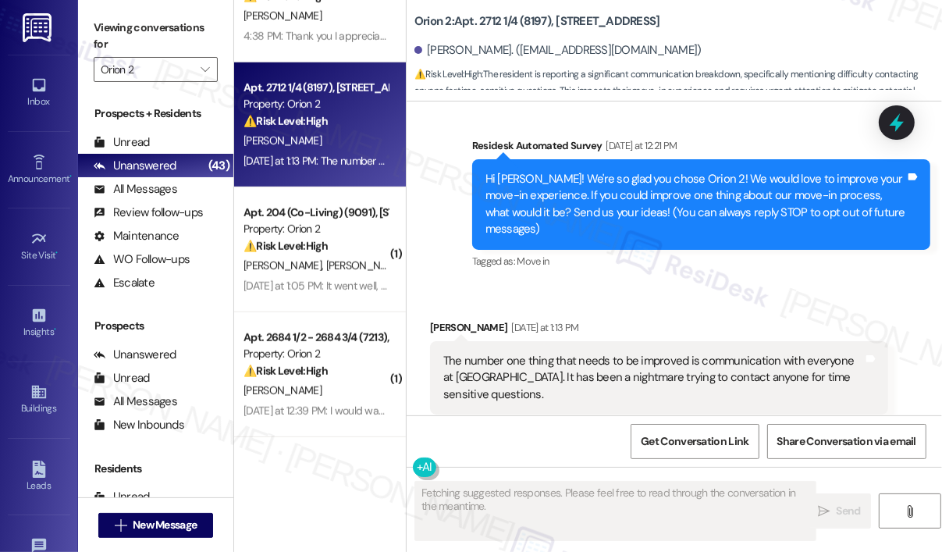
click at [348, 136] on div "[PERSON_NAME]" at bounding box center [315, 141] width 147 height 20
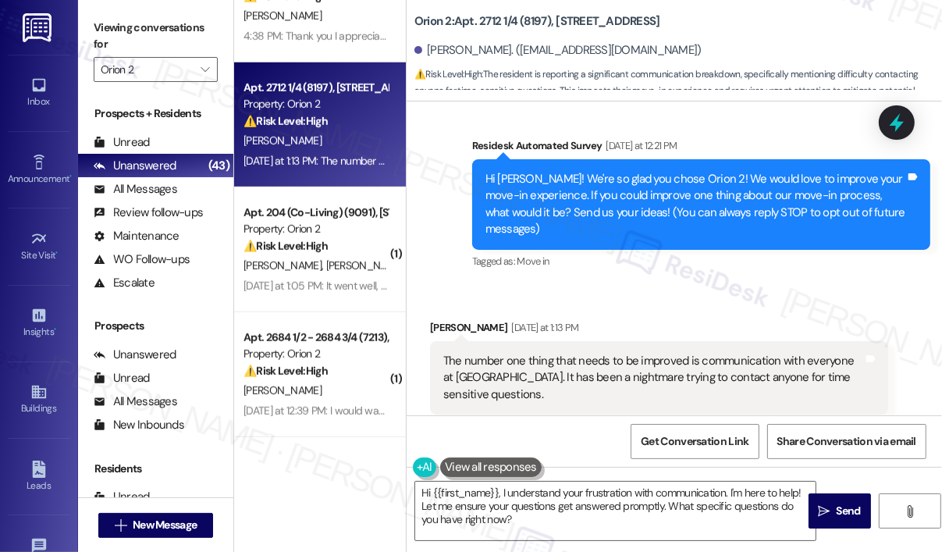
click at [802, 364] on div "The number one thing that needs to be improved is communication with everyone a…" at bounding box center [653, 378] width 420 height 50
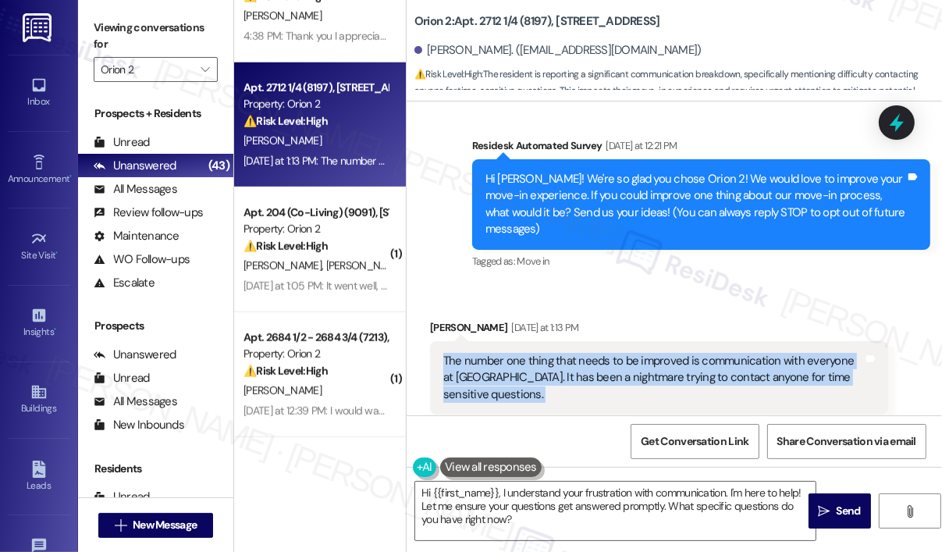
click at [802, 364] on div "The number one thing that needs to be improved is communication with everyone a…" at bounding box center [653, 378] width 420 height 50
copy div "The number one thing that needs to be improved is communication with everyone a…"
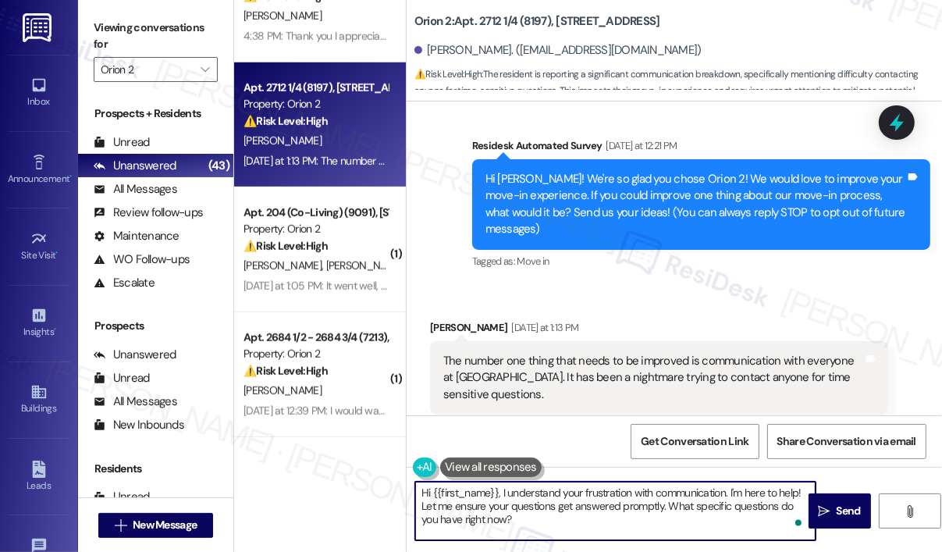
drag, startPoint x: 546, startPoint y: 520, endPoint x: 499, endPoint y: 495, distance: 53.1
click at [499, 495] on textarea "Hi {{first_name}}, I understand your frustration with communication. I'm here t…" at bounding box center [615, 510] width 400 height 59
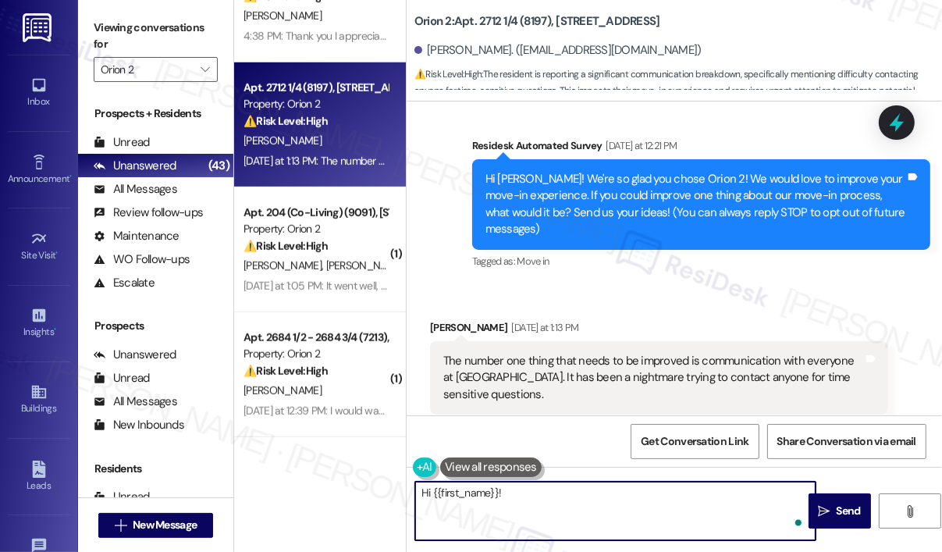
paste textarea "Thank you for reaching out and sharing your feedback. Can you let us know what …"
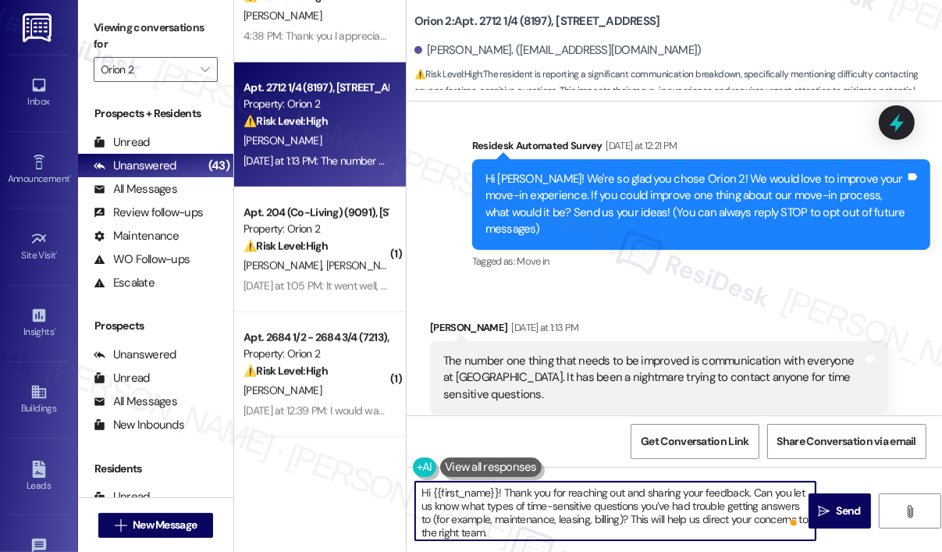
click at [683, 519] on textarea "Hi {{first_name}}! Thank you for reaching out and sharing your feedback. Can yo…" at bounding box center [615, 510] width 400 height 59
click at [729, 513] on textarea "Hi {{first_name}}! Thank you for reaching out and sharing your feedback. Can yo…" at bounding box center [615, 510] width 400 height 59
type textarea "Hi {{first_name}}! Thank you for reaching out and sharing your feedback. Can yo…"
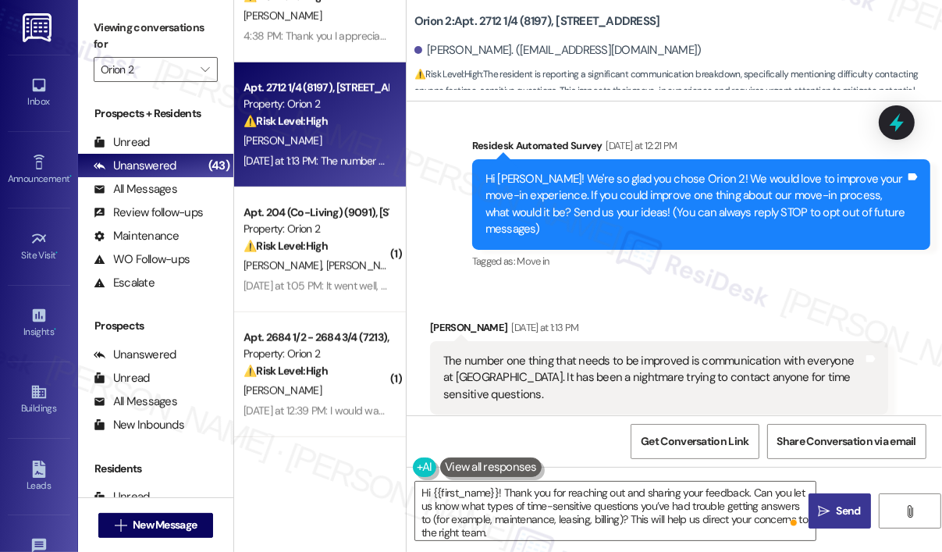
click at [840, 507] on span "Send" at bounding box center [848, 510] width 24 height 16
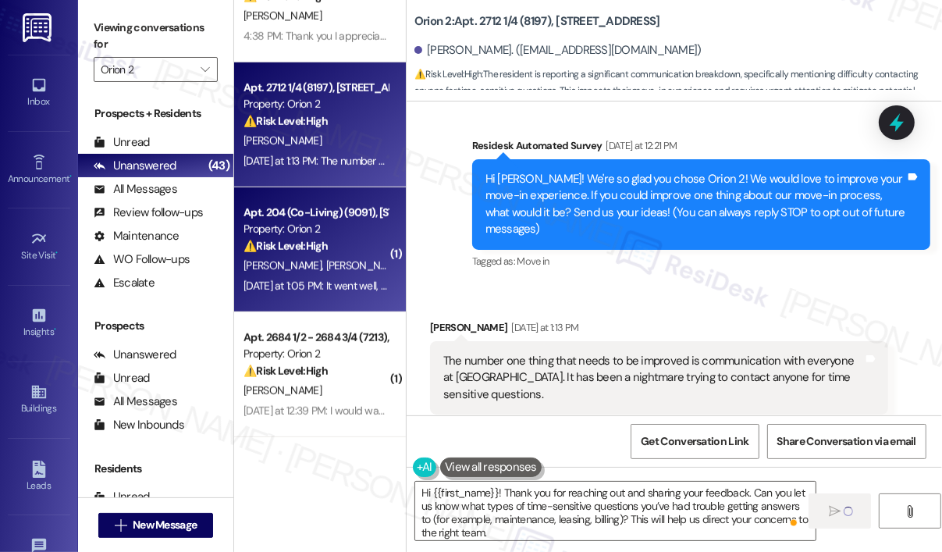
click at [326, 270] on div "[PERSON_NAME] [PERSON_NAME]" at bounding box center [315, 266] width 147 height 20
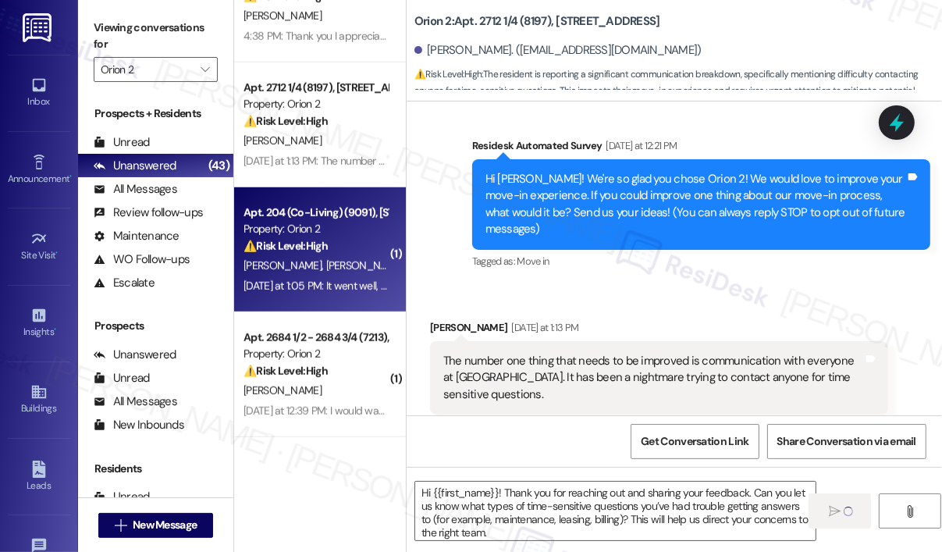
type textarea "Fetching suggested responses. Please feel free to read through the conversation…"
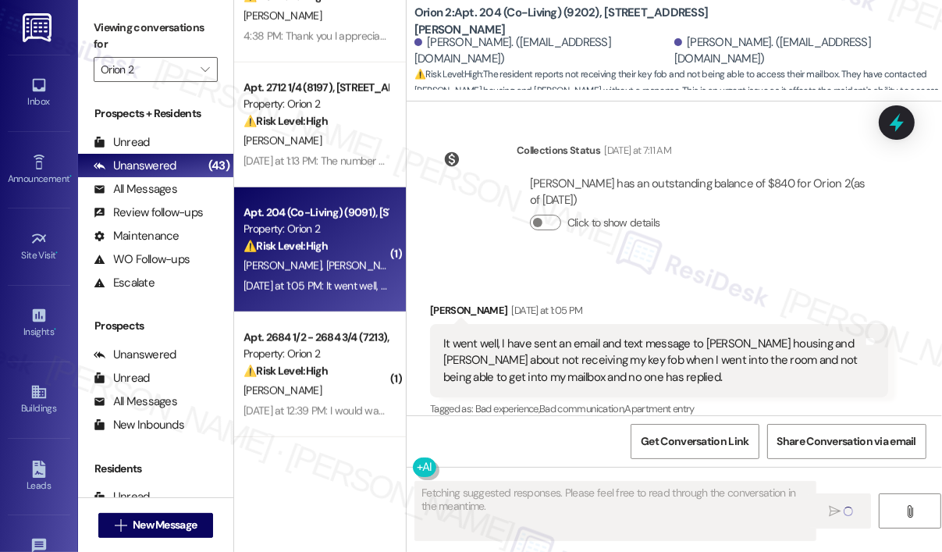
scroll to position [297, 0]
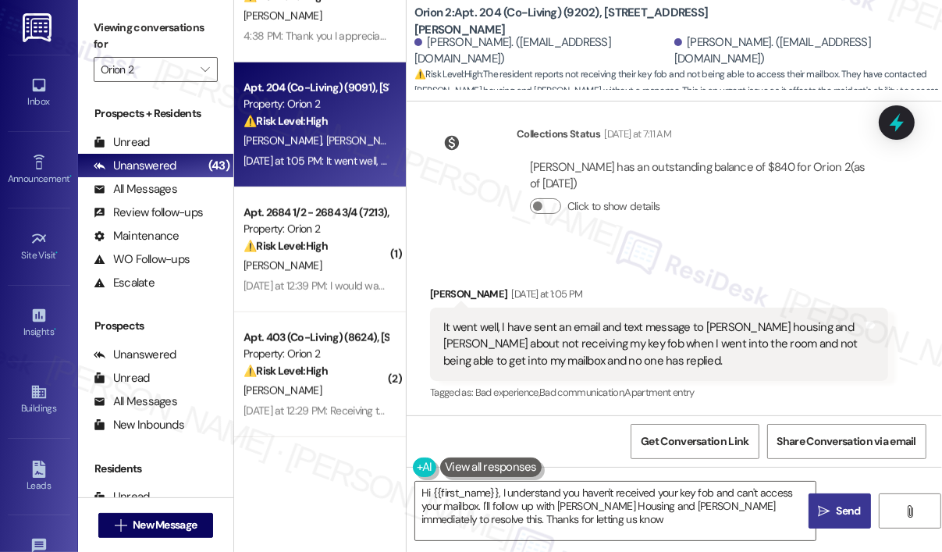
type textarea "Hi {{first_name}}, I understand you haven't received your key fob and can't acc…"
